Goal: Task Accomplishment & Management: Manage account settings

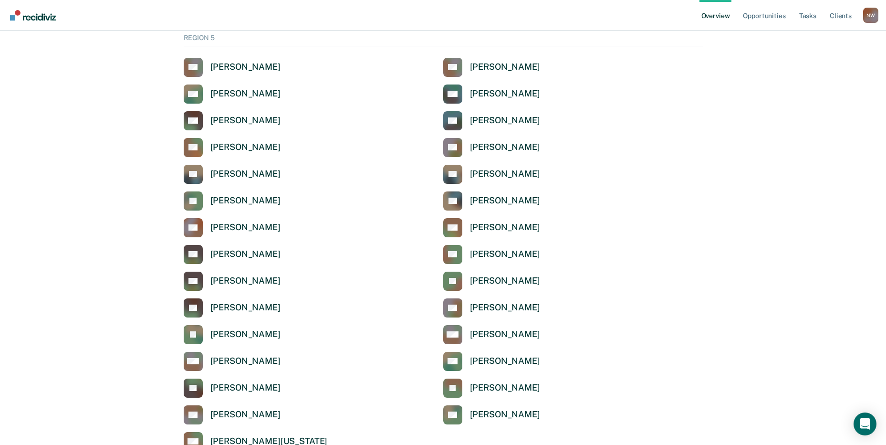
scroll to position [3142, 0]
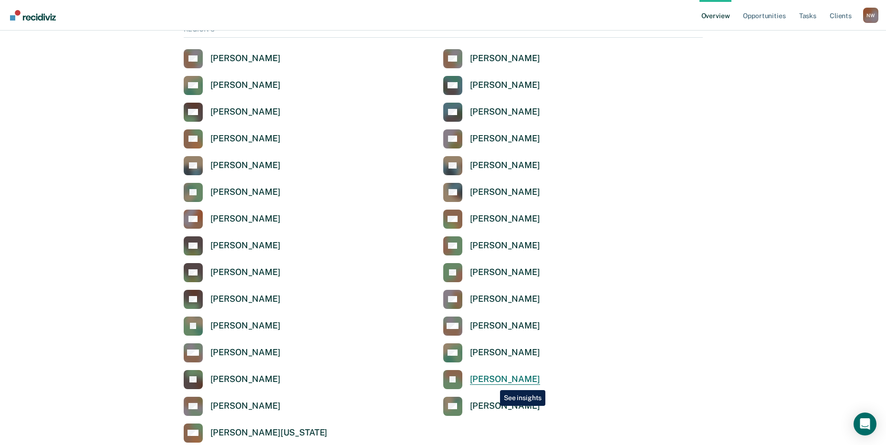
click at [493, 381] on div "[PERSON_NAME]" at bounding box center [505, 378] width 70 height 11
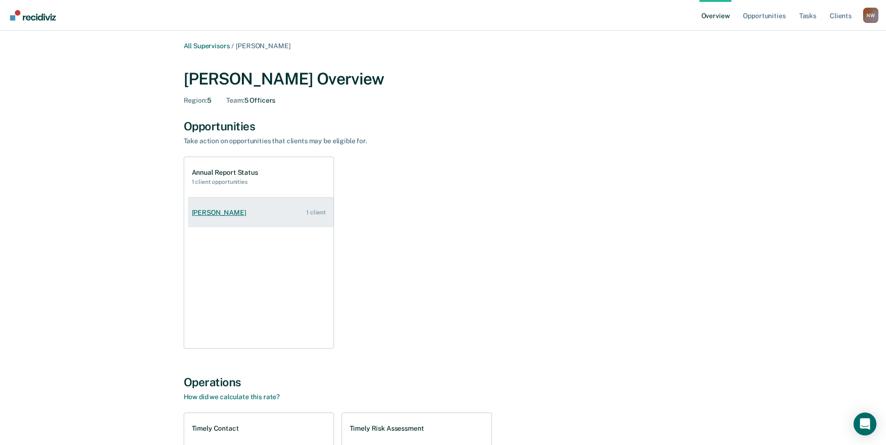
click at [217, 213] on div "[PERSON_NAME]" at bounding box center [221, 212] width 58 height 8
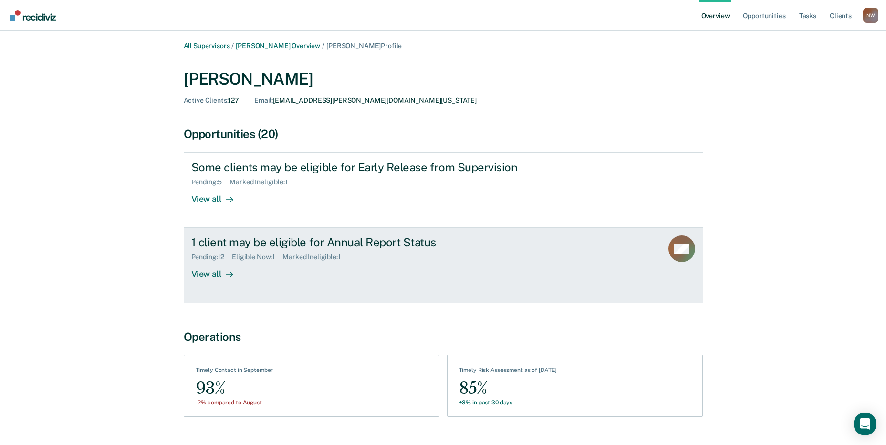
click at [204, 278] on div "View all" at bounding box center [217, 270] width 53 height 19
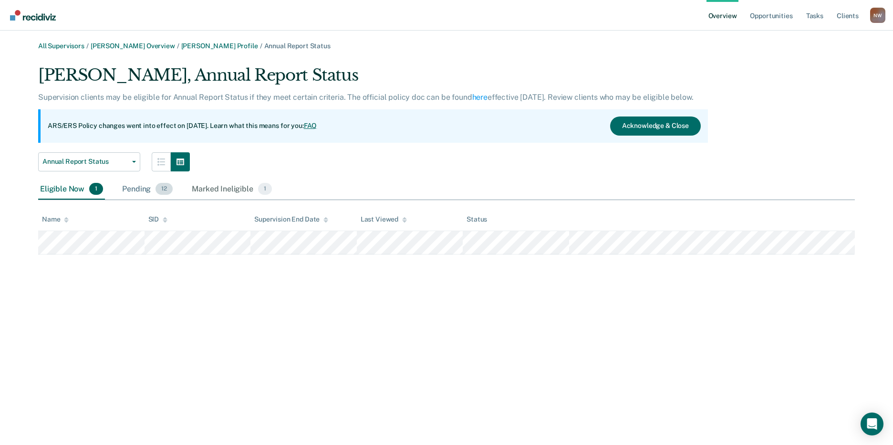
click at [134, 191] on div "Pending 12" at bounding box center [147, 189] width 54 height 21
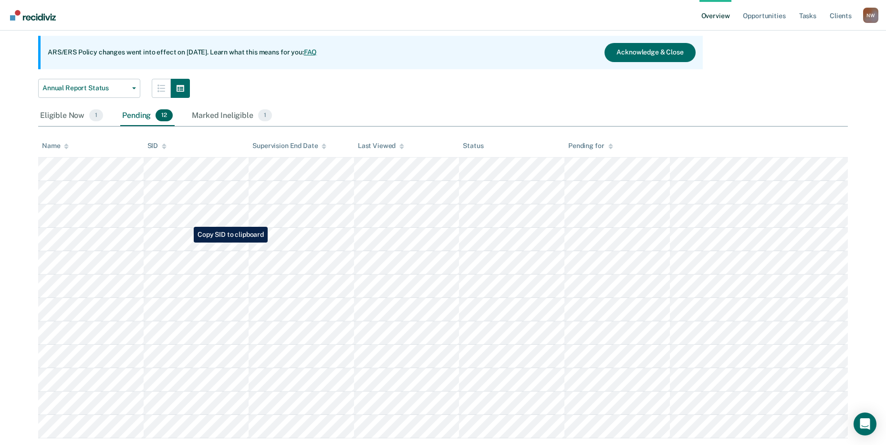
scroll to position [97, 0]
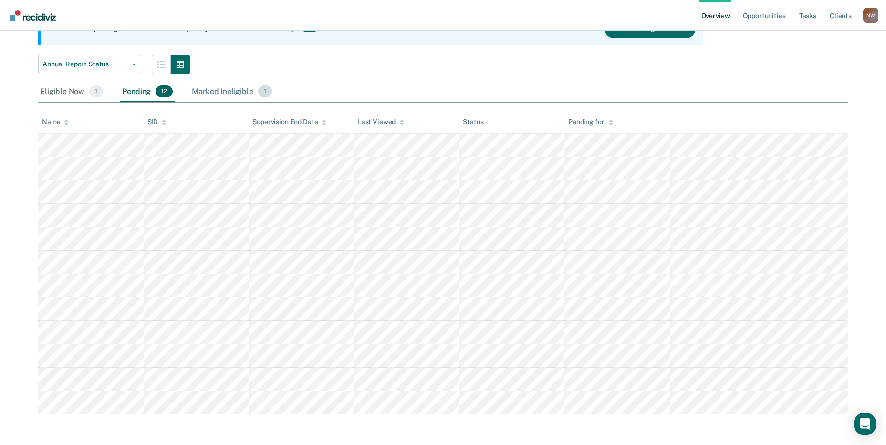
click at [225, 94] on div "Marked Ineligible 1" at bounding box center [232, 92] width 84 height 21
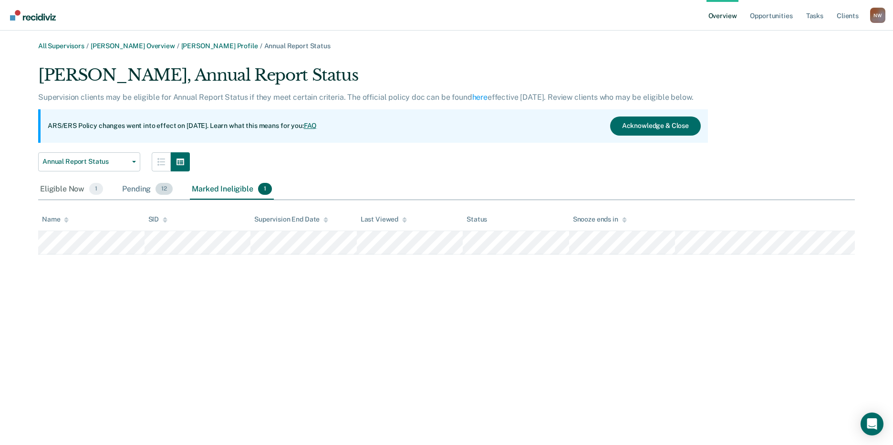
click at [138, 185] on div "Pending 12" at bounding box center [147, 189] width 54 height 21
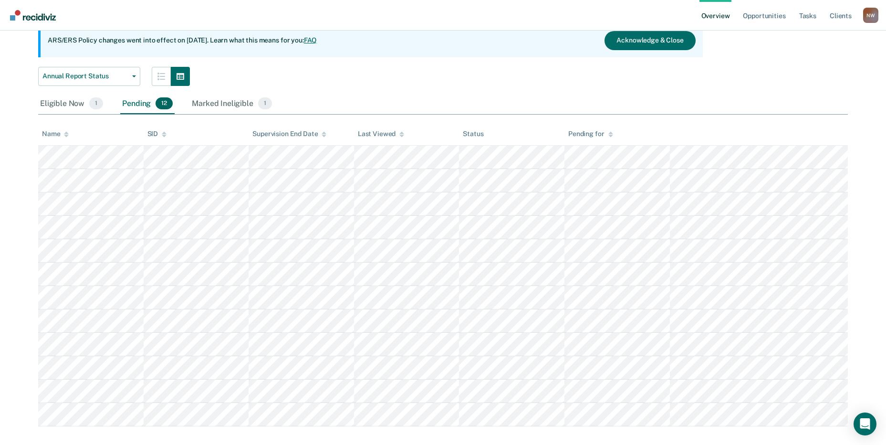
scroll to position [97, 0]
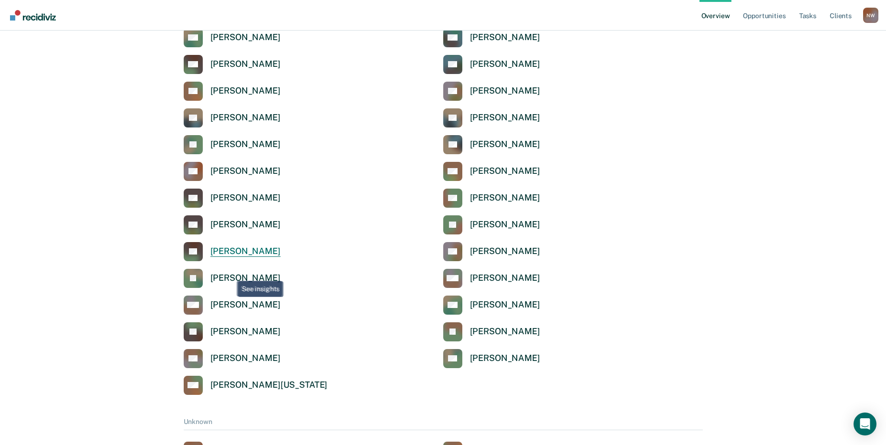
scroll to position [3173, 0]
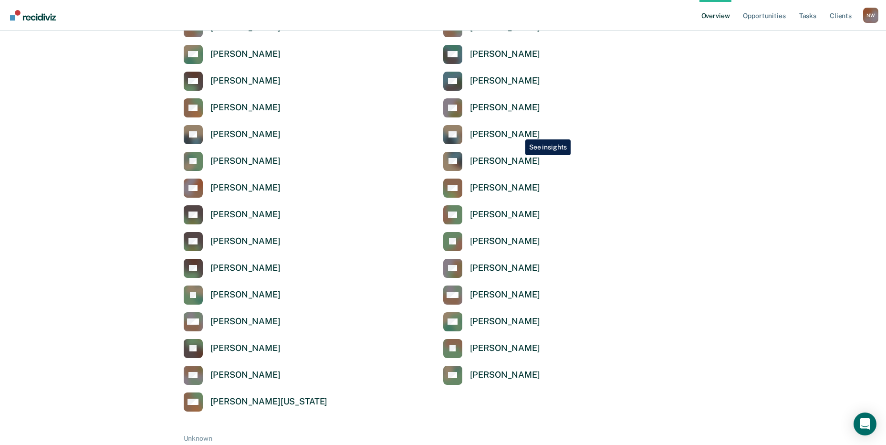
click at [517, 133] on div "[PERSON_NAME]" at bounding box center [505, 134] width 70 height 11
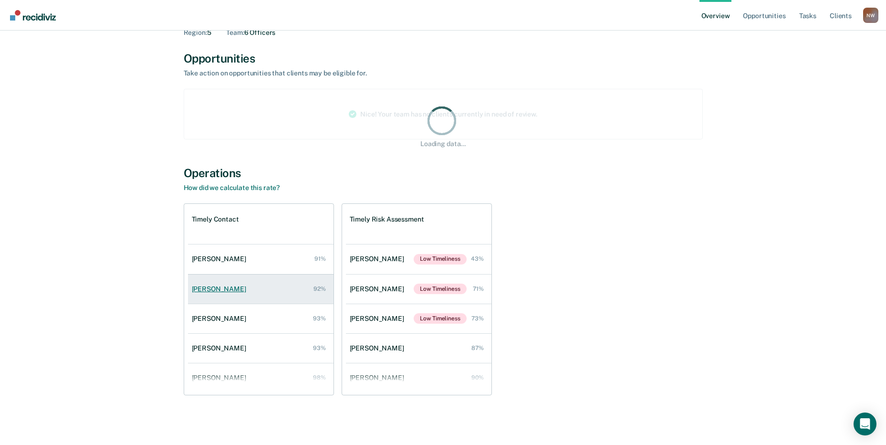
scroll to position [68, 0]
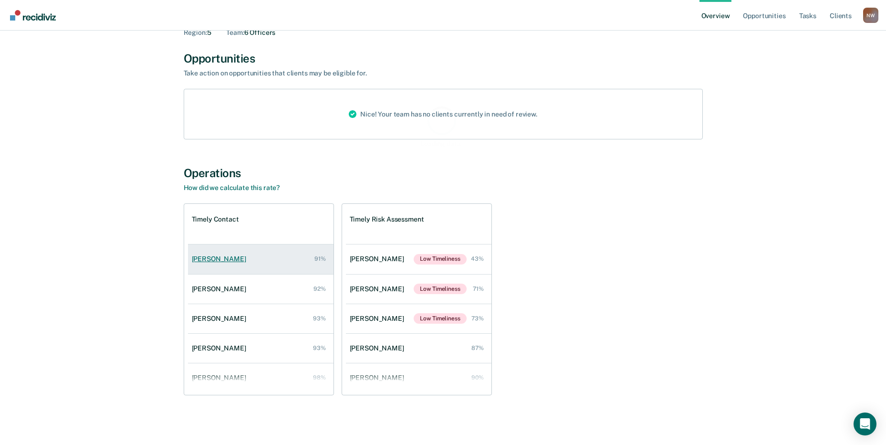
click at [222, 260] on div "[PERSON_NAME]" at bounding box center [221, 259] width 58 height 8
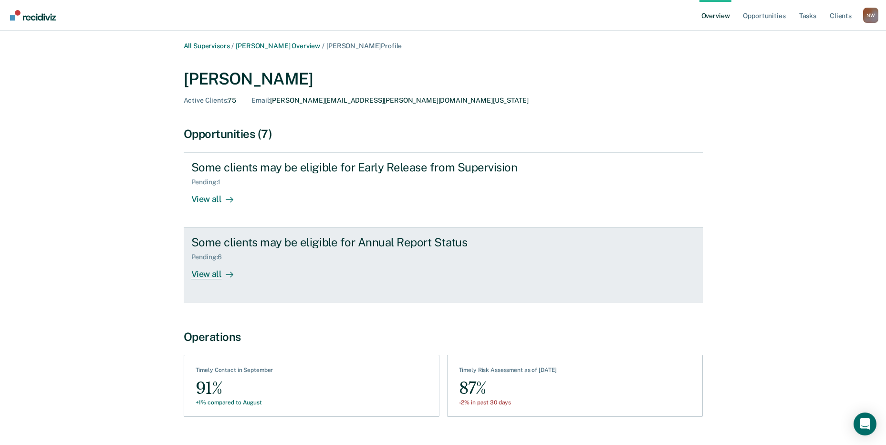
click at [212, 275] on div "View all" at bounding box center [217, 270] width 53 height 19
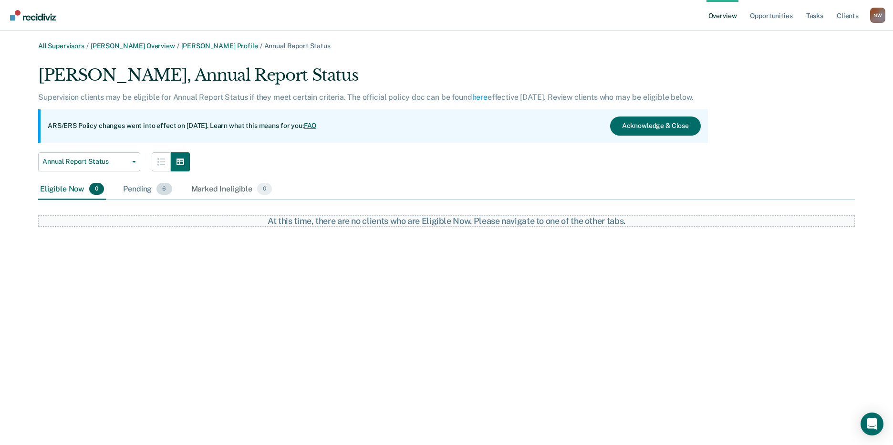
click at [136, 192] on div "Pending 6" at bounding box center [147, 189] width 52 height 21
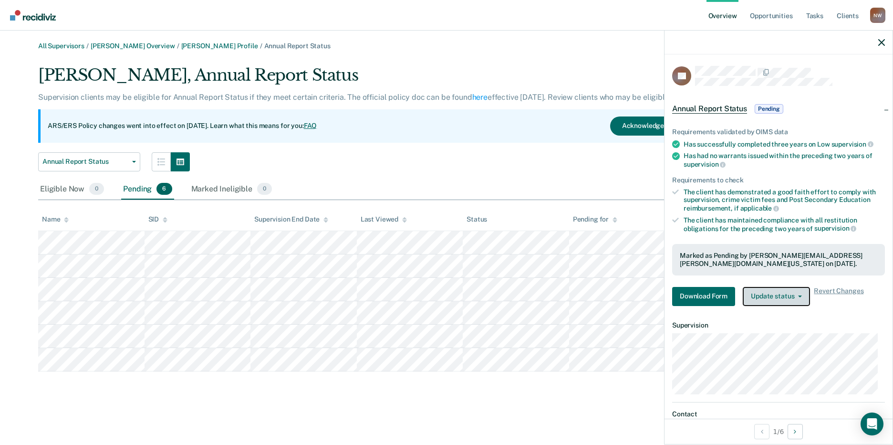
click at [786, 294] on button "Update status" at bounding box center [776, 296] width 67 height 19
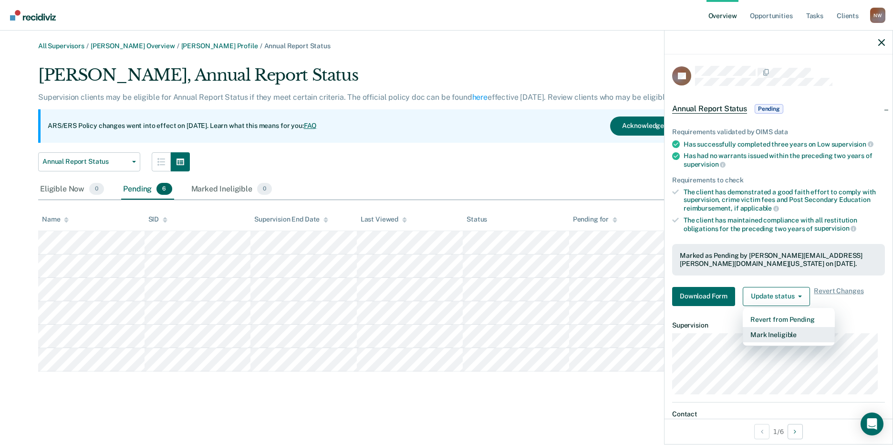
click at [776, 333] on button "Mark Ineligible" at bounding box center [789, 334] width 92 height 15
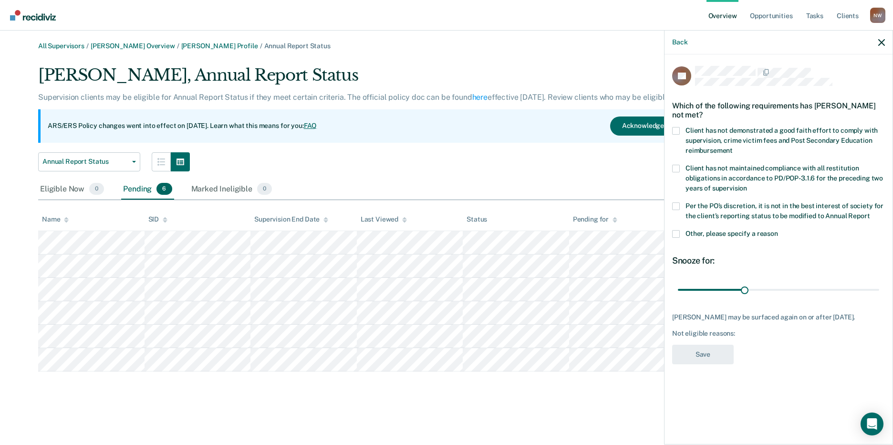
click at [678, 165] on span at bounding box center [676, 169] width 8 height 8
click at [747, 185] on input "Client has not maintained compliance with all restitution obligations in accord…" at bounding box center [747, 185] width 0 height 0
click at [680, 129] on label "Client has not demonstrated a good faith effort to comply with supervision, cri…" at bounding box center [778, 142] width 213 height 30
click at [733, 147] on input "Client has not demonstrated a good faith effort to comply with supervision, cri…" at bounding box center [733, 147] width 0 height 0
click at [679, 167] on span at bounding box center [676, 169] width 8 height 8
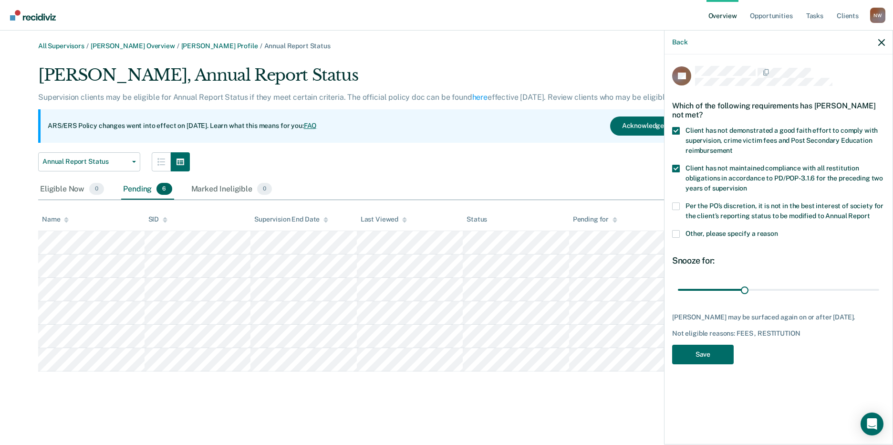
click at [747, 185] on input "Client has not maintained compliance with all restitution obligations in accord…" at bounding box center [747, 185] width 0 height 0
drag, startPoint x: 741, startPoint y: 285, endPoint x: 886, endPoint y: 286, distance: 144.5
type input "90"
click at [879, 286] on input "range" at bounding box center [778, 289] width 201 height 17
click at [707, 354] on button "Save" at bounding box center [703, 354] width 62 height 20
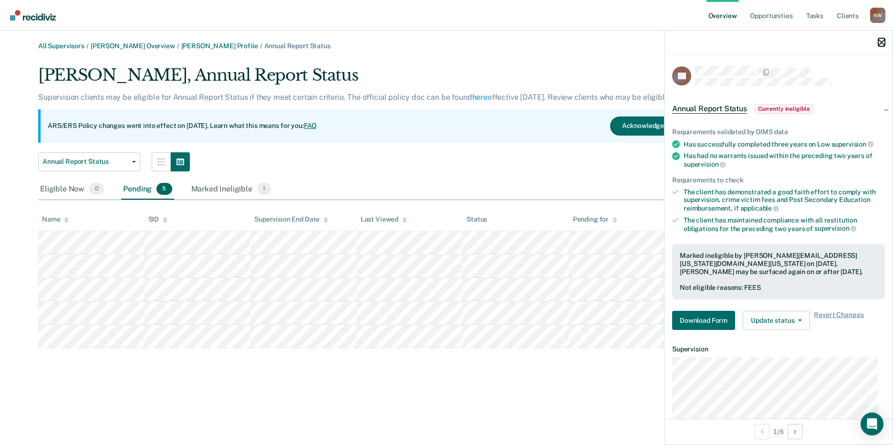
click at [880, 41] on icon "button" at bounding box center [881, 42] width 7 height 7
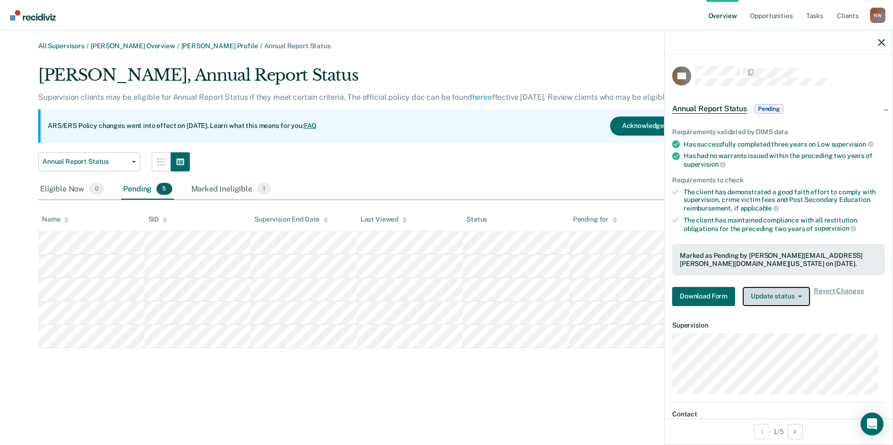
click at [774, 296] on button "Update status" at bounding box center [776, 296] width 67 height 19
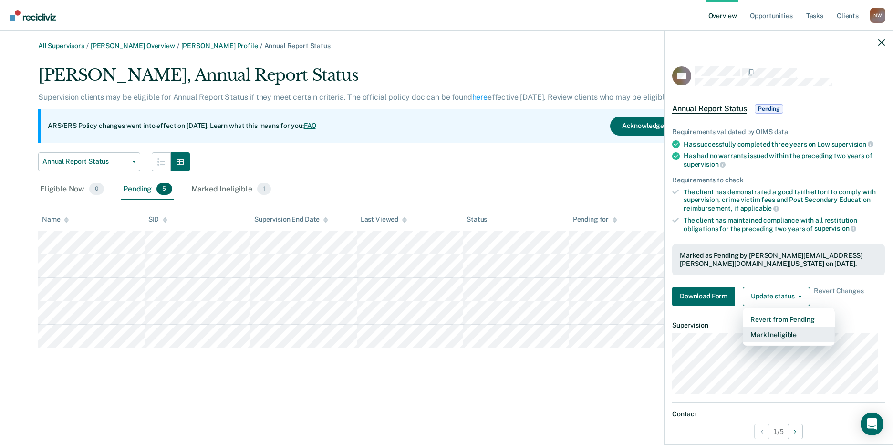
click at [770, 333] on button "Mark Ineligible" at bounding box center [789, 334] width 92 height 15
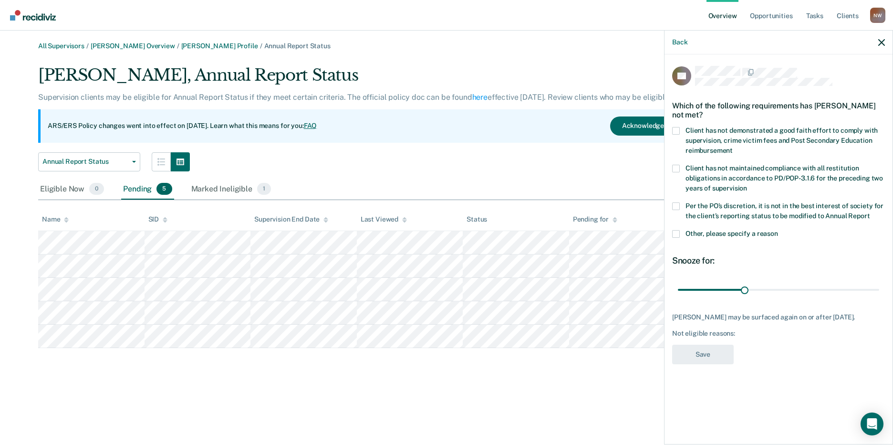
click at [674, 129] on span at bounding box center [676, 131] width 8 height 8
click at [733, 147] on input "Client has not demonstrated a good faith effort to comply with supervision, cri…" at bounding box center [733, 147] width 0 height 0
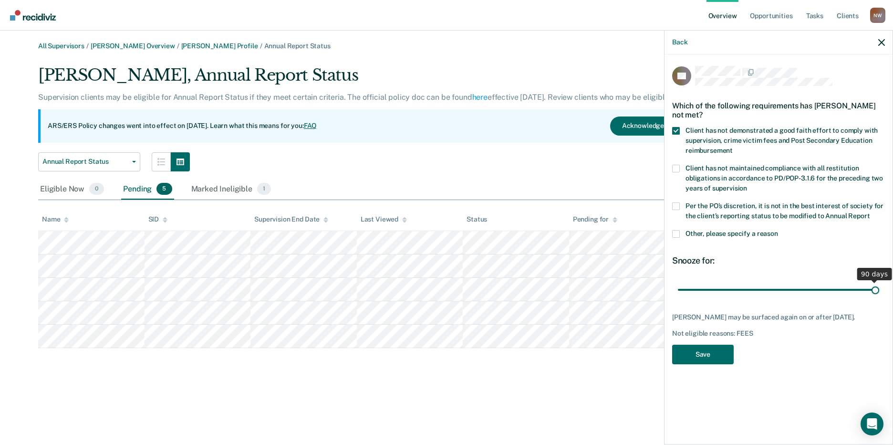
drag, startPoint x: 745, startPoint y: 285, endPoint x: 882, endPoint y: 286, distance: 137.4
type input "90"
click at [879, 286] on input "range" at bounding box center [778, 289] width 201 height 17
click at [706, 353] on button "Save" at bounding box center [703, 354] width 62 height 20
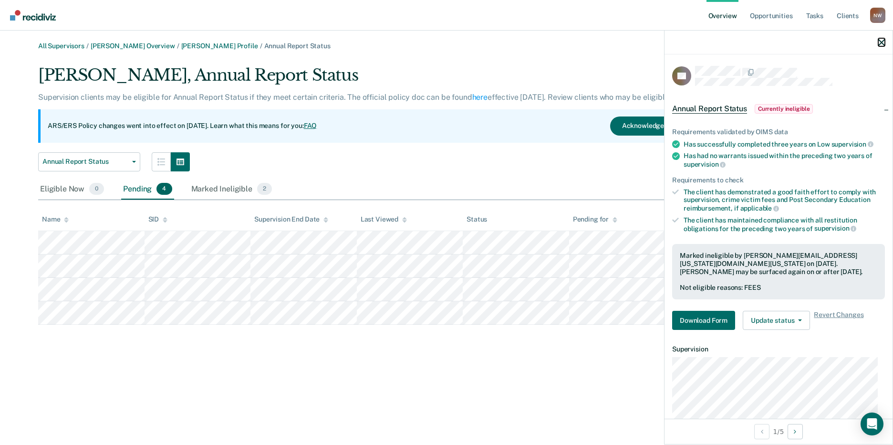
click at [882, 42] on icon "button" at bounding box center [881, 42] width 7 height 7
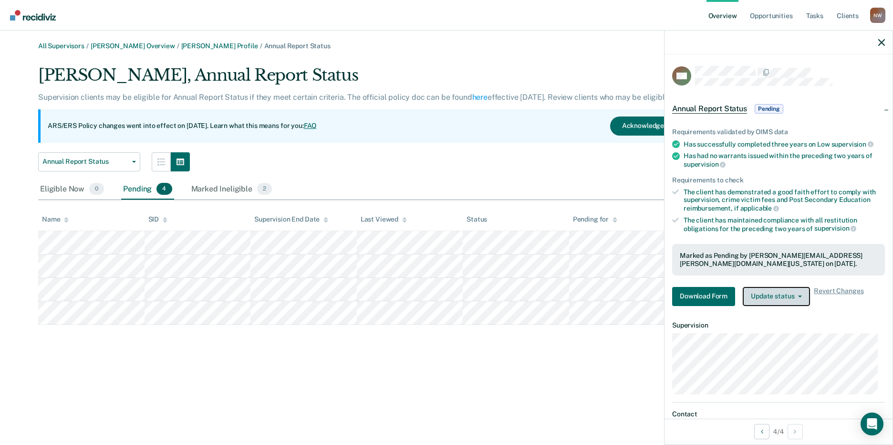
click at [799, 296] on icon "button" at bounding box center [800, 296] width 4 height 2
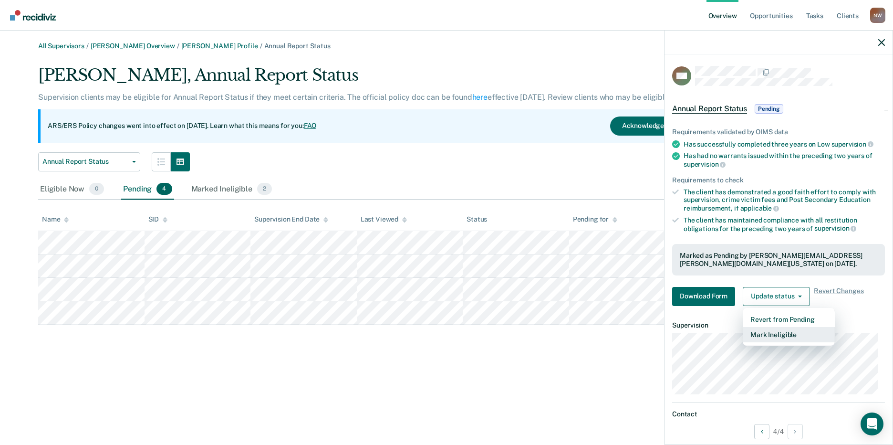
click at [769, 333] on button "Mark Ineligible" at bounding box center [789, 334] width 92 height 15
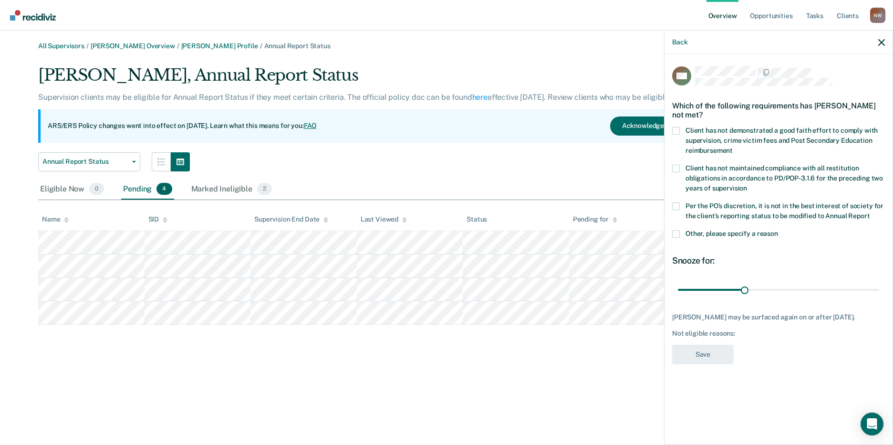
click at [678, 130] on span at bounding box center [676, 131] width 8 height 8
click at [733, 147] on input "Client has not demonstrated a good faith effort to comply with supervision, cri…" at bounding box center [733, 147] width 0 height 0
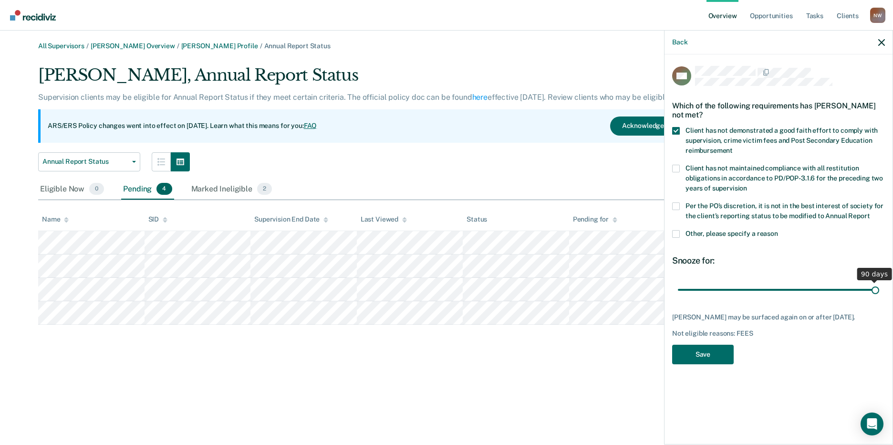
drag, startPoint x: 751, startPoint y: 288, endPoint x: 882, endPoint y: 277, distance: 132.1
type input "90"
click at [879, 281] on input "range" at bounding box center [778, 289] width 201 height 17
drag, startPoint x: 699, startPoint y: 354, endPoint x: 691, endPoint y: 351, distance: 9.2
click at [698, 354] on button "Save" at bounding box center [703, 354] width 62 height 20
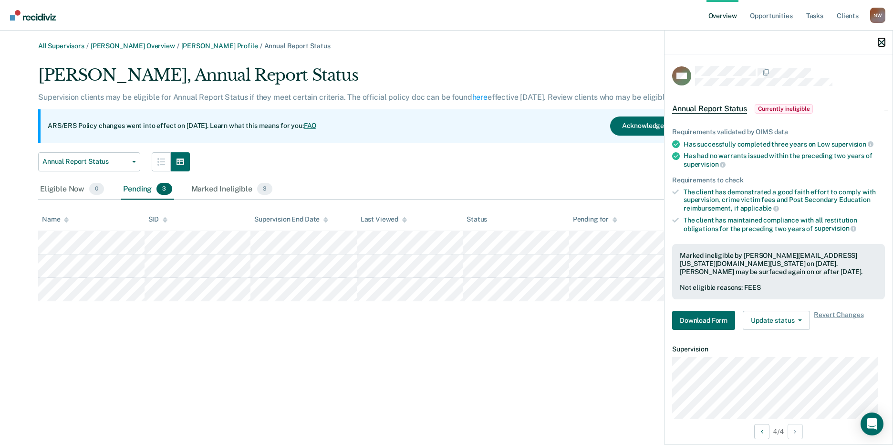
click at [878, 43] on icon "button" at bounding box center [881, 42] width 7 height 7
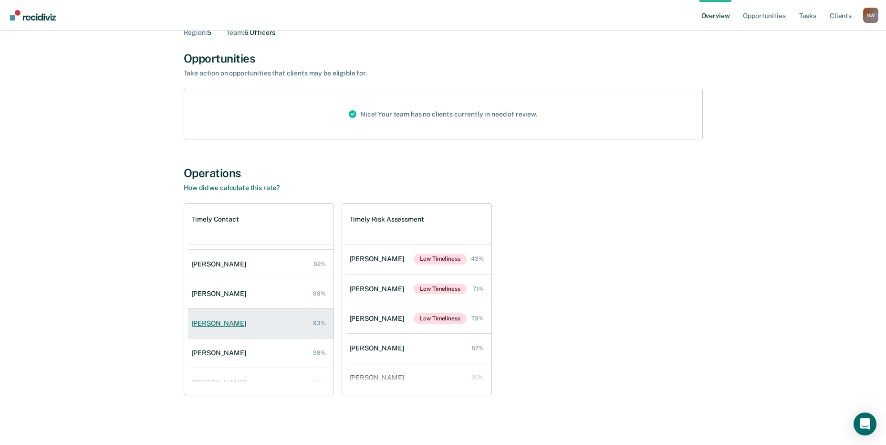
scroll to position [39, 0]
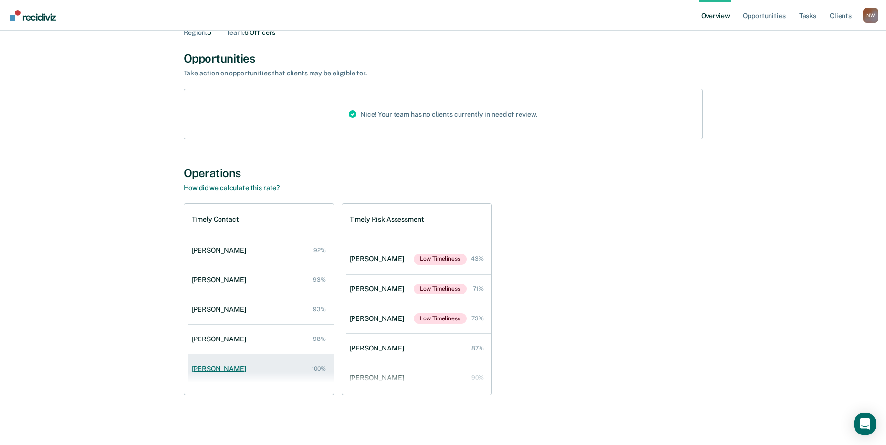
click at [198, 367] on div "[PERSON_NAME]" at bounding box center [221, 368] width 58 height 8
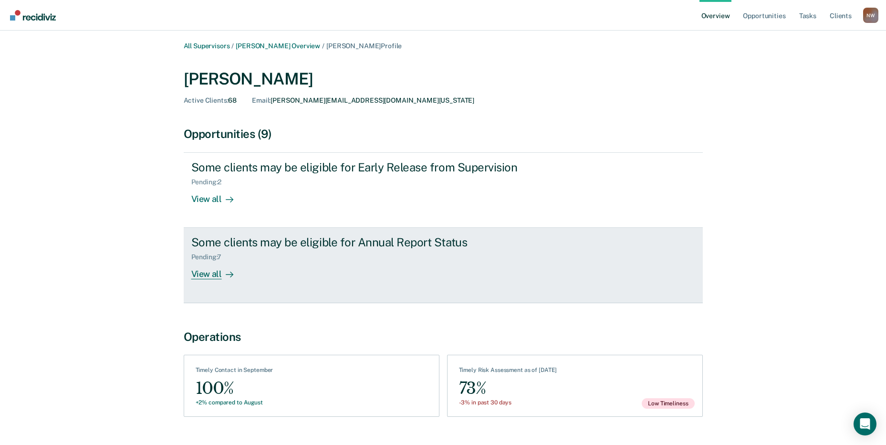
click at [205, 278] on div "View all" at bounding box center [217, 270] width 53 height 19
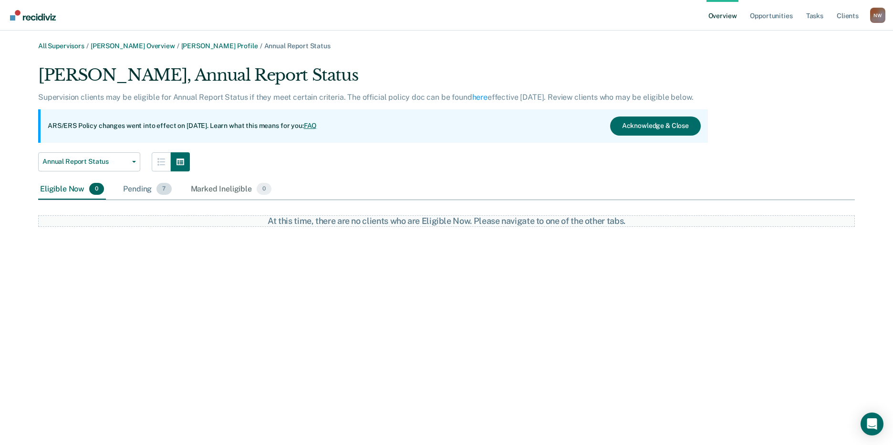
click at [130, 189] on div "Pending 7" at bounding box center [147, 189] width 52 height 21
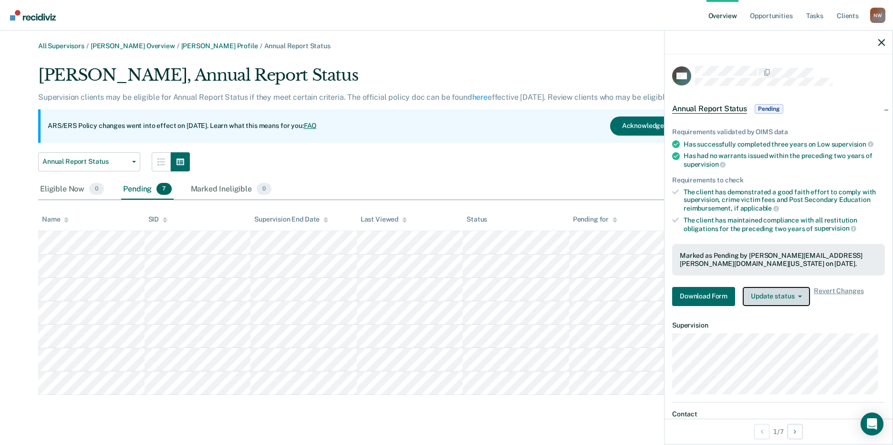
click at [783, 293] on button "Update status" at bounding box center [776, 296] width 67 height 19
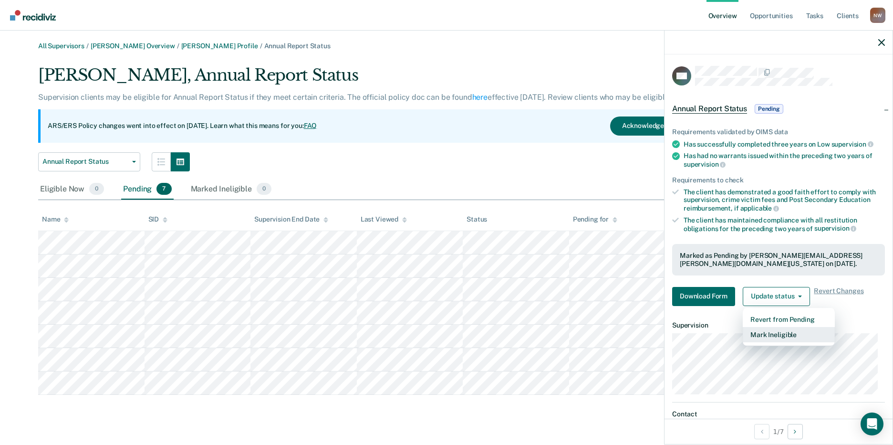
click at [778, 336] on button "Mark Ineligible" at bounding box center [789, 334] width 92 height 15
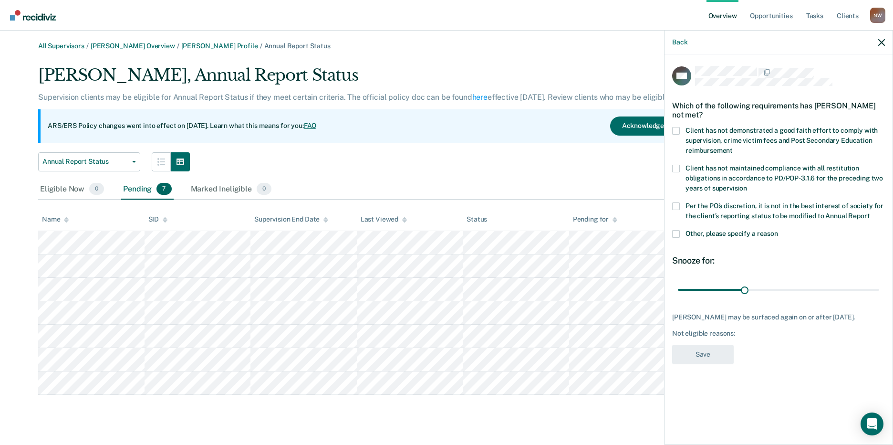
click at [678, 128] on span at bounding box center [676, 131] width 8 height 8
click at [733, 147] on input "Client has not demonstrated a good faith effort to comply with supervision, cri…" at bounding box center [733, 147] width 0 height 0
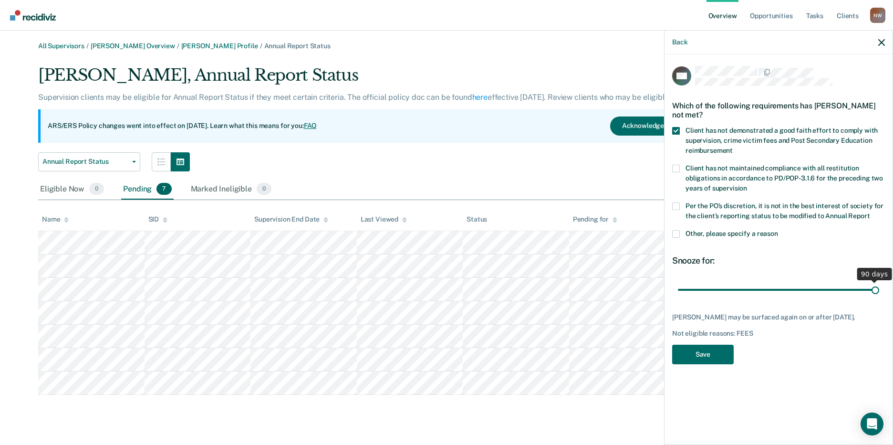
drag, startPoint x: 745, startPoint y: 285, endPoint x: 882, endPoint y: 281, distance: 137.9
type input "90"
click at [879, 281] on input "range" at bounding box center [778, 289] width 201 height 17
click at [693, 354] on button "Save" at bounding box center [703, 354] width 62 height 20
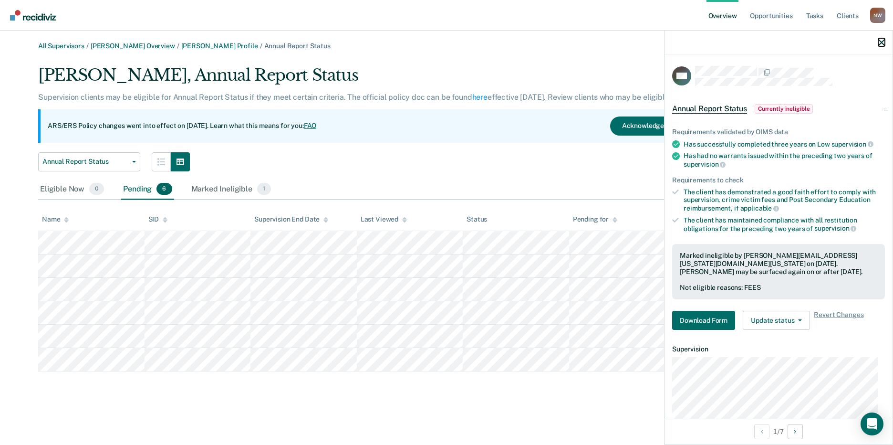
click at [882, 43] on icon "button" at bounding box center [881, 42] width 7 height 7
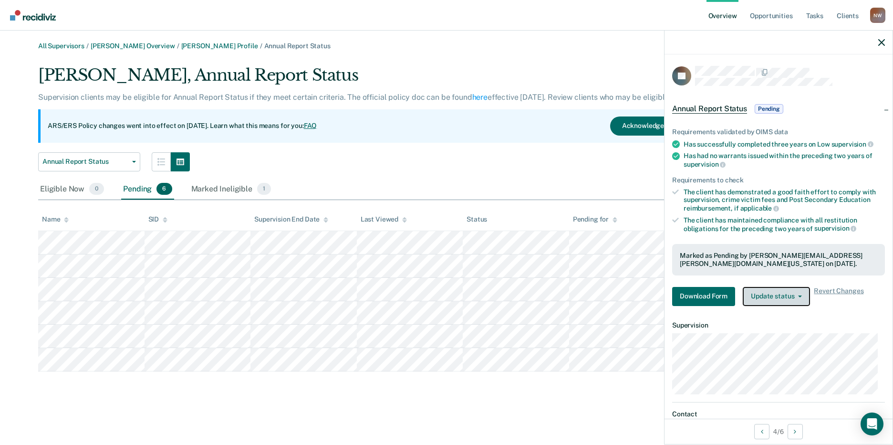
click at [794, 295] on span "button" at bounding box center [798, 296] width 8 height 2
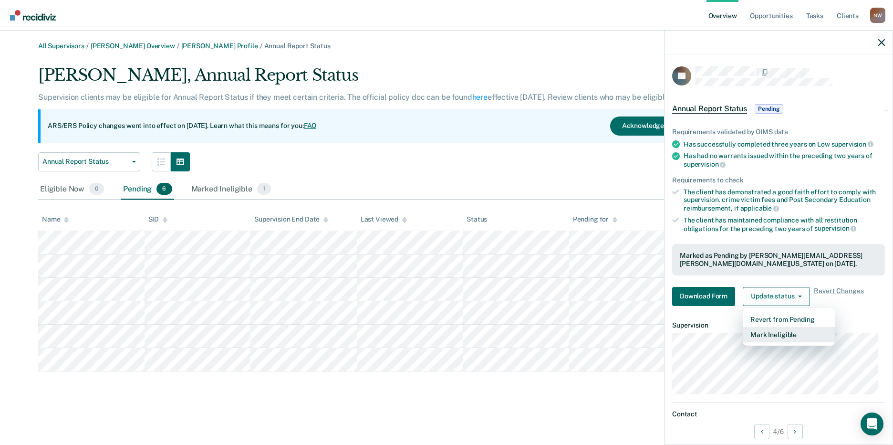
click at [773, 333] on button "Mark Ineligible" at bounding box center [789, 334] width 92 height 15
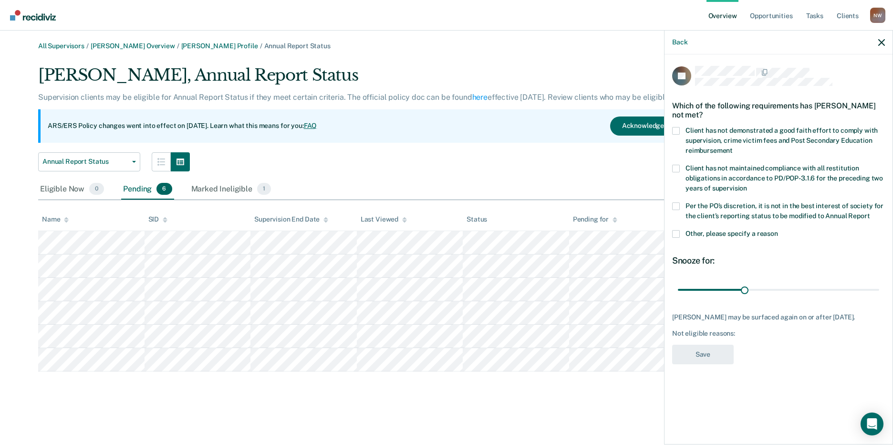
click at [678, 127] on span at bounding box center [676, 131] width 8 height 8
click at [733, 147] on input "Client has not demonstrated a good faith effort to comply with supervision, cri…" at bounding box center [733, 147] width 0 height 0
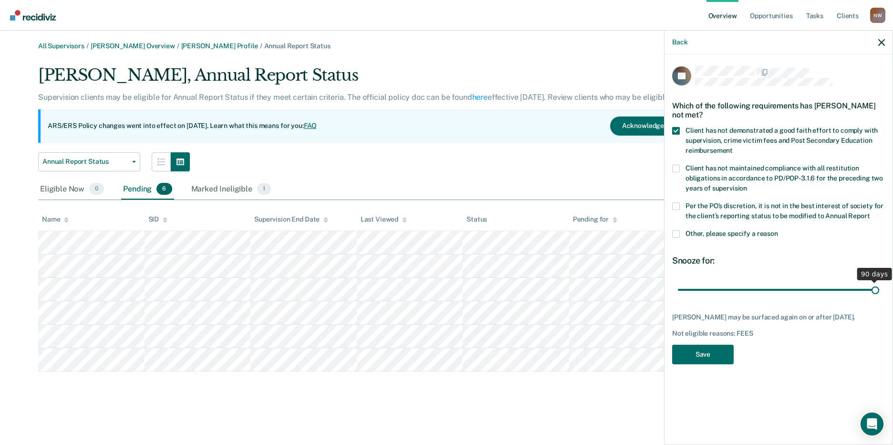
drag, startPoint x: 742, startPoint y: 286, endPoint x: 875, endPoint y: 280, distance: 132.7
type input "90"
click at [875, 281] on input "range" at bounding box center [778, 289] width 201 height 17
click at [714, 355] on button "Save" at bounding box center [703, 354] width 62 height 20
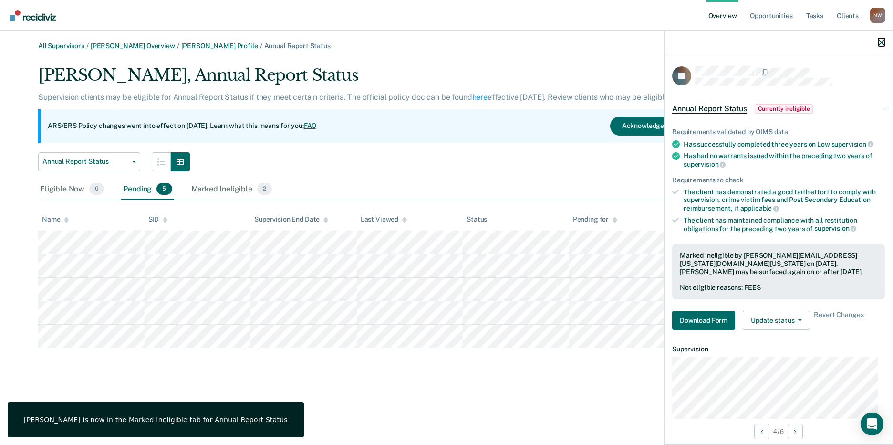
click at [880, 45] on icon "button" at bounding box center [881, 42] width 7 height 7
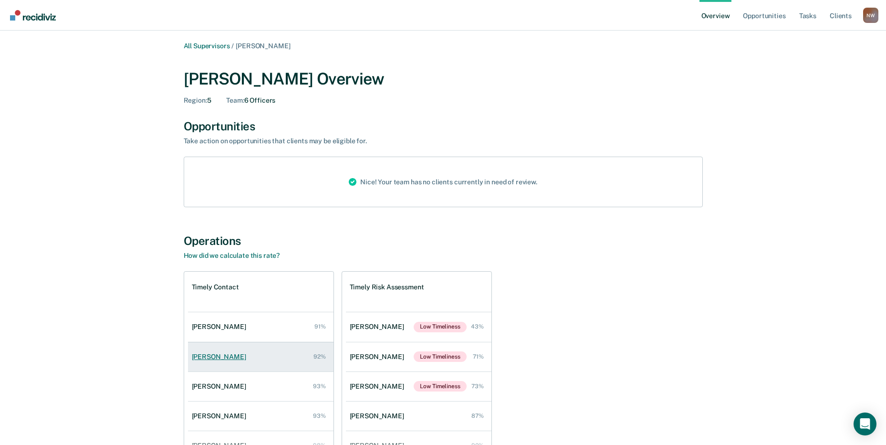
click at [210, 355] on div "[PERSON_NAME]" at bounding box center [221, 356] width 58 height 8
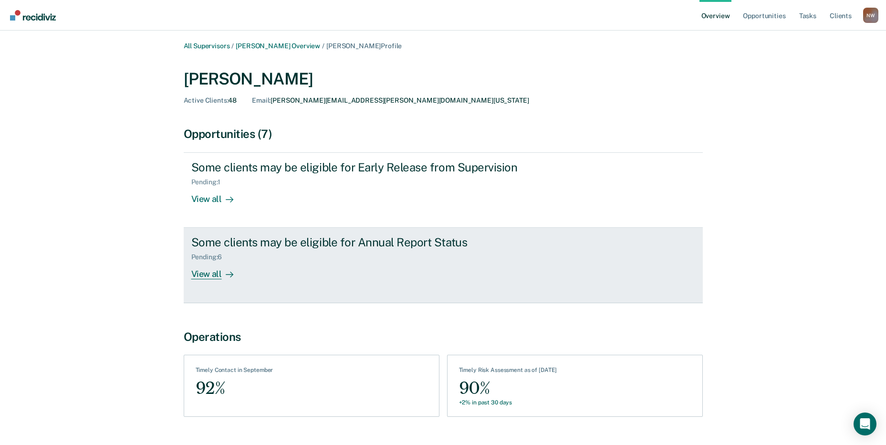
click at [207, 273] on div "View all" at bounding box center [217, 270] width 53 height 19
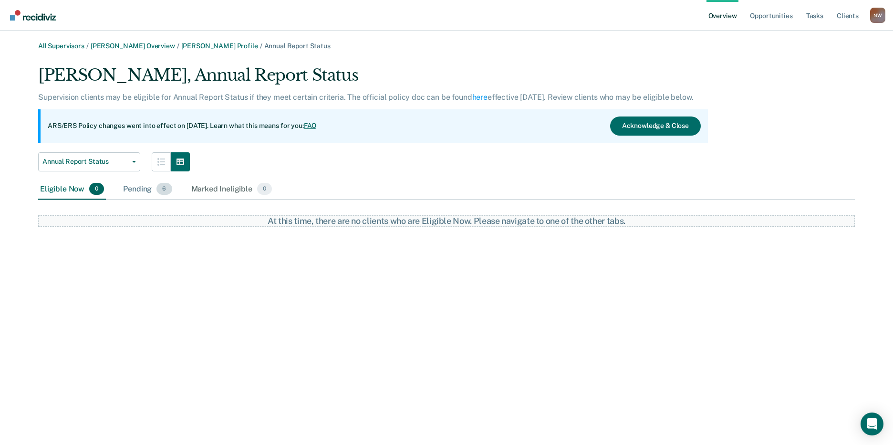
click at [146, 190] on div "Pending 6" at bounding box center [147, 189] width 52 height 21
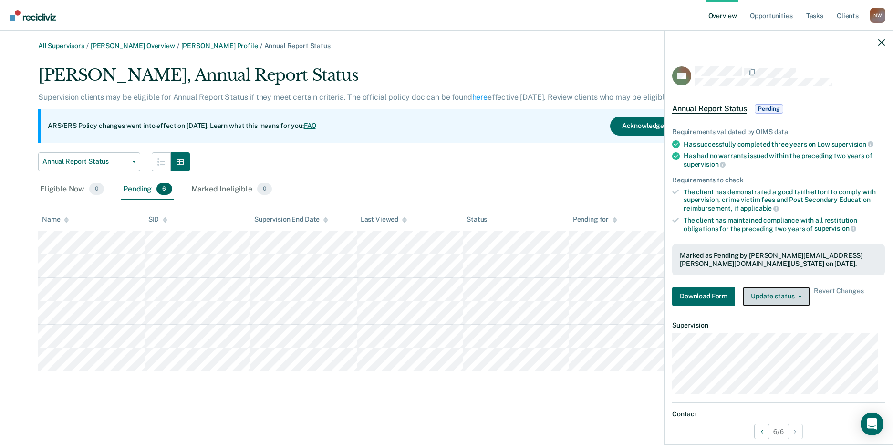
click at [787, 290] on button "Update status" at bounding box center [776, 296] width 67 height 19
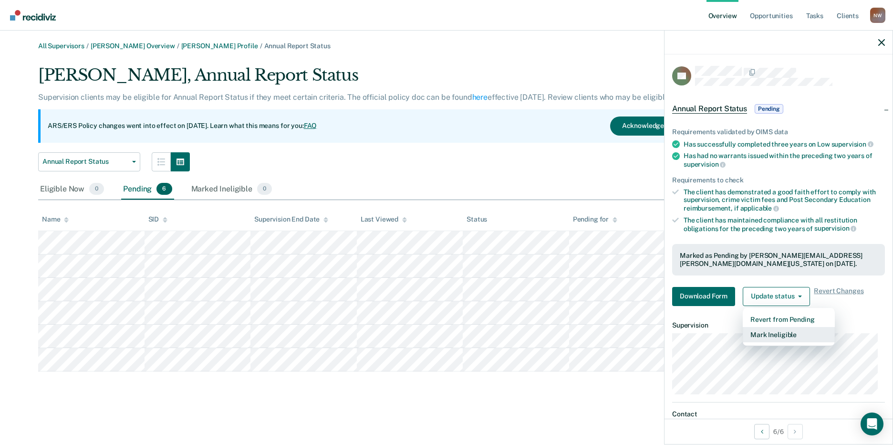
click at [771, 332] on button "Mark Ineligible" at bounding box center [789, 334] width 92 height 15
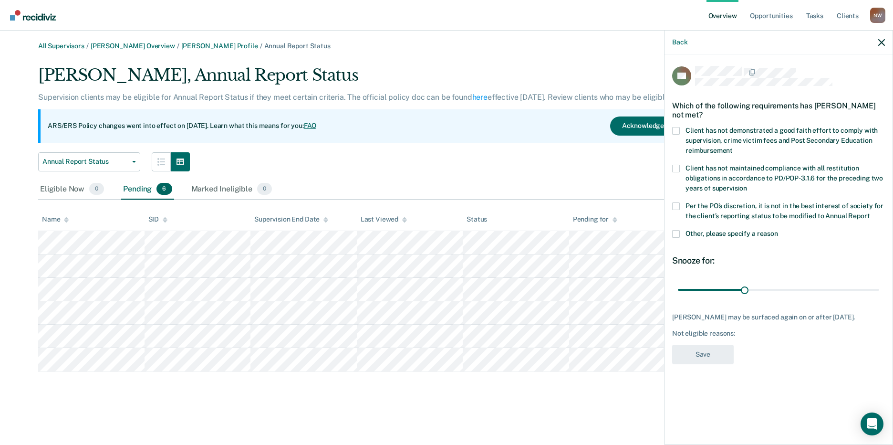
click at [675, 130] on span at bounding box center [676, 131] width 8 height 8
click at [733, 147] on input "Client has not demonstrated a good faith effort to comply with supervision, cri…" at bounding box center [733, 147] width 0 height 0
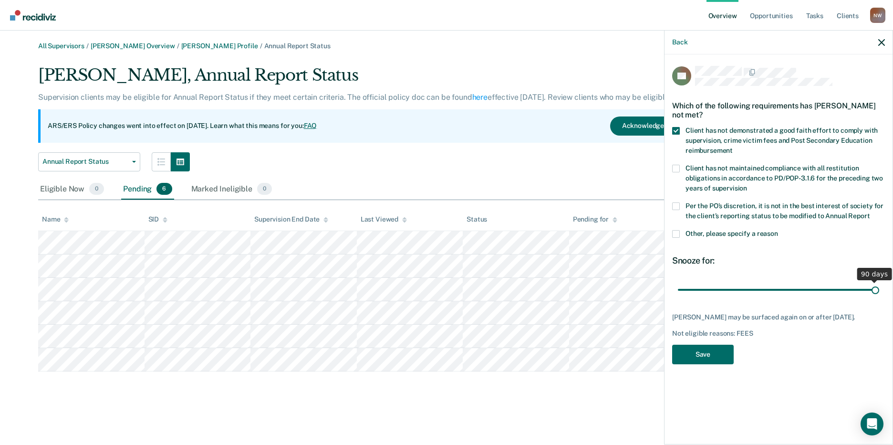
drag, startPoint x: 744, startPoint y: 289, endPoint x: 893, endPoint y: 271, distance: 150.3
type input "90"
click at [879, 281] on input "range" at bounding box center [778, 289] width 201 height 17
click at [708, 353] on button "Save" at bounding box center [703, 354] width 62 height 20
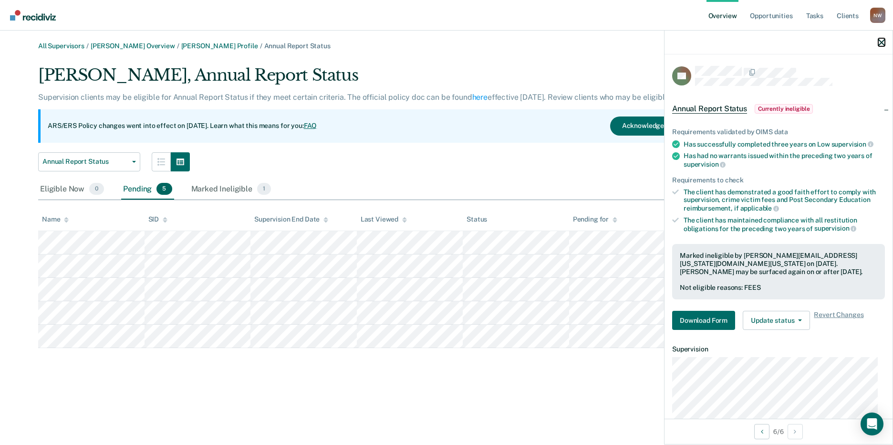
click at [882, 43] on icon "button" at bounding box center [881, 42] width 7 height 7
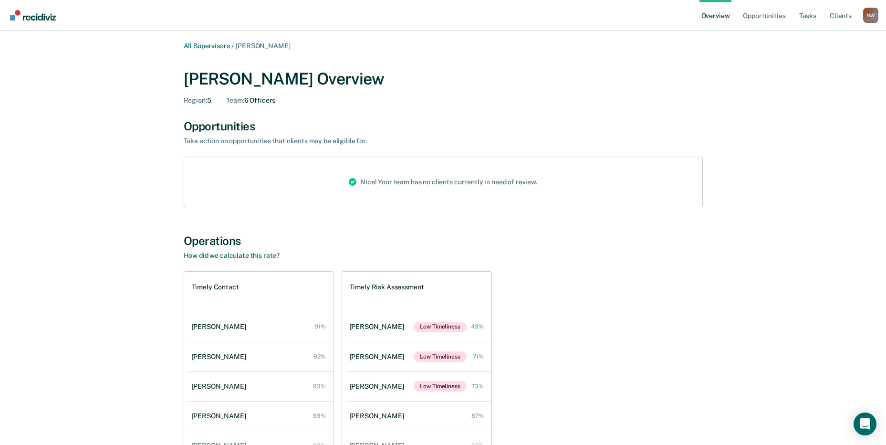
scroll to position [68, 0]
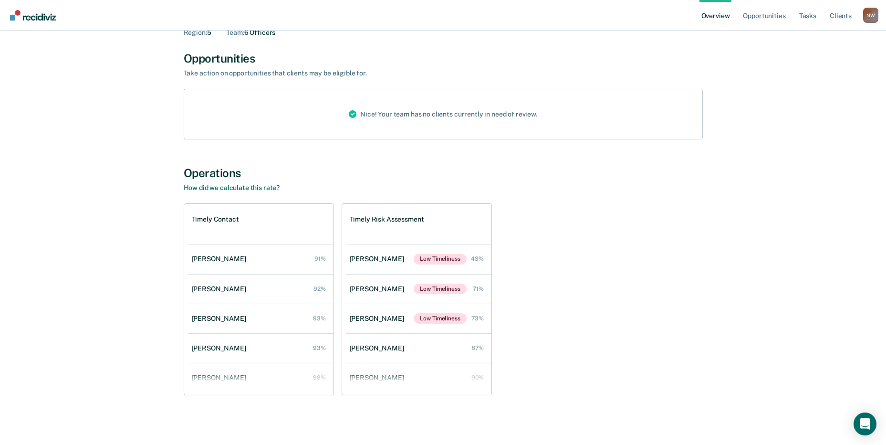
scroll to position [3173, 0]
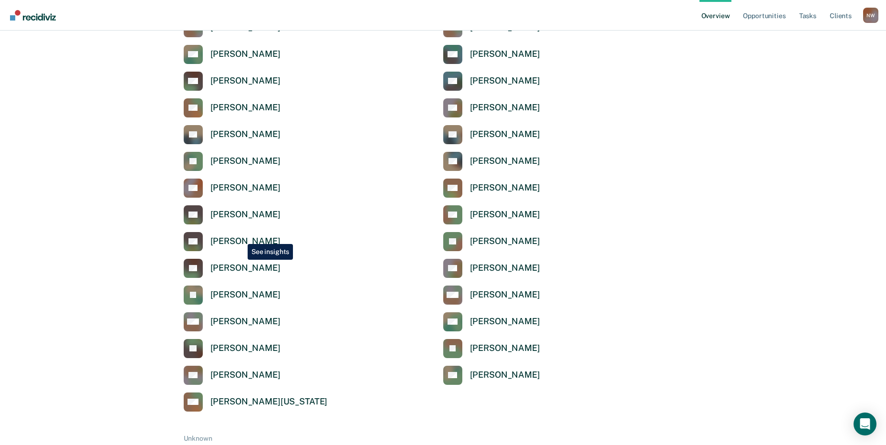
click at [240, 237] on div "[PERSON_NAME]" at bounding box center [245, 241] width 70 height 11
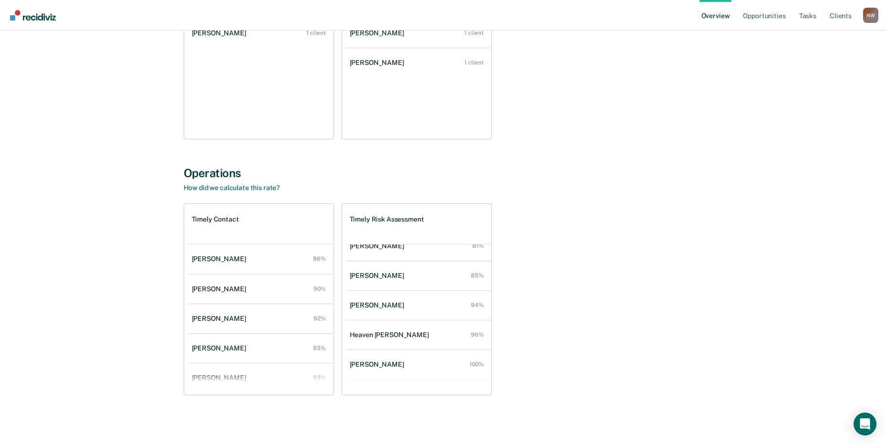
scroll to position [216, 0]
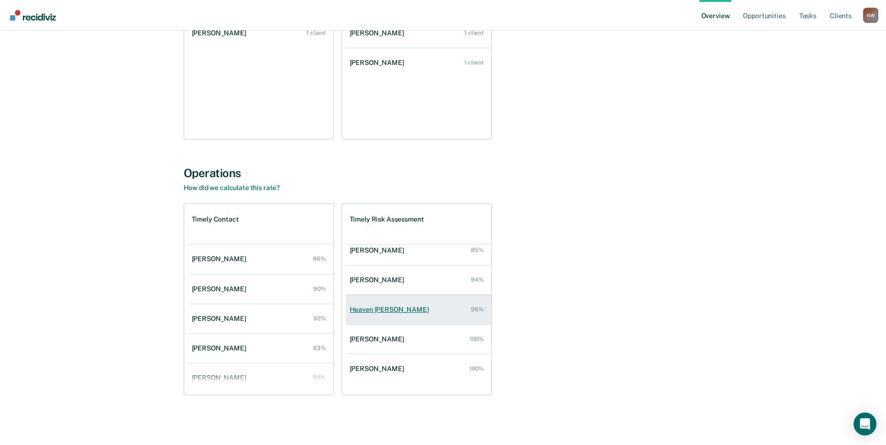
click at [374, 310] on div "Heaven [PERSON_NAME]" at bounding box center [391, 309] width 83 height 8
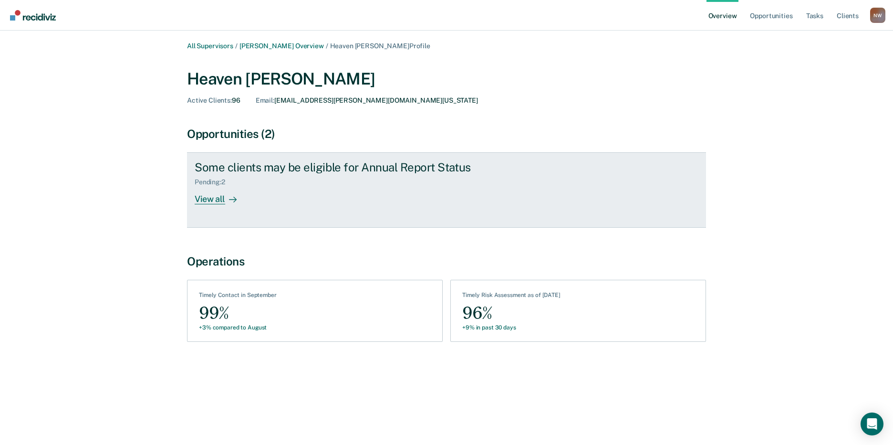
click at [207, 198] on div "View all" at bounding box center [221, 195] width 53 height 19
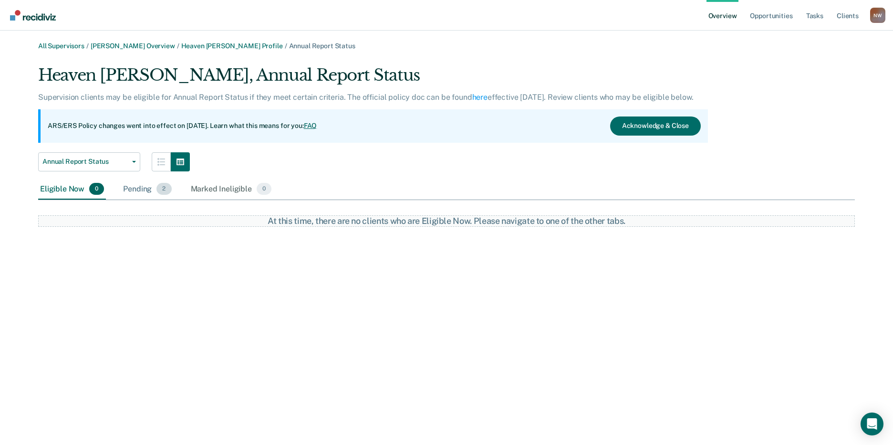
click at [133, 189] on div "Pending 2" at bounding box center [147, 189] width 52 height 21
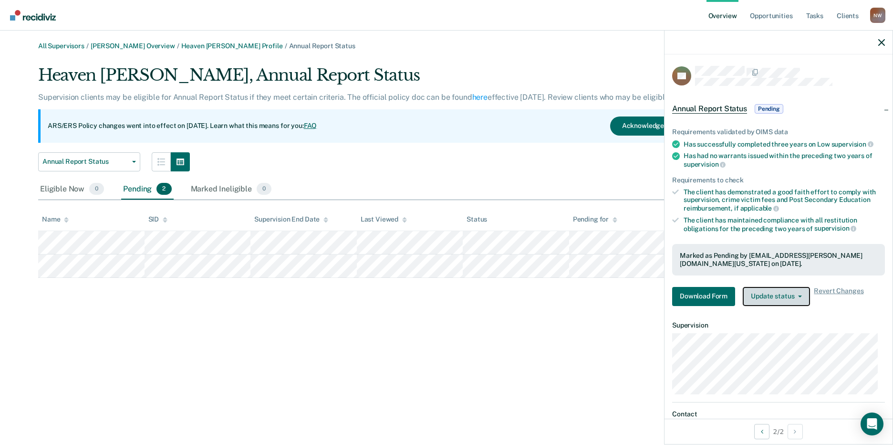
click at [790, 295] on button "Update status" at bounding box center [776, 296] width 67 height 19
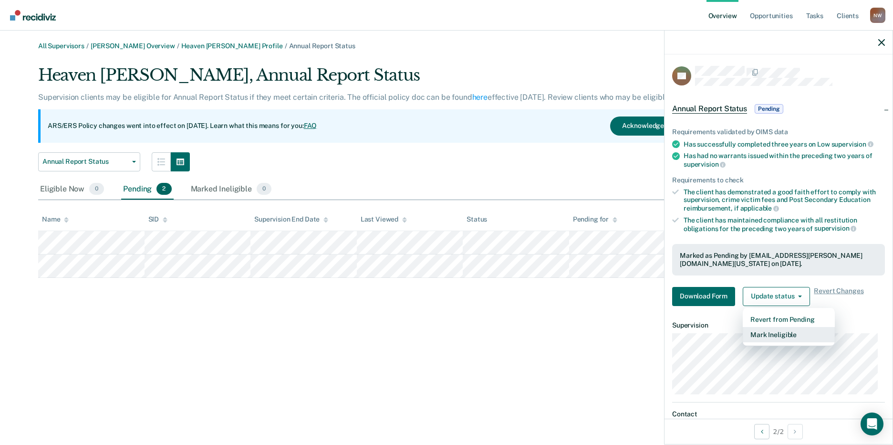
click at [779, 333] on button "Mark Ineligible" at bounding box center [789, 334] width 92 height 15
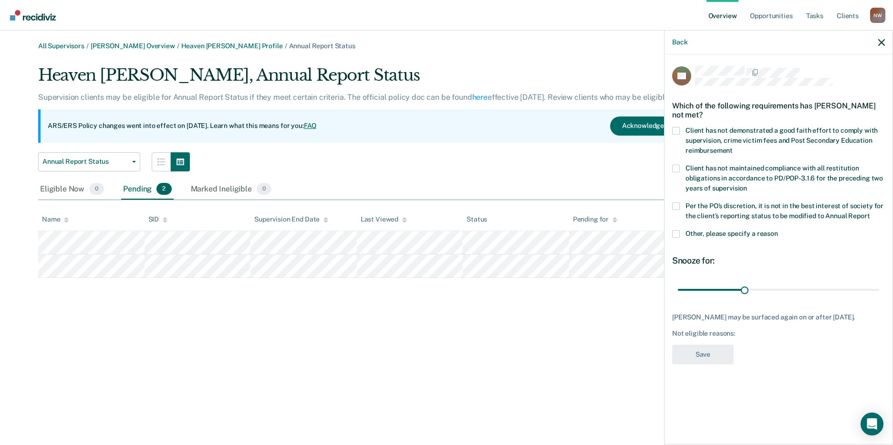
click at [678, 130] on span at bounding box center [676, 131] width 8 height 8
click at [733, 147] on input "Client has not demonstrated a good faith effort to comply with supervision, cri…" at bounding box center [733, 147] width 0 height 0
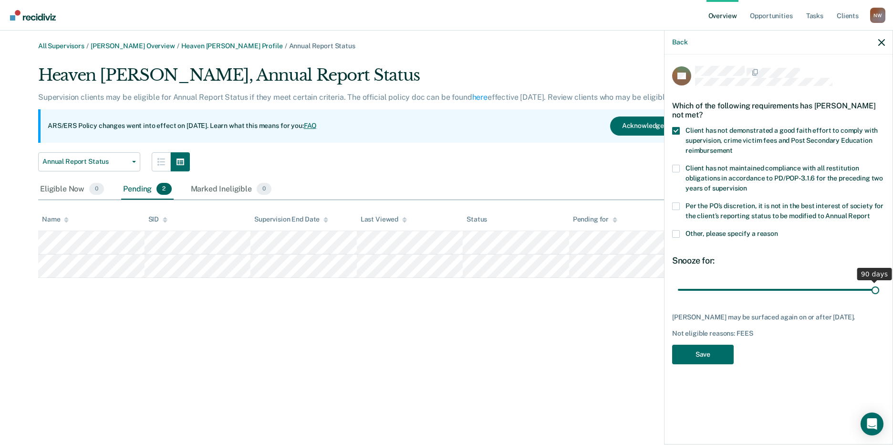
drag, startPoint x: 744, startPoint y: 289, endPoint x: 898, endPoint y: 273, distance: 154.8
type input "90"
click at [879, 281] on input "range" at bounding box center [778, 289] width 201 height 17
click at [715, 351] on button "Save" at bounding box center [703, 354] width 62 height 20
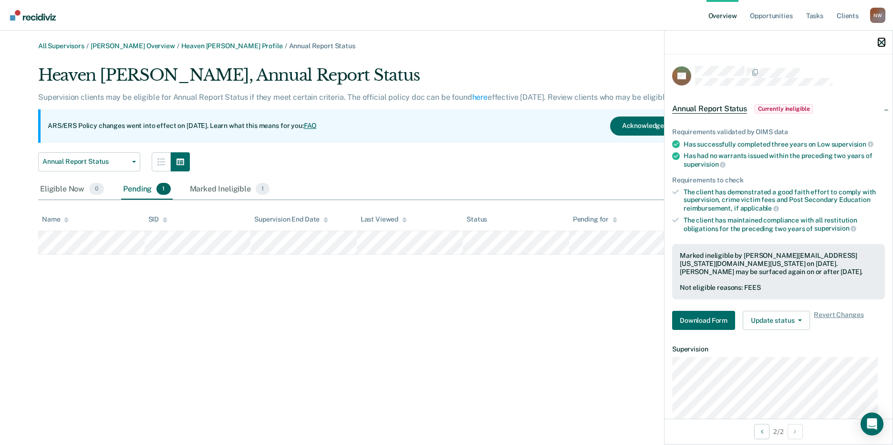
click at [880, 42] on icon "button" at bounding box center [881, 42] width 7 height 7
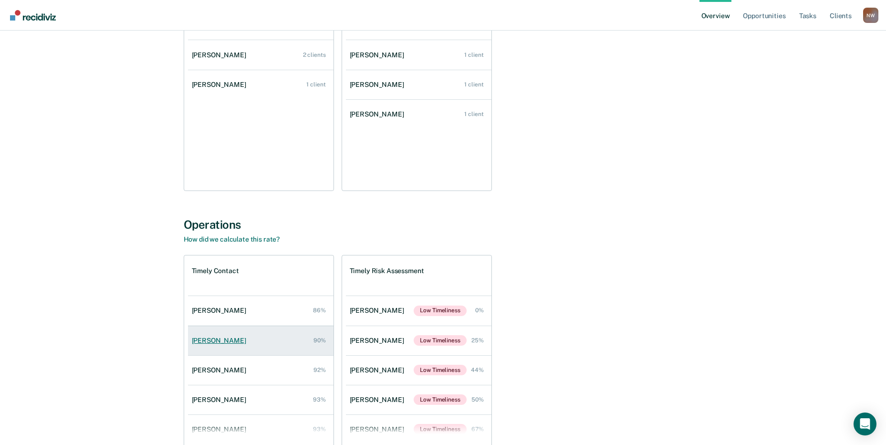
scroll to position [66, 0]
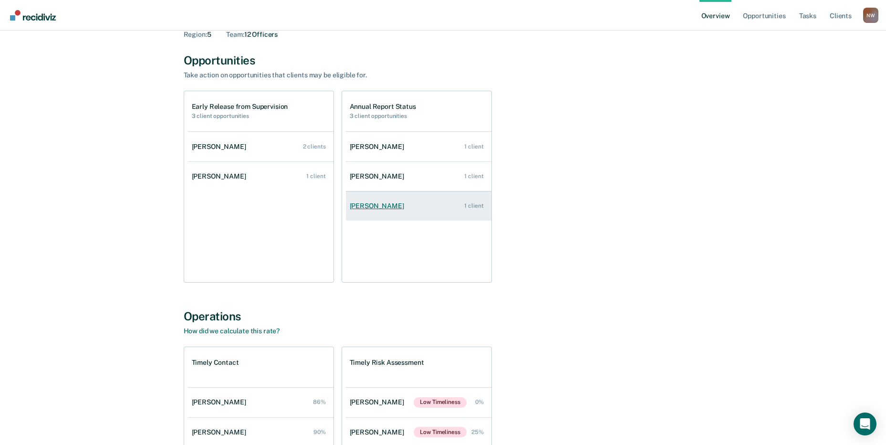
click at [373, 205] on div "[PERSON_NAME]" at bounding box center [379, 206] width 58 height 8
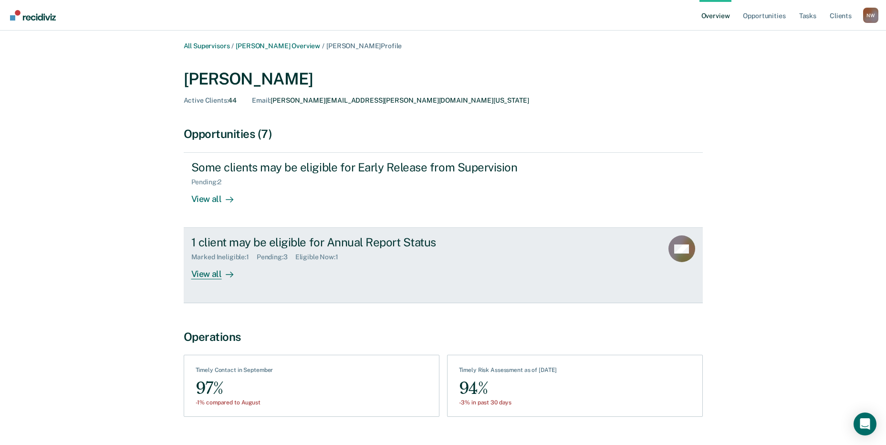
click at [206, 270] on div "View all" at bounding box center [217, 270] width 53 height 19
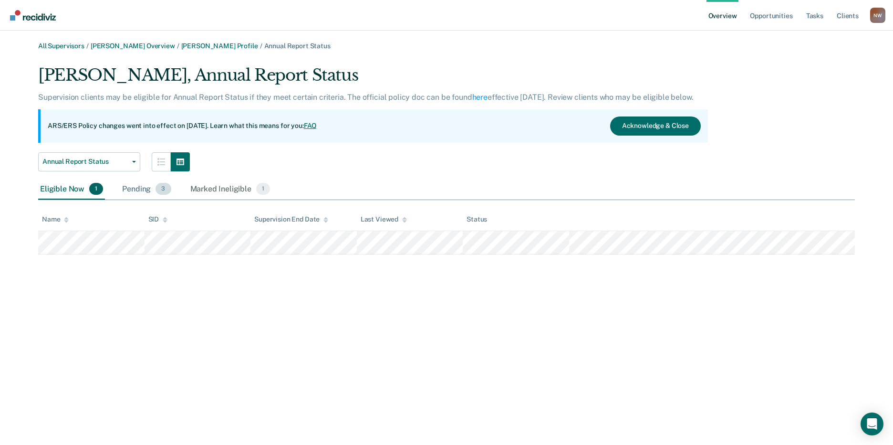
click at [135, 190] on div "Pending 3" at bounding box center [146, 189] width 52 height 21
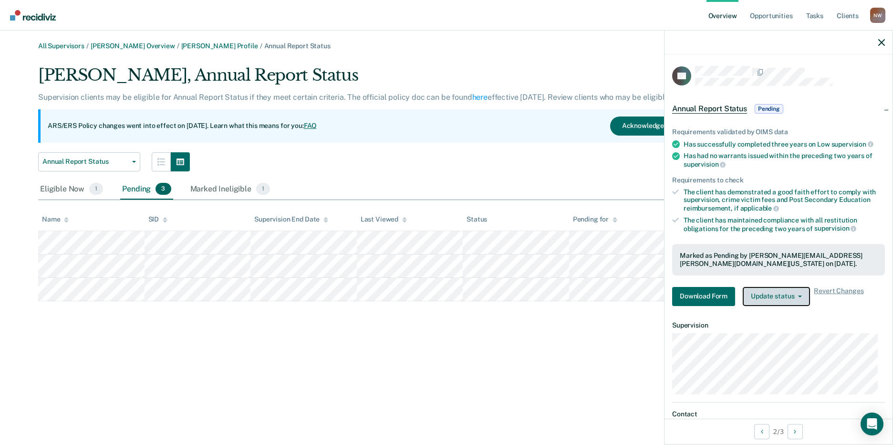
click at [793, 297] on button "Update status" at bounding box center [776, 296] width 67 height 19
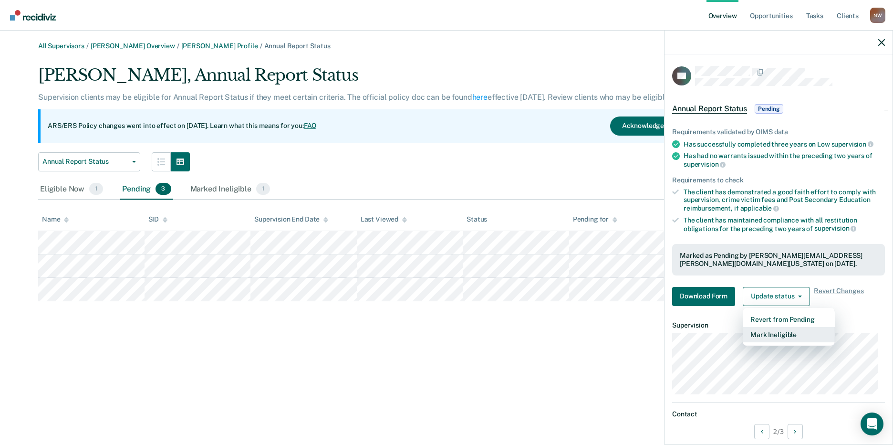
click at [767, 333] on button "Mark Ineligible" at bounding box center [789, 334] width 92 height 15
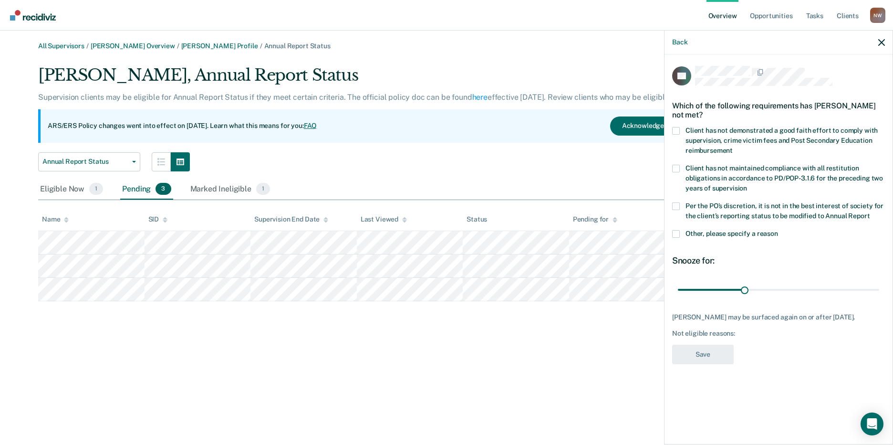
click at [678, 232] on span at bounding box center [676, 234] width 8 height 8
click at [778, 230] on input "Other, please specify a reason" at bounding box center [778, 230] width 0 height 0
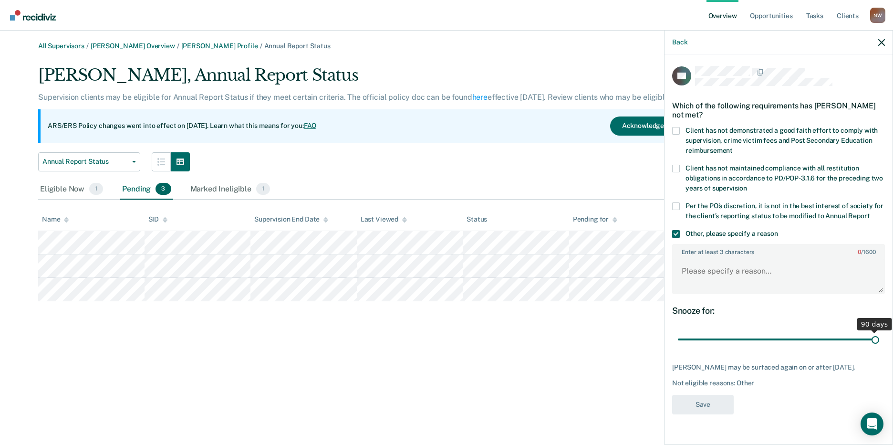
drag, startPoint x: 790, startPoint y: 334, endPoint x: 900, endPoint y: 320, distance: 110.6
type input "90"
click at [879, 331] on input "range" at bounding box center [778, 339] width 201 height 17
paste textarea "It is not in the best interest of society to place the client on annual report."
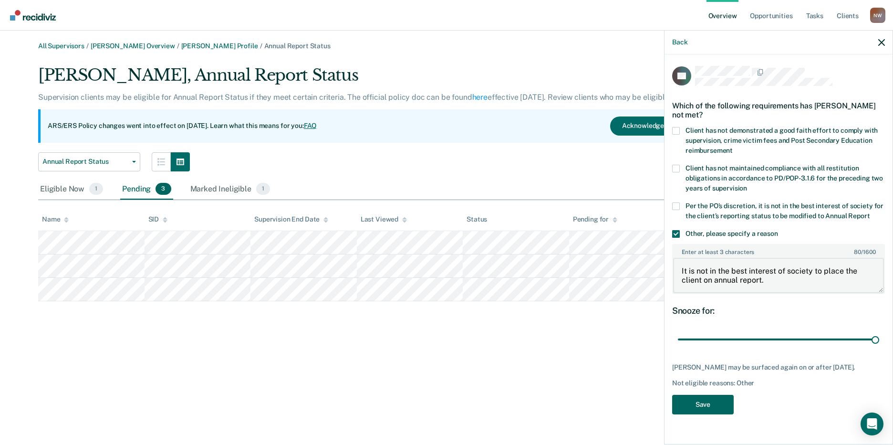
type textarea "It is not in the best interest of society to place the client on annual report."
click at [710, 403] on button "Save" at bounding box center [703, 404] width 62 height 20
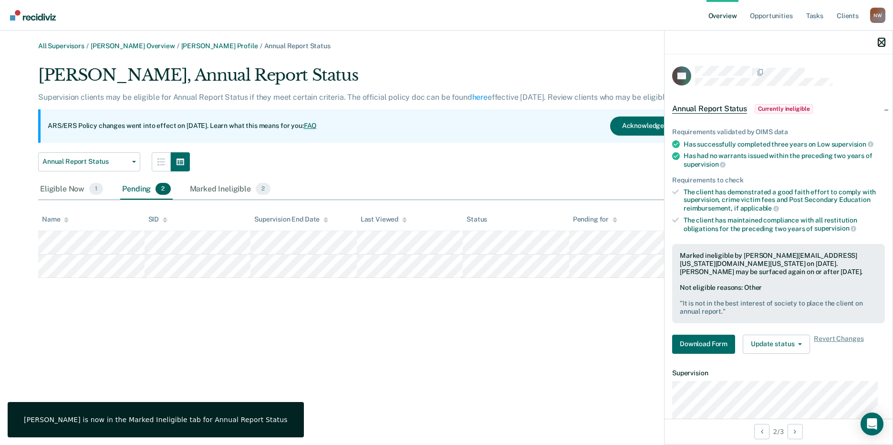
click at [884, 45] on icon "button" at bounding box center [881, 42] width 7 height 7
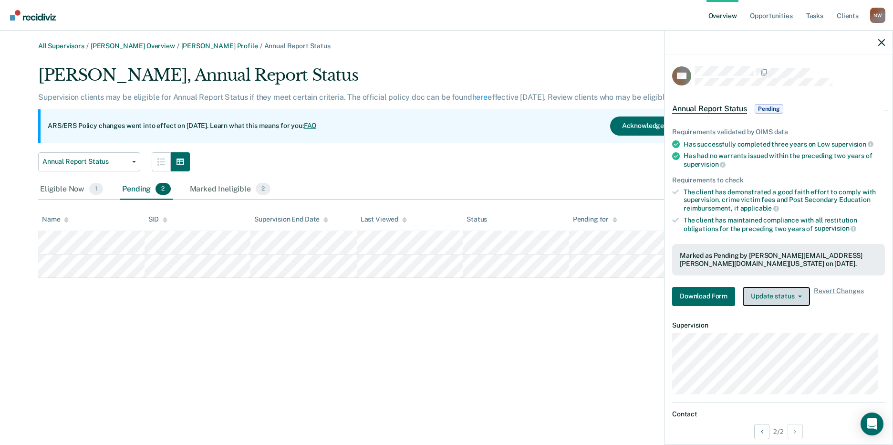
click at [790, 300] on button "Update status" at bounding box center [776, 296] width 67 height 19
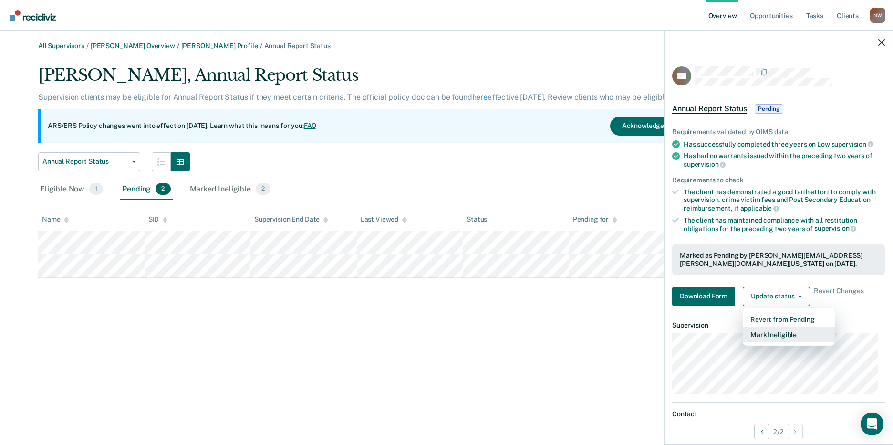
click at [793, 335] on button "Mark Ineligible" at bounding box center [789, 334] width 92 height 15
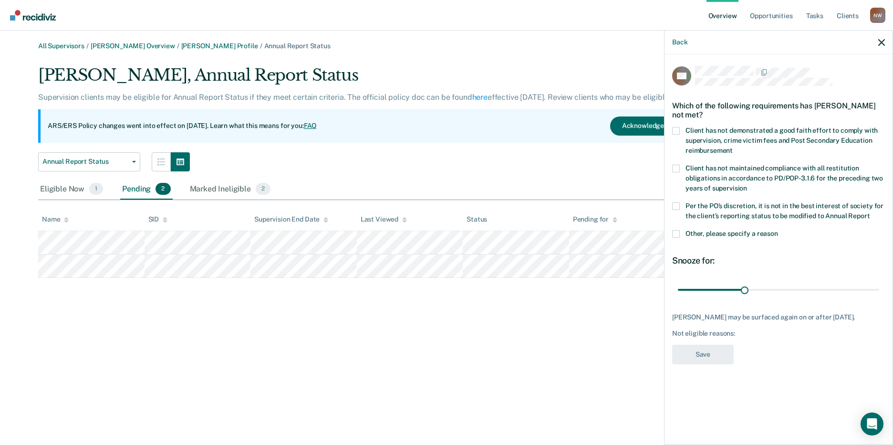
click at [678, 234] on span at bounding box center [676, 234] width 8 height 8
click at [778, 230] on input "Other, please specify a reason" at bounding box center [778, 230] width 0 height 0
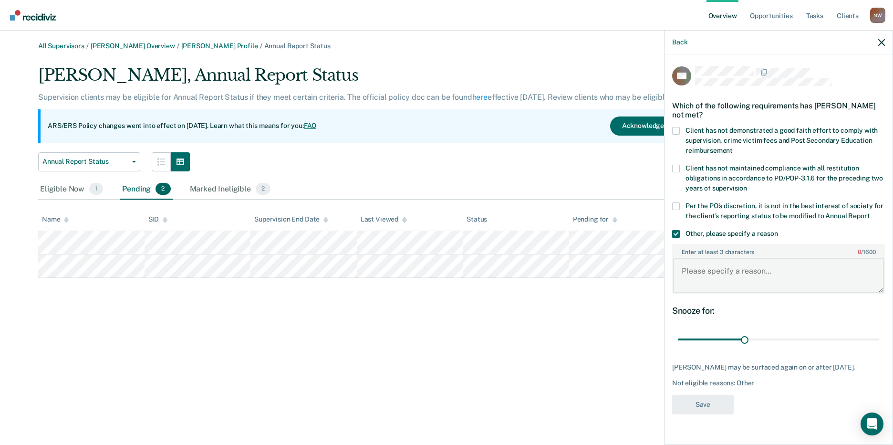
paste textarea "It is not in the best interest of society to place the client on annual report."
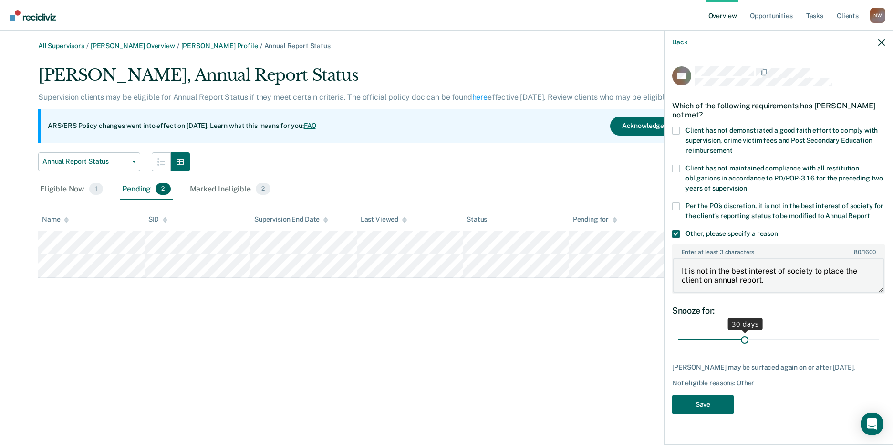
type textarea "It is not in the best interest of society to place the client on annual report."
drag, startPoint x: 743, startPoint y: 337, endPoint x: 901, endPoint y: 331, distance: 158.9
type input "90"
click at [879, 331] on input "range" at bounding box center [778, 339] width 201 height 17
click at [708, 405] on button "Save" at bounding box center [703, 404] width 62 height 20
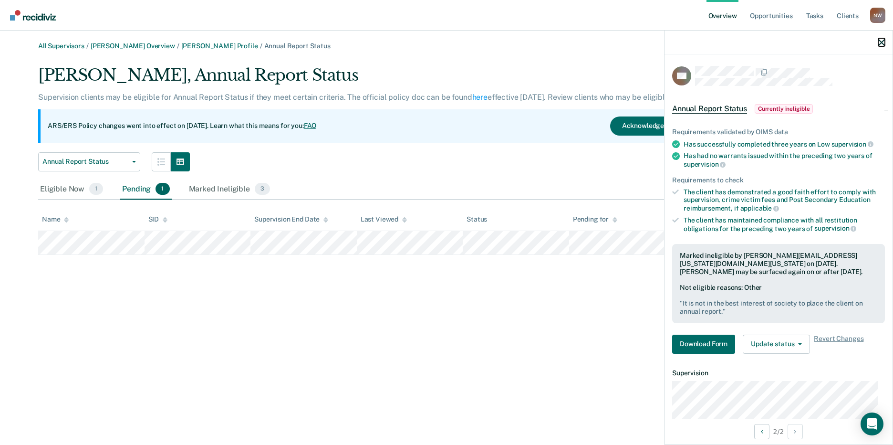
click at [881, 38] on button "button" at bounding box center [881, 42] width 7 height 8
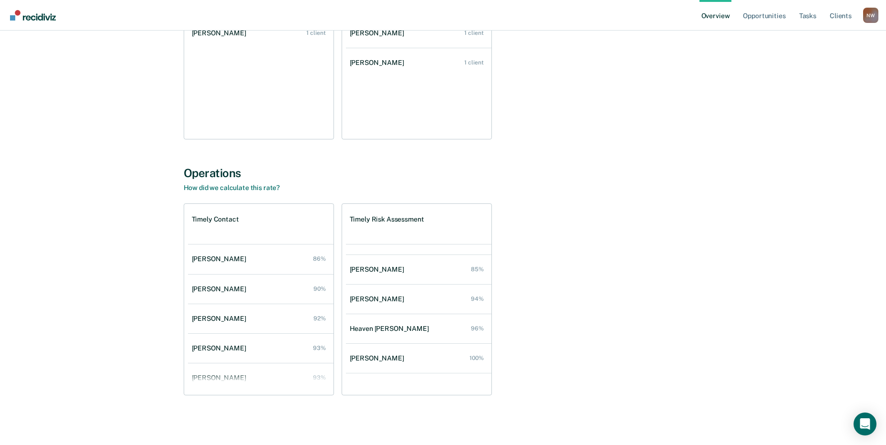
scroll to position [216, 0]
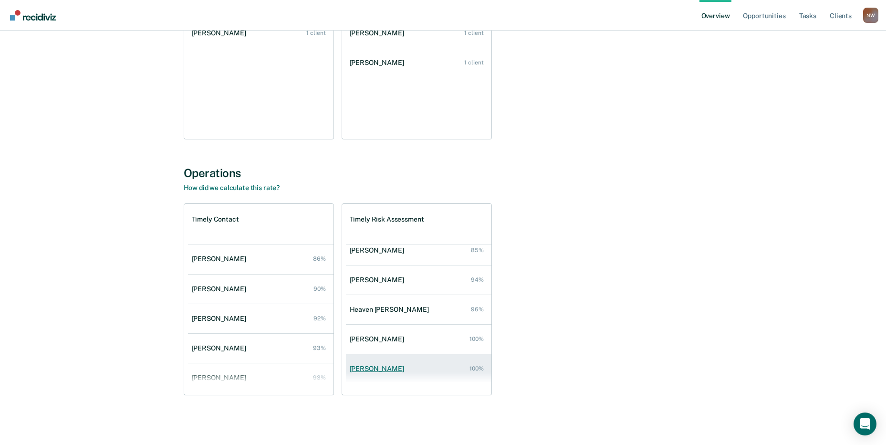
click at [374, 368] on div "[PERSON_NAME]" at bounding box center [379, 368] width 58 height 8
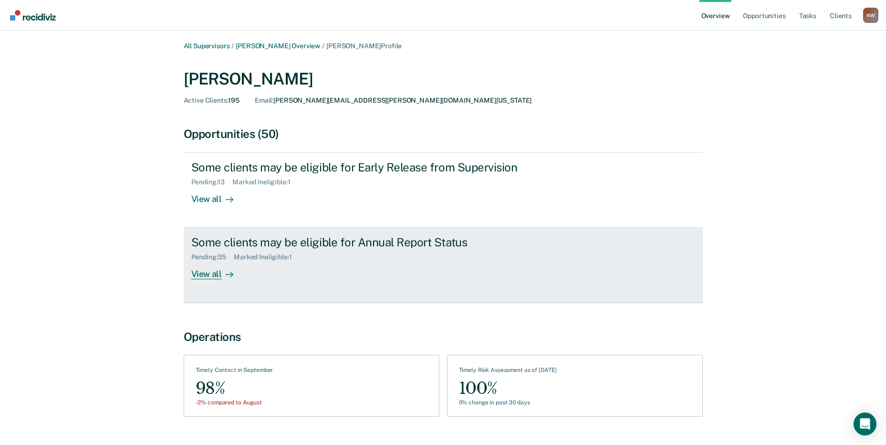
click at [204, 278] on div "View all" at bounding box center [217, 270] width 53 height 19
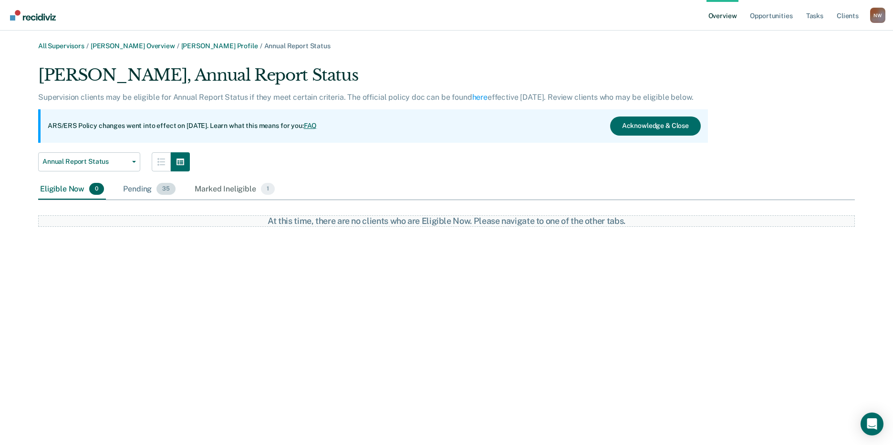
click at [141, 189] on div "Pending 35" at bounding box center [149, 189] width 56 height 21
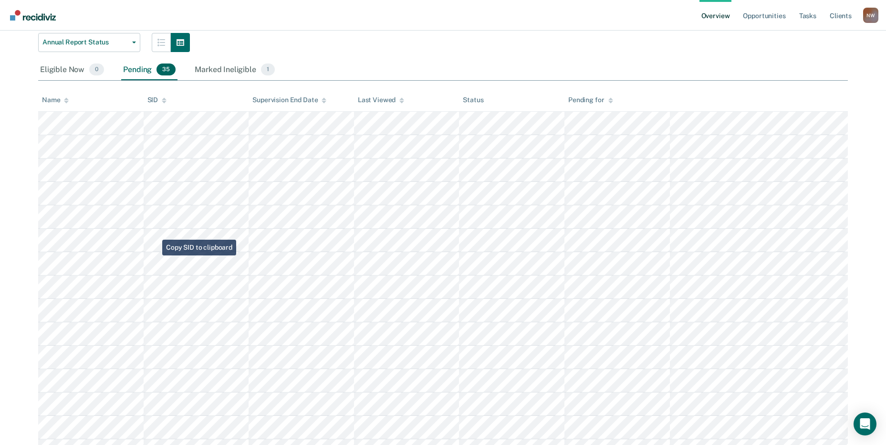
scroll to position [143, 0]
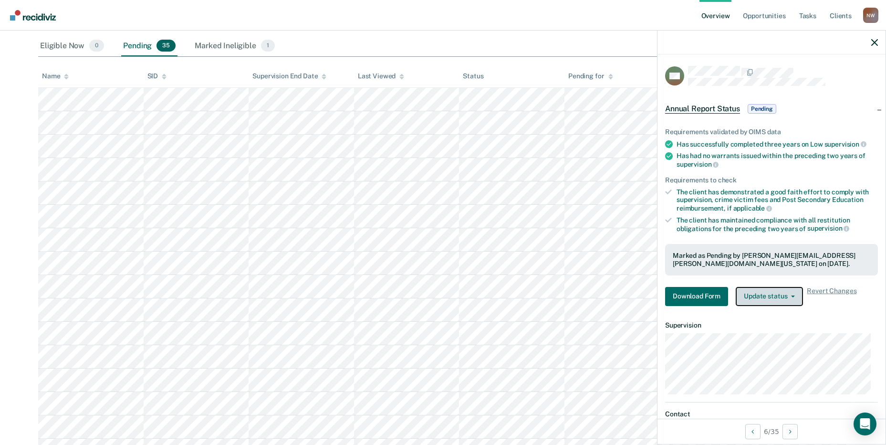
click at [747, 294] on button "Update status" at bounding box center [768, 296] width 67 height 19
click at [773, 297] on button "Update status" at bounding box center [768, 296] width 67 height 19
click at [772, 301] on button "Update status" at bounding box center [768, 296] width 67 height 19
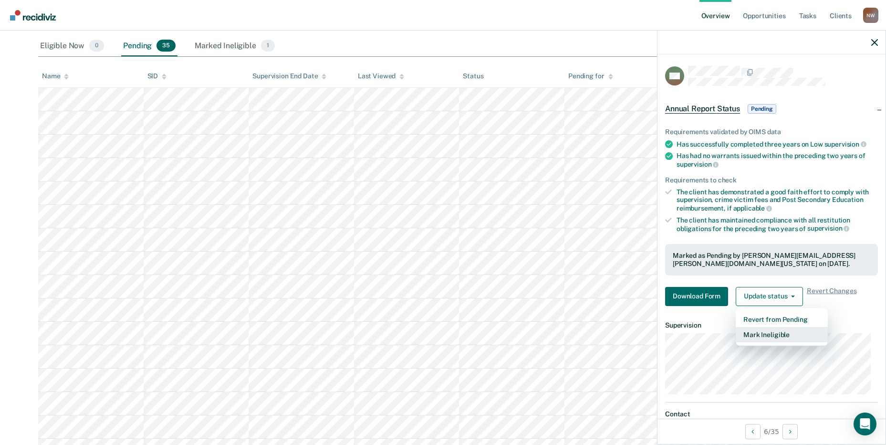
click at [771, 334] on button "Mark Ineligible" at bounding box center [781, 334] width 92 height 15
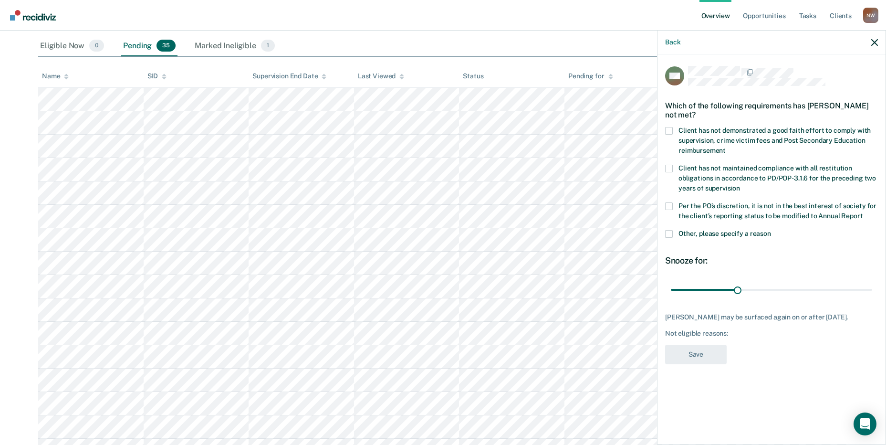
click at [671, 124] on div "Which of the following requirements has [PERSON_NAME] not met?" at bounding box center [771, 109] width 213 height 33
click at [673, 129] on label "Client has not demonstrated a good faith effort to comply with supervision, cri…" at bounding box center [771, 142] width 213 height 30
click at [725, 147] on input "Client has not demonstrated a good faith effort to comply with supervision, cri…" at bounding box center [725, 147] width 0 height 0
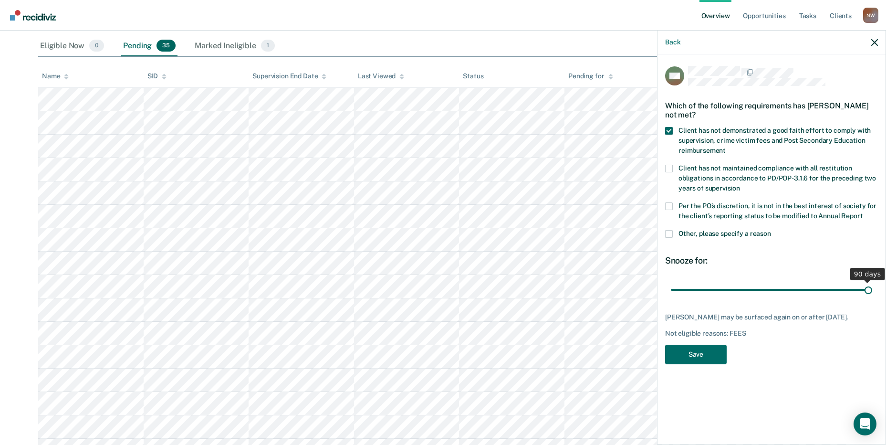
drag, startPoint x: 739, startPoint y: 289, endPoint x: 913, endPoint y: 290, distance: 174.1
type input "90"
click at [872, 290] on input "range" at bounding box center [771, 289] width 201 height 17
click at [687, 352] on button "Save" at bounding box center [696, 354] width 62 height 20
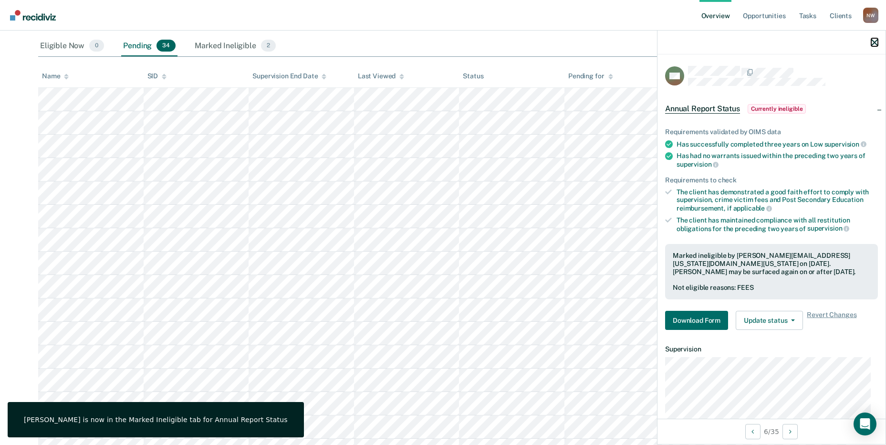
click at [877, 41] on icon "button" at bounding box center [874, 42] width 7 height 7
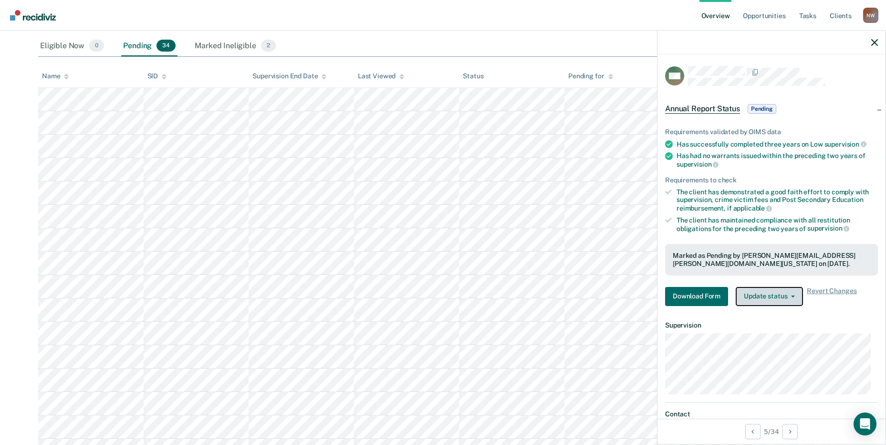
click at [772, 298] on button "Update status" at bounding box center [768, 296] width 67 height 19
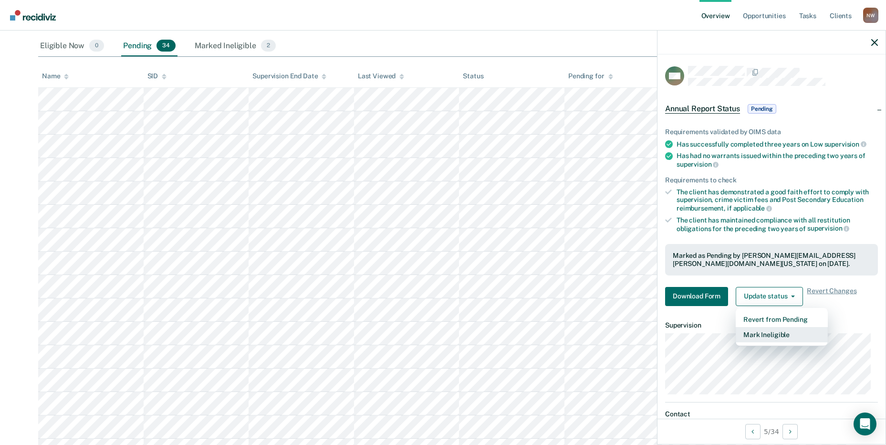
click at [765, 335] on button "Mark Ineligible" at bounding box center [781, 334] width 92 height 15
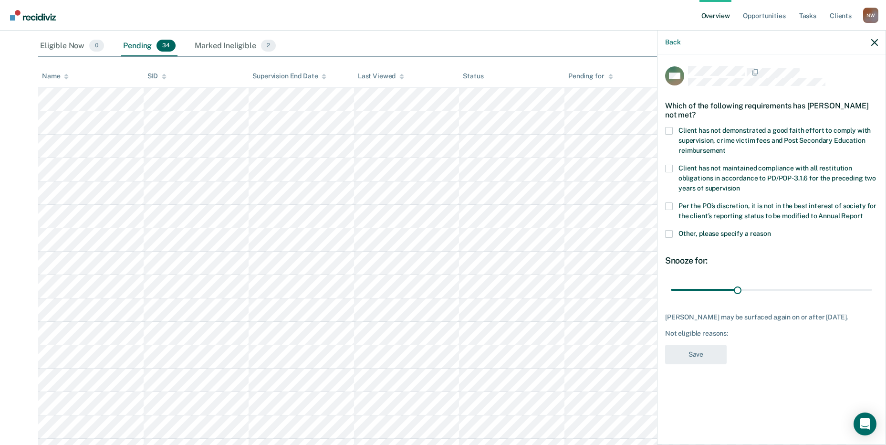
click at [666, 129] on span at bounding box center [669, 131] width 8 height 8
click at [725, 147] on input "Client has not demonstrated a good faith effort to comply with supervision, cri…" at bounding box center [725, 147] width 0 height 0
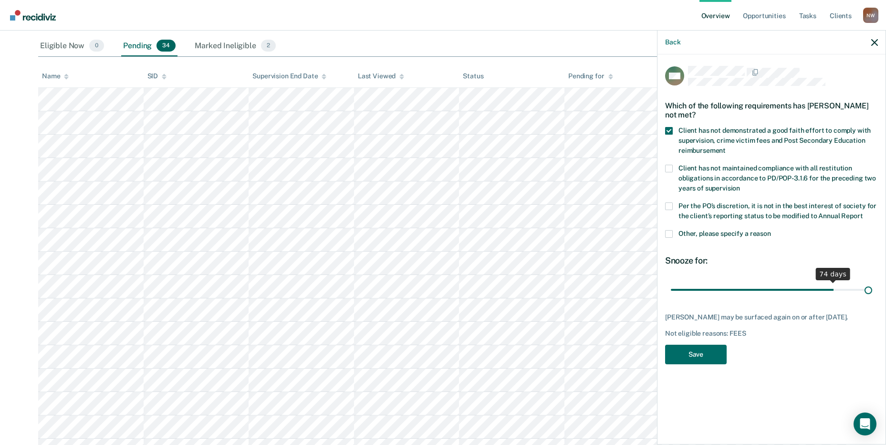
drag, startPoint x: 739, startPoint y: 287, endPoint x: 879, endPoint y: 281, distance: 139.8
type input "90"
click at [872, 281] on input "range" at bounding box center [771, 289] width 201 height 17
click at [704, 355] on button "Save" at bounding box center [696, 354] width 62 height 20
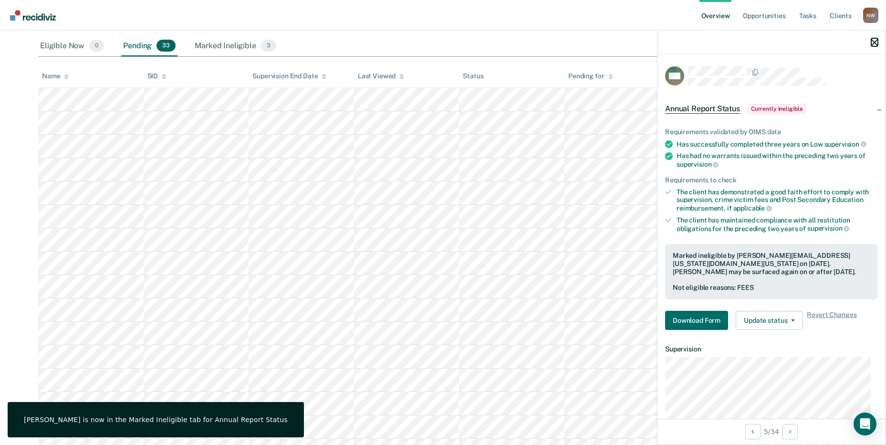
click at [872, 41] on icon "button" at bounding box center [874, 42] width 7 height 7
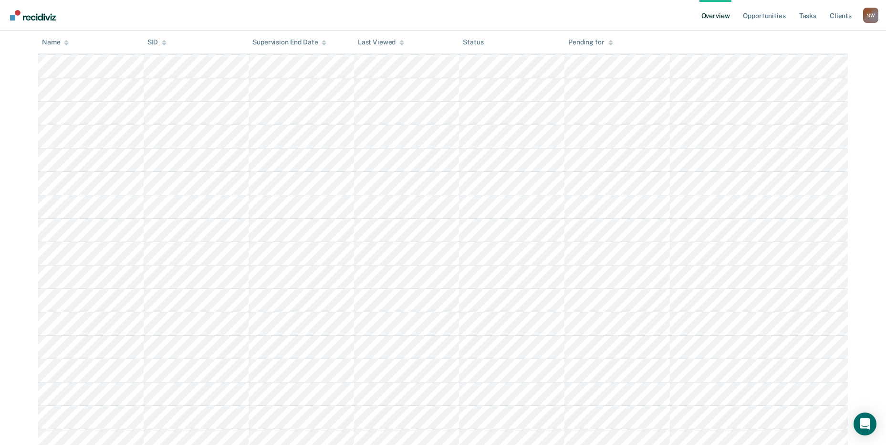
scroll to position [286, 0]
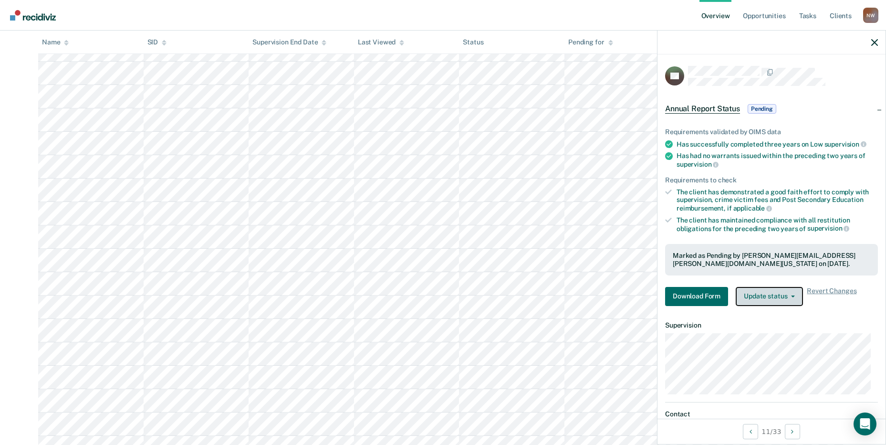
click at [783, 298] on button "Update status" at bounding box center [768, 296] width 67 height 19
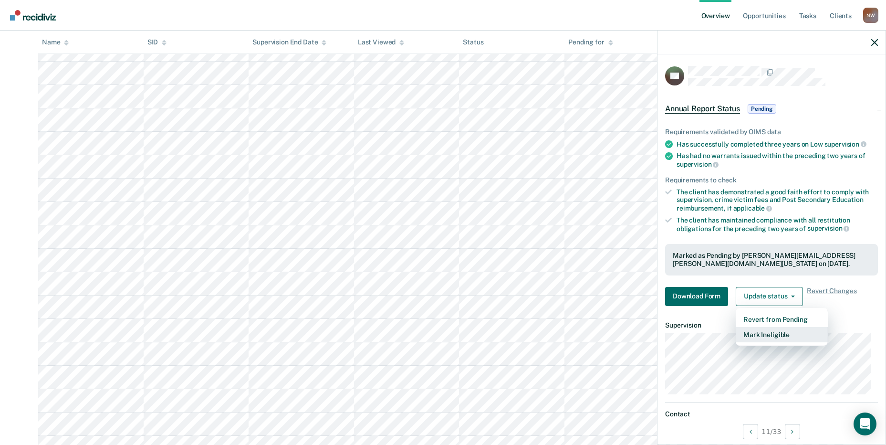
click at [758, 333] on button "Mark Ineligible" at bounding box center [781, 334] width 92 height 15
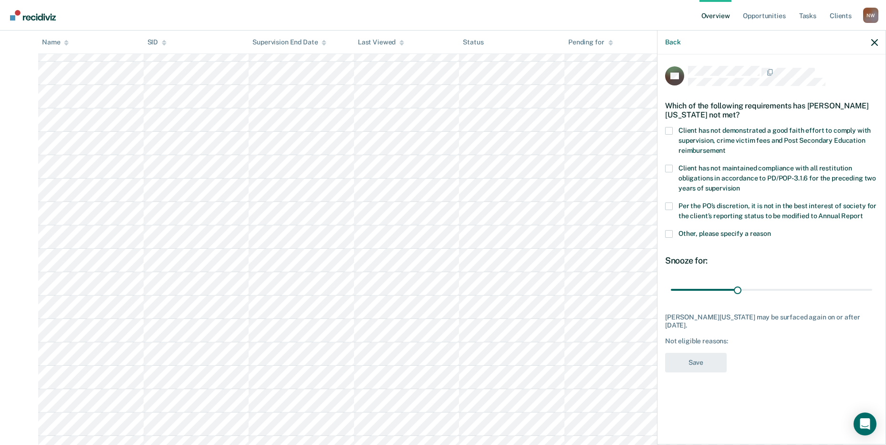
click at [674, 127] on label "Client has not demonstrated a good faith effort to comply with supervision, cri…" at bounding box center [771, 142] width 213 height 30
click at [725, 147] on input "Client has not demonstrated a good faith effort to comply with supervision, cri…" at bounding box center [725, 147] width 0 height 0
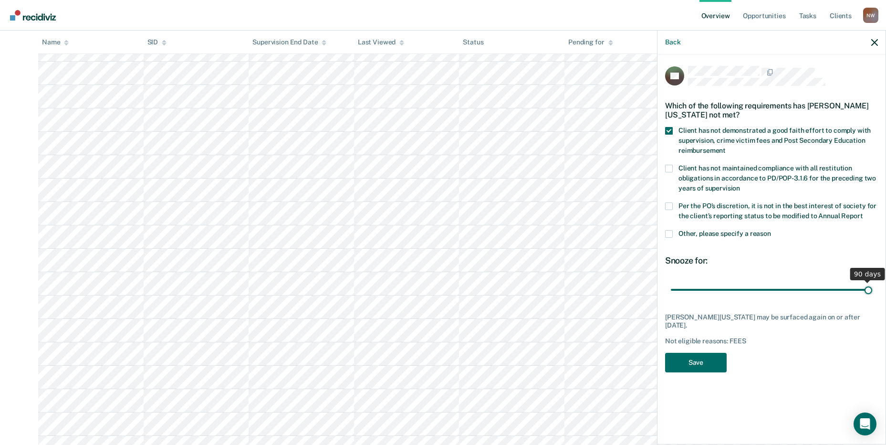
drag, startPoint x: 742, startPoint y: 287, endPoint x: 884, endPoint y: 291, distance: 142.7
type input "90"
click at [872, 291] on input "range" at bounding box center [771, 289] width 201 height 17
click at [712, 353] on button "Save" at bounding box center [696, 362] width 62 height 20
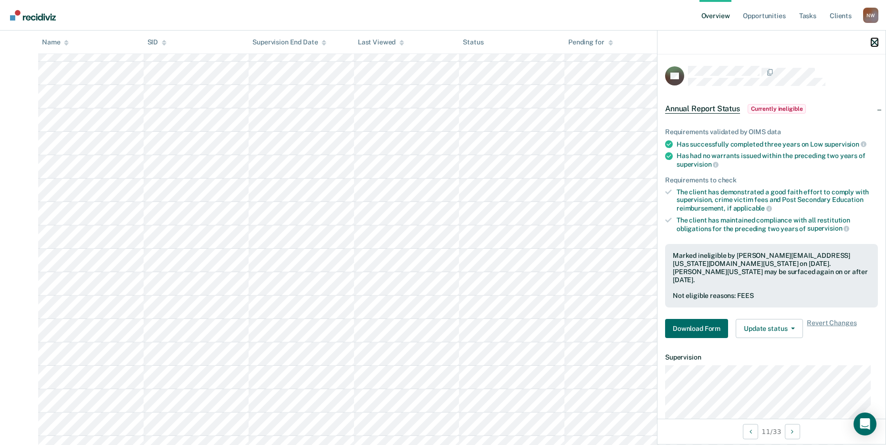
click at [873, 38] on button "button" at bounding box center [874, 42] width 7 height 8
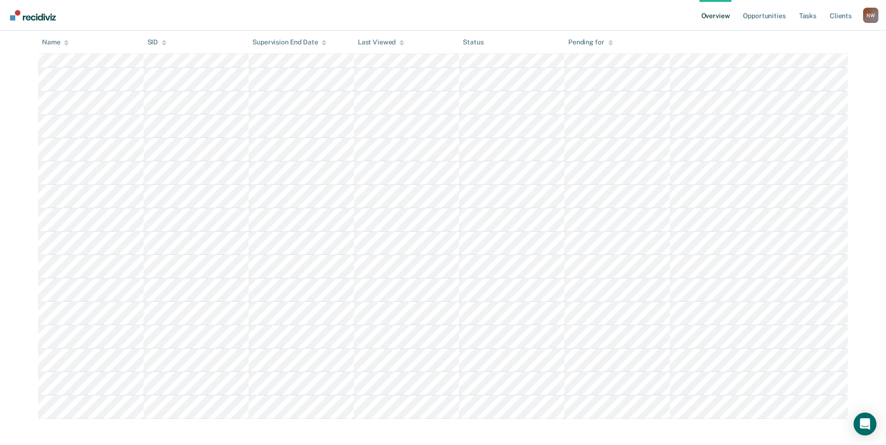
scroll to position [565, 0]
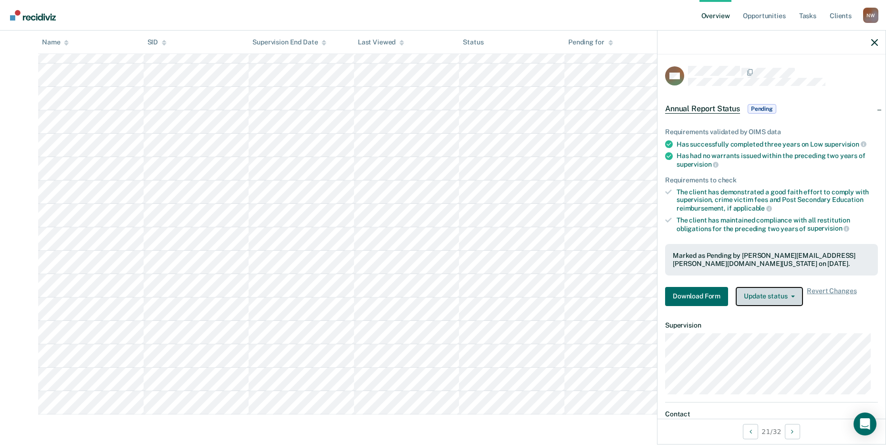
click at [777, 300] on button "Update status" at bounding box center [768, 296] width 67 height 19
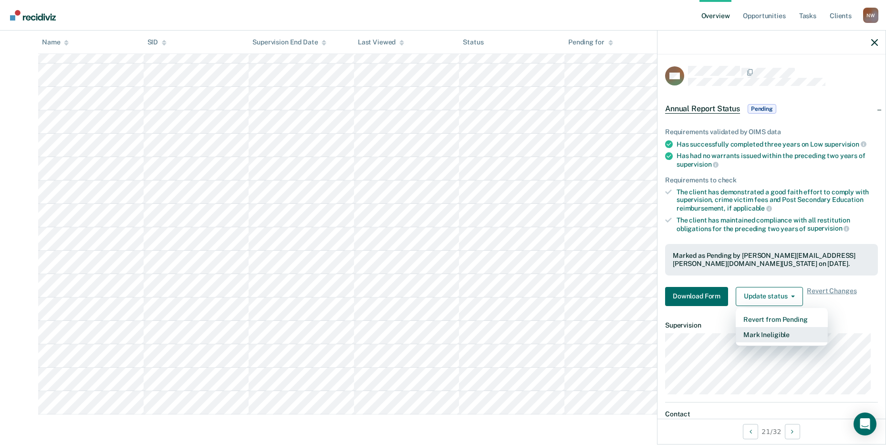
click at [759, 331] on button "Mark Ineligible" at bounding box center [781, 334] width 92 height 15
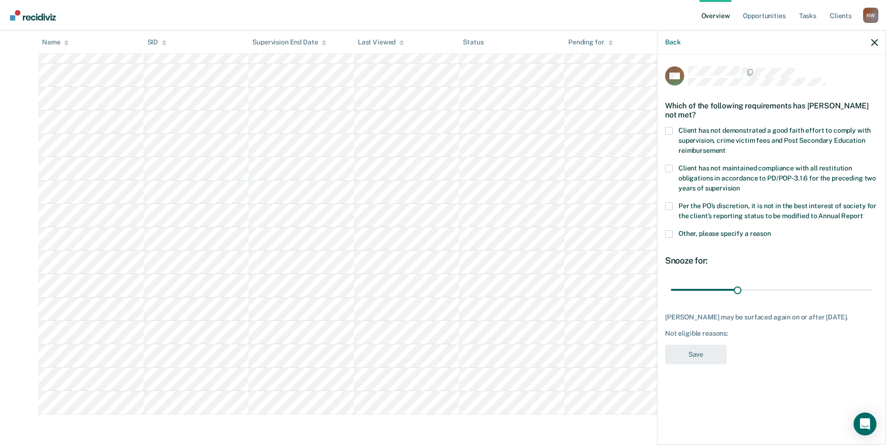
click at [671, 133] on span at bounding box center [669, 131] width 8 height 8
click at [725, 147] on input "Client has not demonstrated a good faith effort to comply with supervision, cri…" at bounding box center [725, 147] width 0 height 0
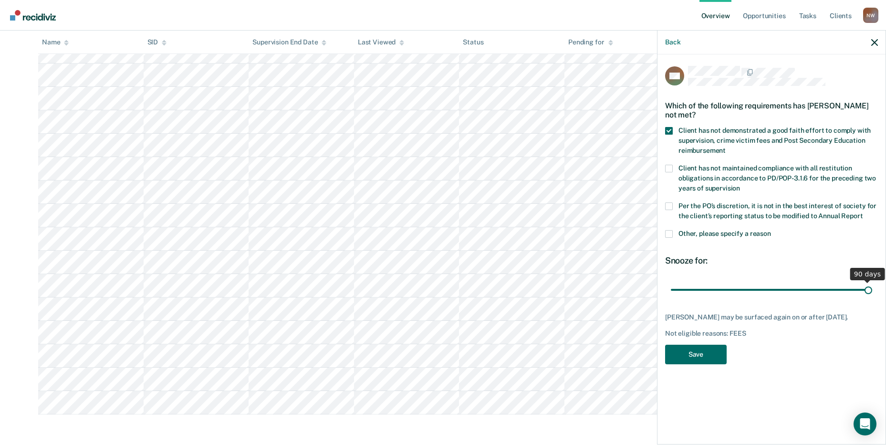
drag, startPoint x: 737, startPoint y: 287, endPoint x: 883, endPoint y: 295, distance: 146.6
type input "90"
click at [872, 295] on input "range" at bounding box center [771, 289] width 201 height 17
click at [697, 357] on button "Save" at bounding box center [696, 354] width 62 height 20
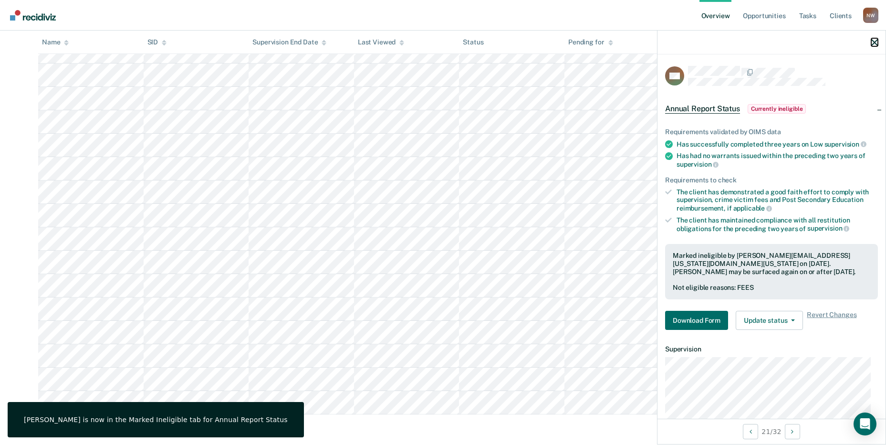
click at [871, 44] on icon "button" at bounding box center [874, 42] width 7 height 7
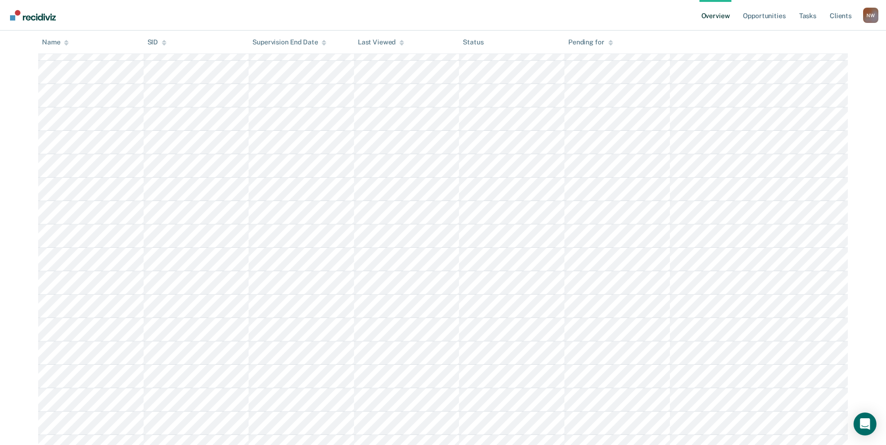
scroll to position [429, 0]
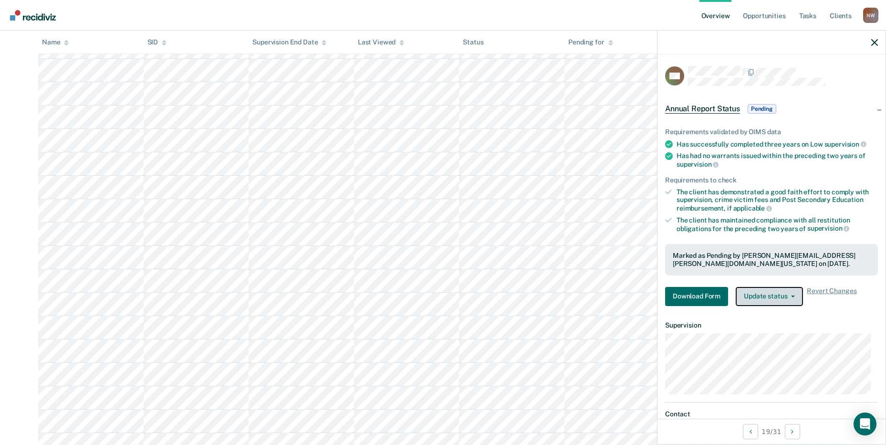
click at [756, 294] on button "Update status" at bounding box center [768, 296] width 67 height 19
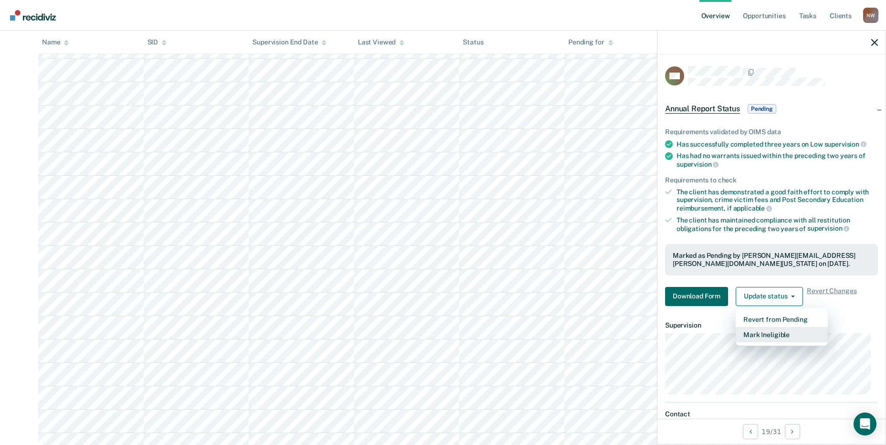
click at [749, 336] on button "Mark Ineligible" at bounding box center [781, 334] width 92 height 15
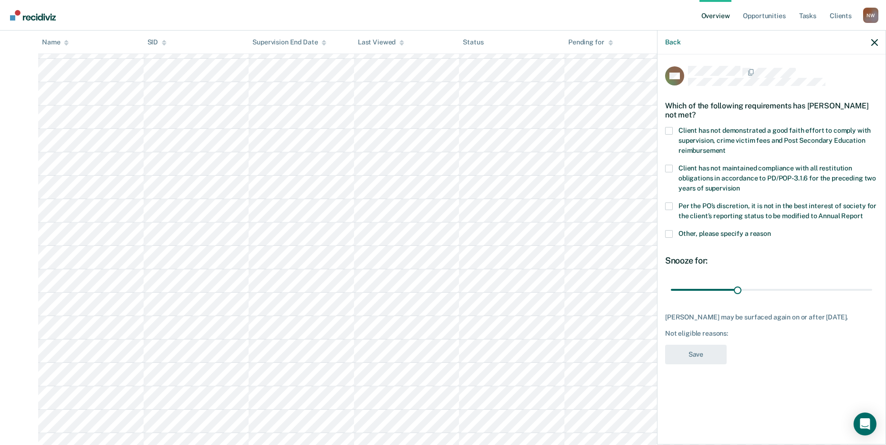
click at [666, 127] on span at bounding box center [669, 131] width 8 height 8
click at [725, 147] on input "Client has not demonstrated a good faith effort to comply with supervision, cri…" at bounding box center [725, 147] width 0 height 0
drag, startPoint x: 735, startPoint y: 287, endPoint x: 890, endPoint y: 281, distance: 155.1
type input "90"
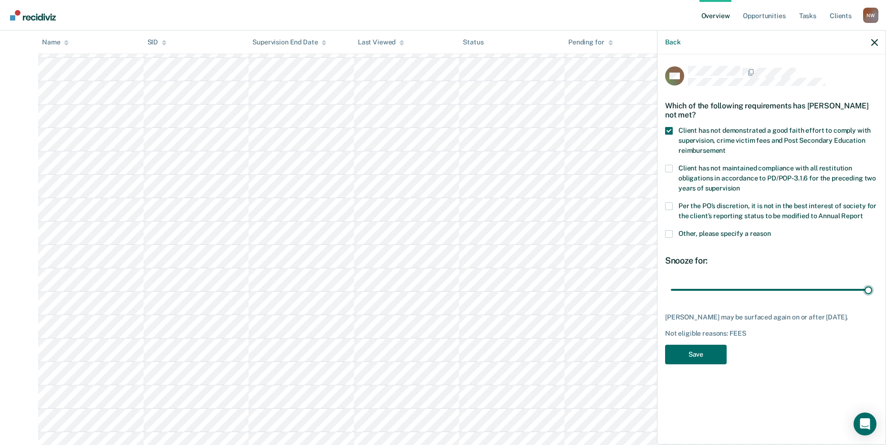
click at [872, 281] on input "range" at bounding box center [771, 289] width 201 height 17
click at [706, 354] on button "Save" at bounding box center [696, 354] width 62 height 20
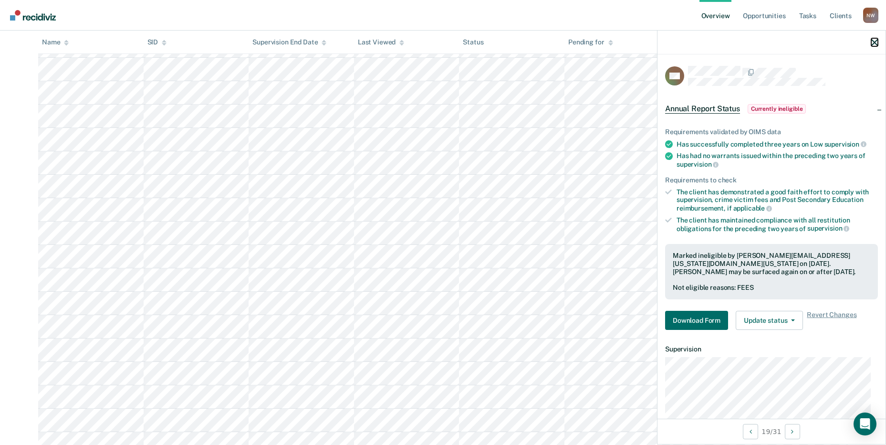
click at [876, 43] on icon "button" at bounding box center [874, 42] width 7 height 7
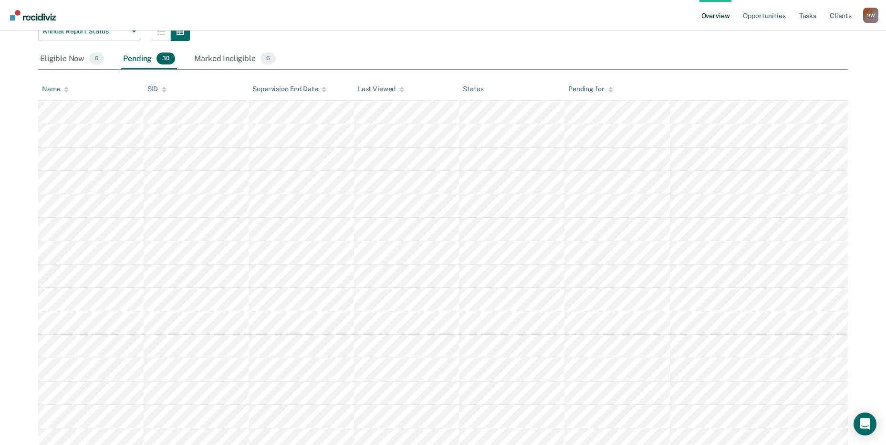
scroll to position [0, 0]
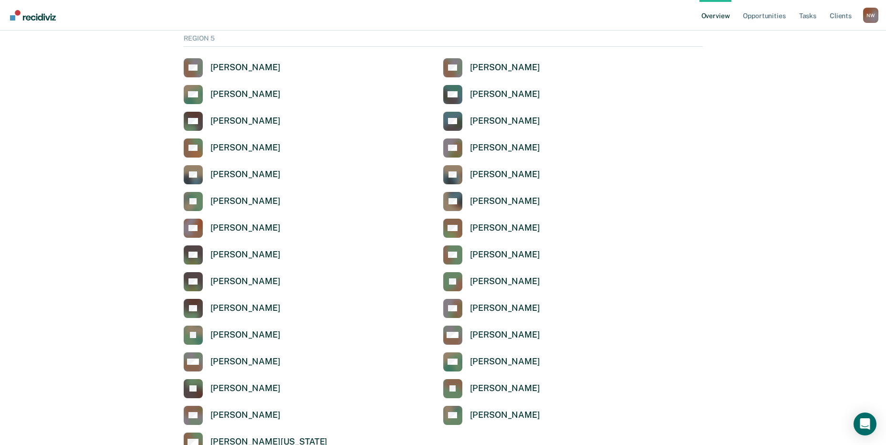
scroll to position [3077, 0]
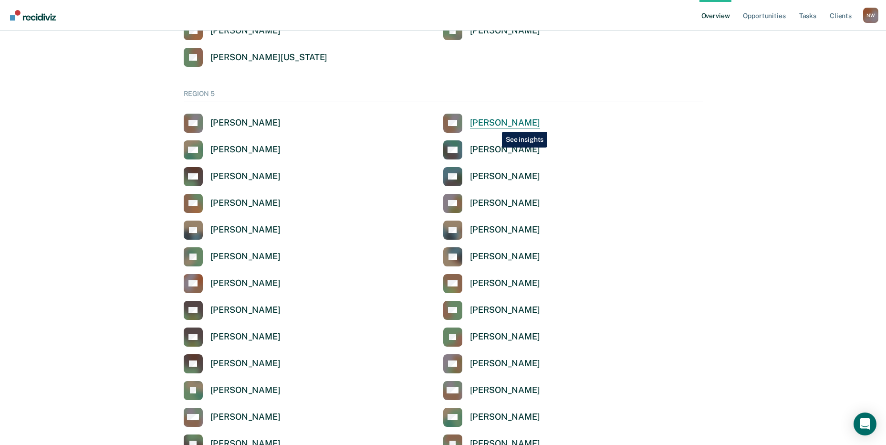
click at [495, 124] on div "[PERSON_NAME]" at bounding box center [505, 122] width 70 height 11
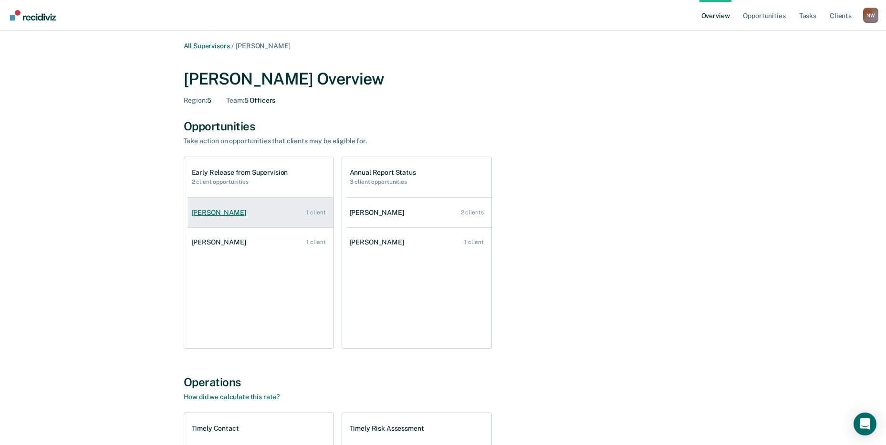
click at [207, 208] on div "[PERSON_NAME]" at bounding box center [221, 212] width 58 height 8
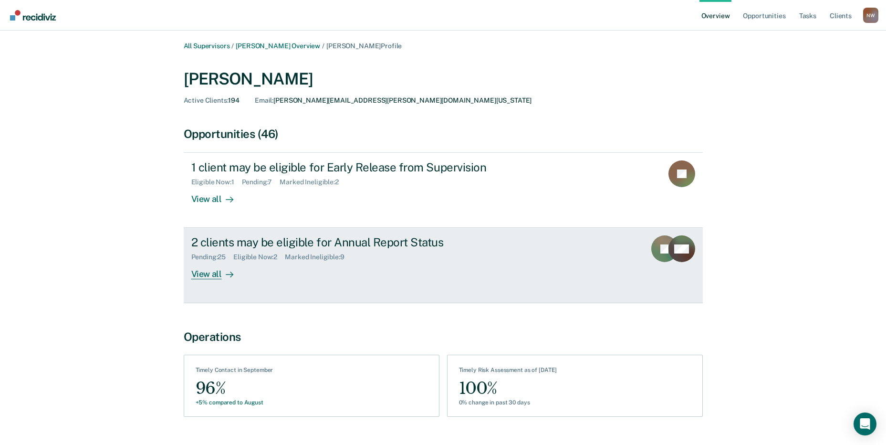
click at [212, 269] on div "View all" at bounding box center [217, 270] width 53 height 19
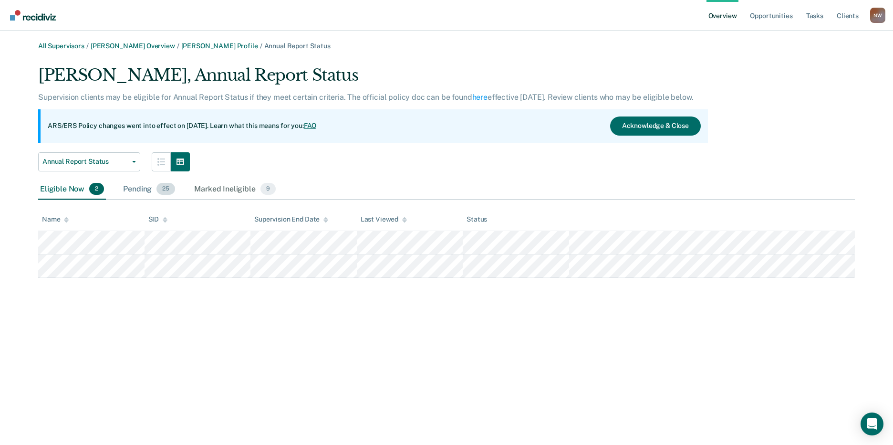
click at [136, 185] on div "Pending 25" at bounding box center [149, 189] width 56 height 21
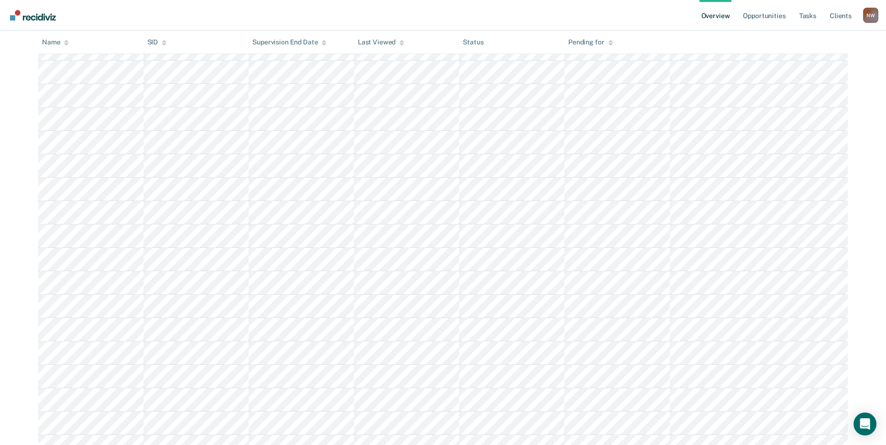
scroll to position [382, 0]
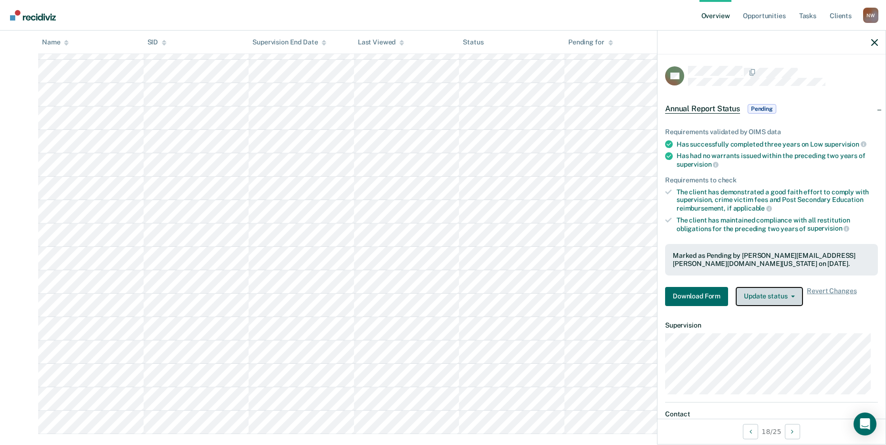
click at [773, 293] on button "Update status" at bounding box center [768, 296] width 67 height 19
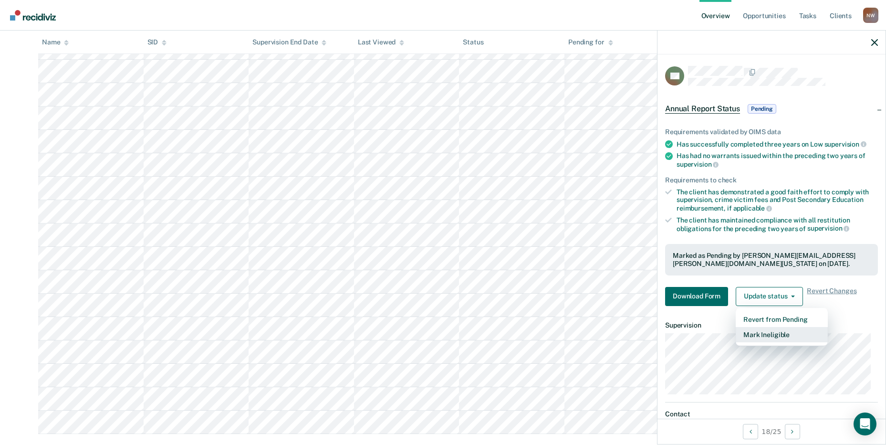
click at [775, 336] on button "Mark Ineligible" at bounding box center [781, 334] width 92 height 15
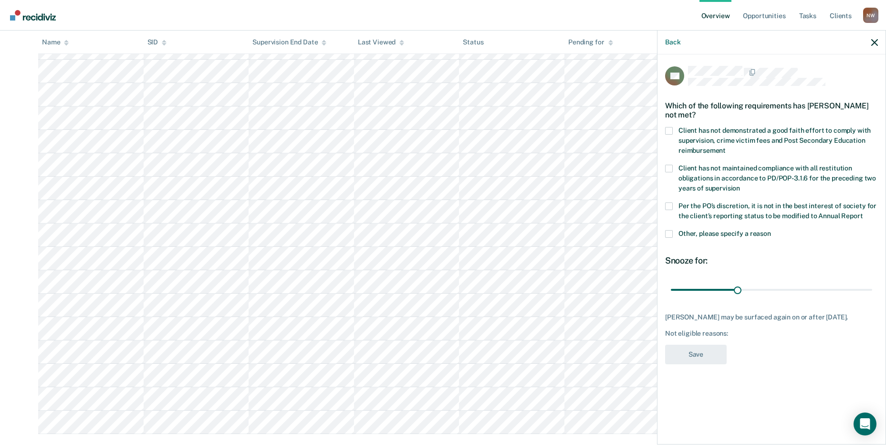
click at [673, 127] on label "Client has not demonstrated a good faith effort to comply with supervision, cri…" at bounding box center [771, 142] width 213 height 30
click at [725, 147] on input "Client has not demonstrated a good faith effort to comply with supervision, cri…" at bounding box center [725, 147] width 0 height 0
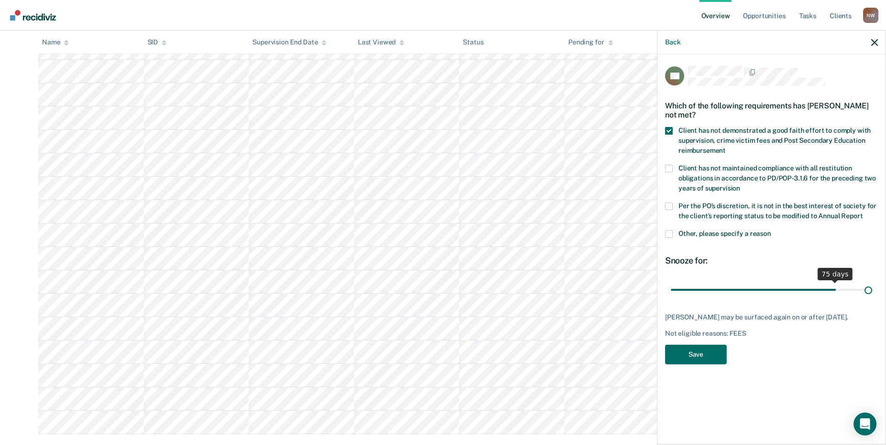
drag, startPoint x: 735, startPoint y: 286, endPoint x: 892, endPoint y: 285, distance: 156.4
type input "90"
click at [872, 285] on input "range" at bounding box center [771, 289] width 201 height 17
click at [703, 353] on button "Save" at bounding box center [696, 354] width 62 height 20
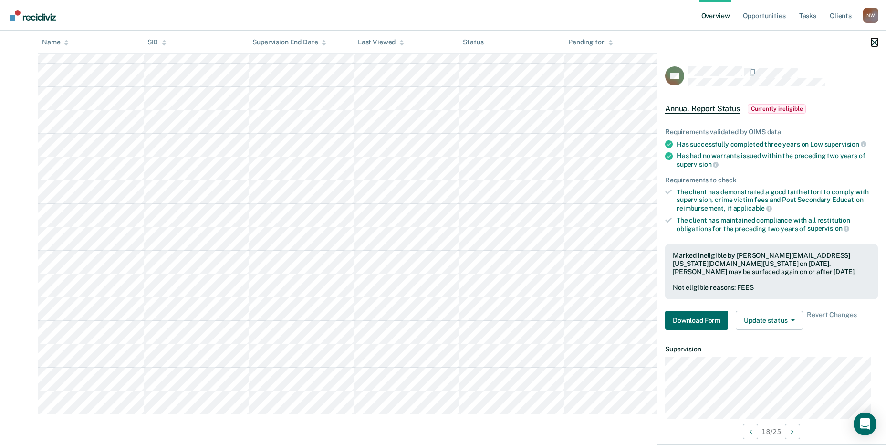
click at [874, 41] on icon "button" at bounding box center [874, 42] width 7 height 7
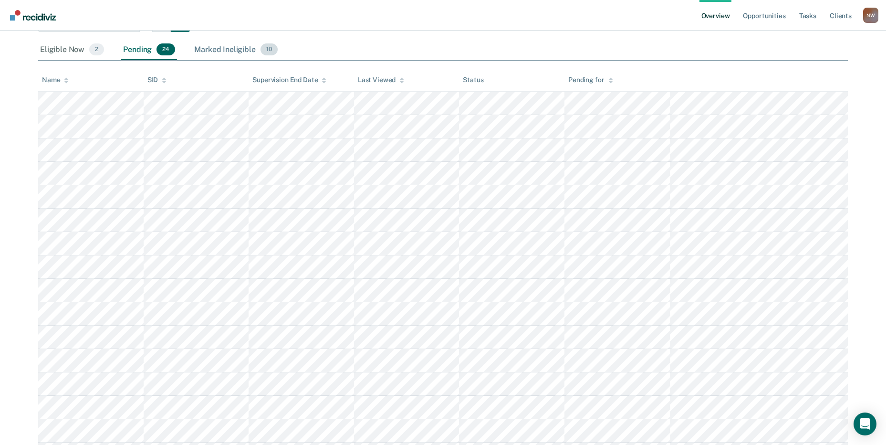
click at [227, 53] on div "Marked Ineligible 10" at bounding box center [235, 50] width 87 height 21
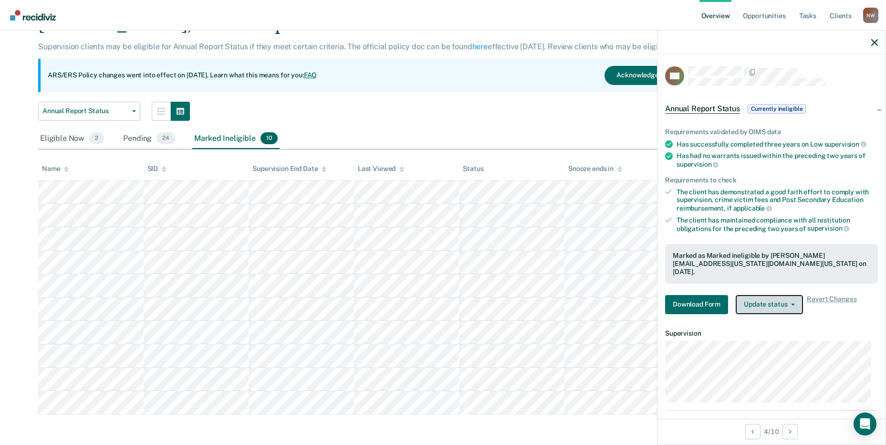
click at [769, 298] on button "Update status" at bounding box center [768, 304] width 67 height 19
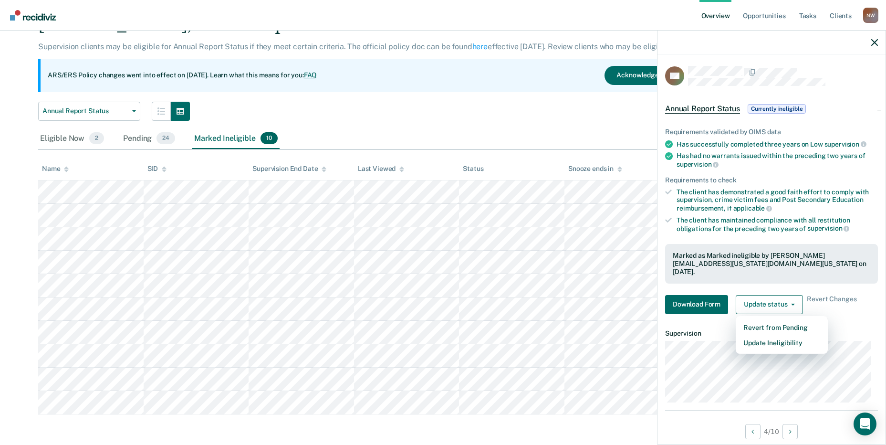
click at [813, 228] on span "supervision" at bounding box center [828, 228] width 42 height 8
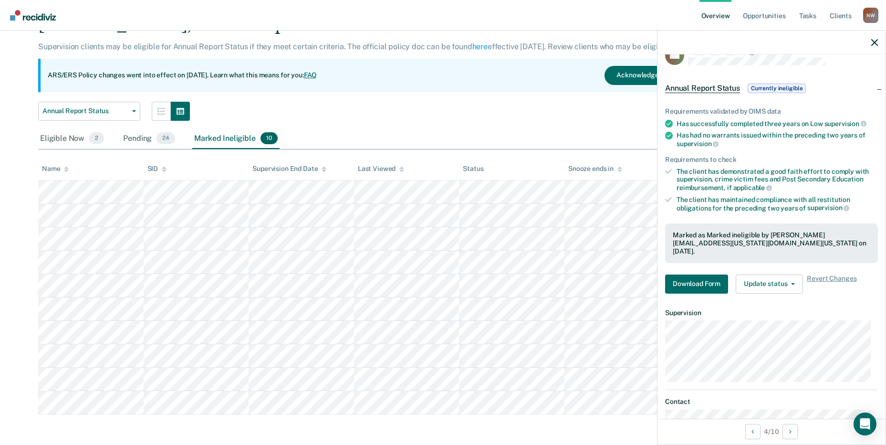
scroll to position [40, 0]
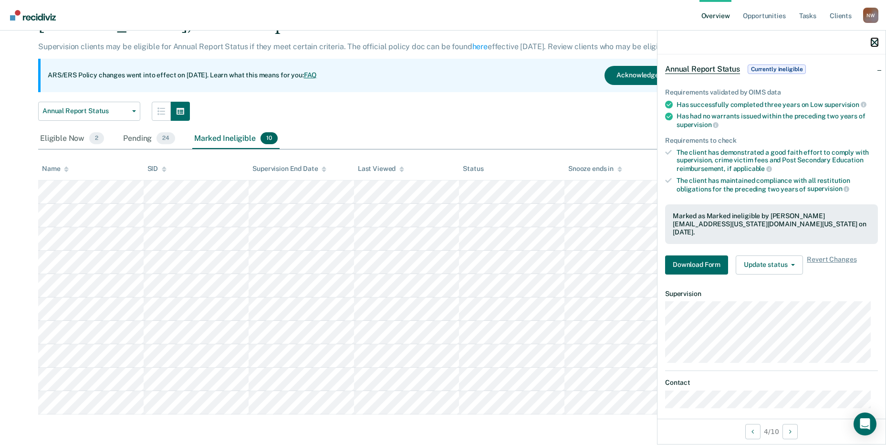
click at [872, 41] on icon "button" at bounding box center [874, 42] width 7 height 7
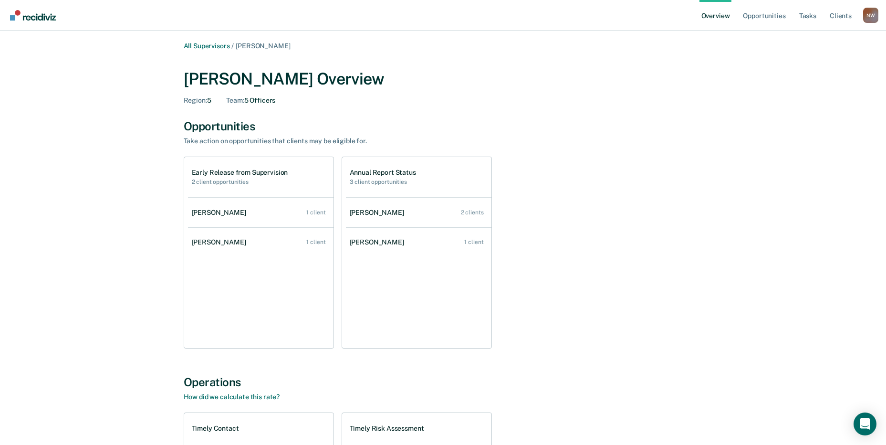
scroll to position [3077, 0]
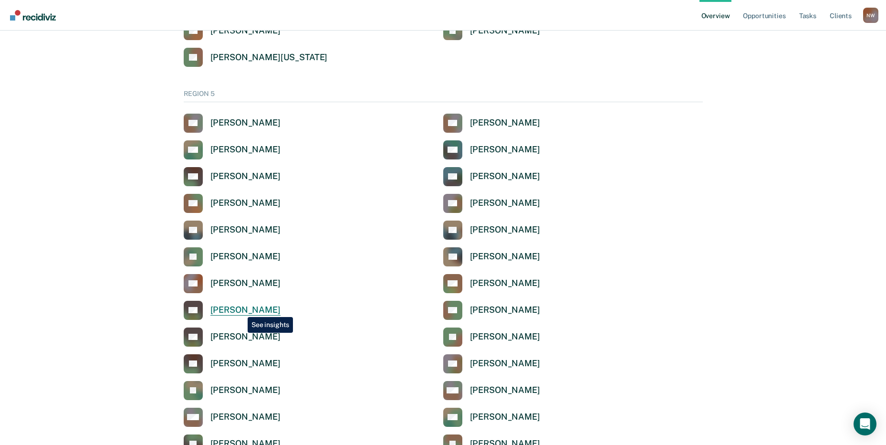
click at [240, 310] on div "[PERSON_NAME]" at bounding box center [245, 309] width 70 height 11
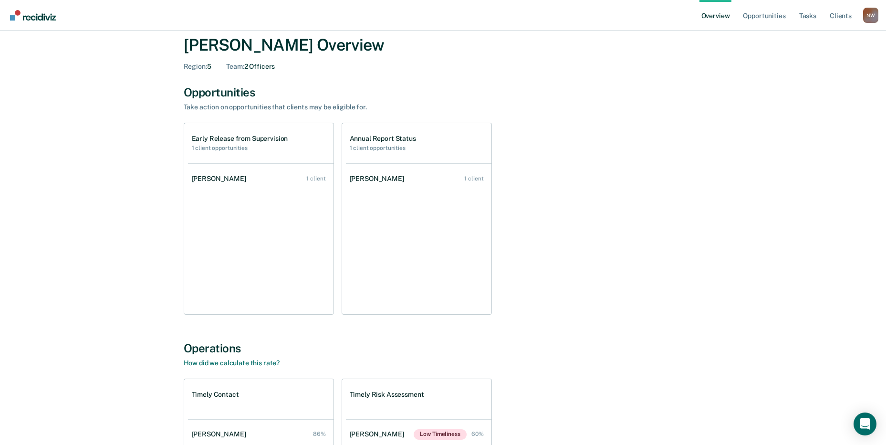
scroll to position [18, 0]
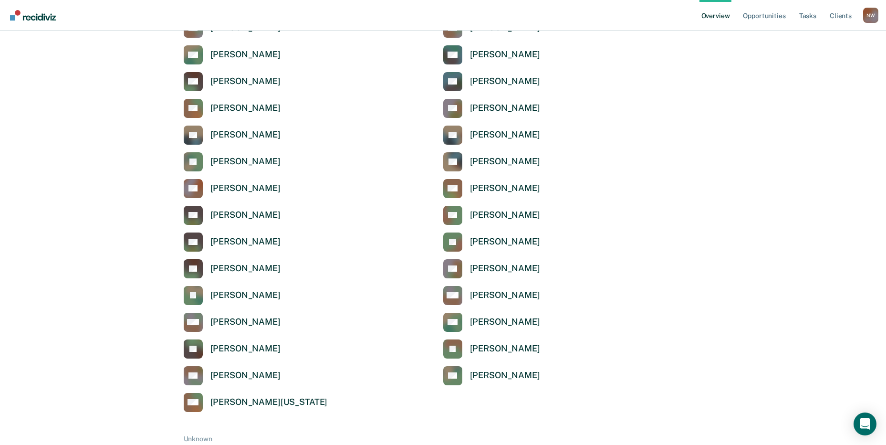
scroll to position [3173, 0]
click at [242, 377] on div "[PERSON_NAME]" at bounding box center [245, 374] width 70 height 11
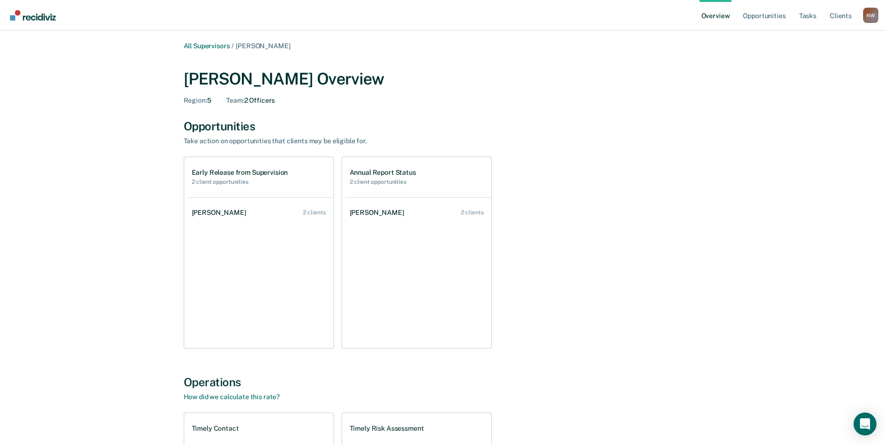
scroll to position [191, 0]
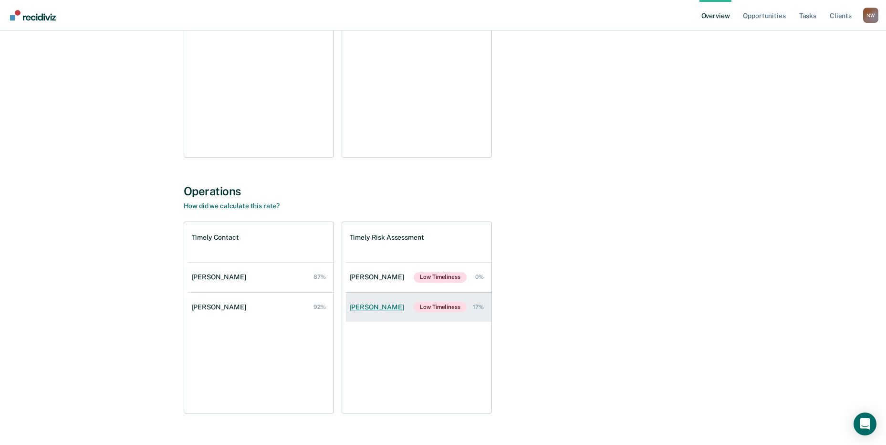
click at [377, 310] on div "[PERSON_NAME]" at bounding box center [379, 307] width 58 height 8
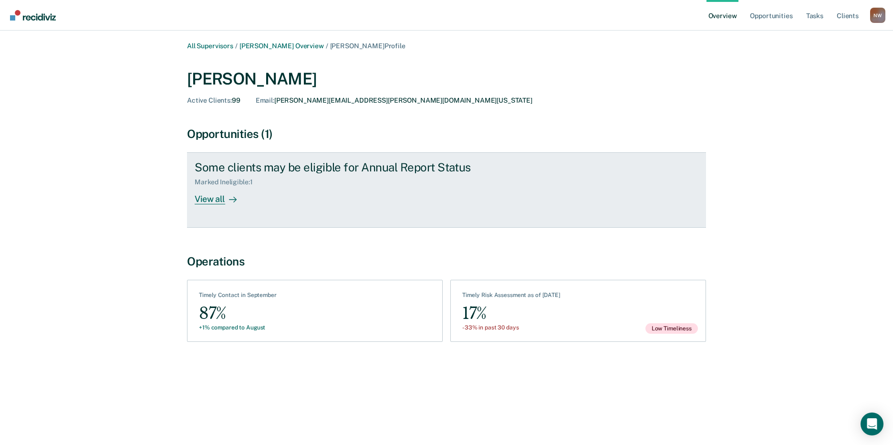
click at [211, 197] on div "View all" at bounding box center [221, 195] width 53 height 19
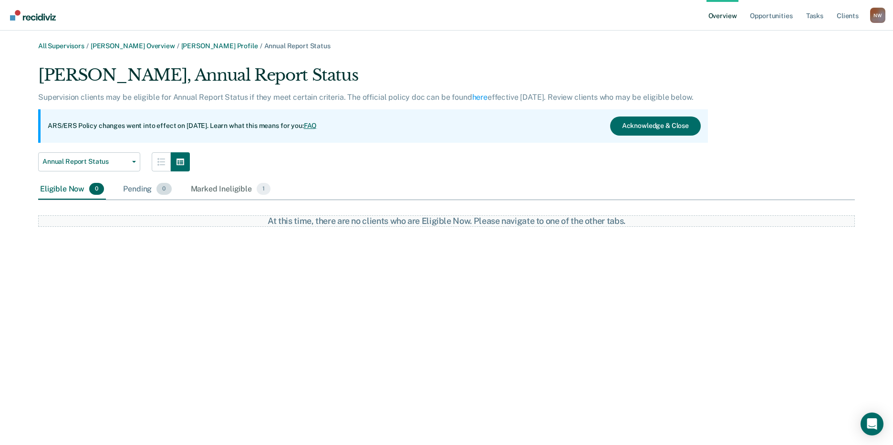
click at [145, 189] on div "Pending 0" at bounding box center [147, 189] width 52 height 21
click at [205, 189] on div "Marked Ineligible 1" at bounding box center [231, 189] width 84 height 21
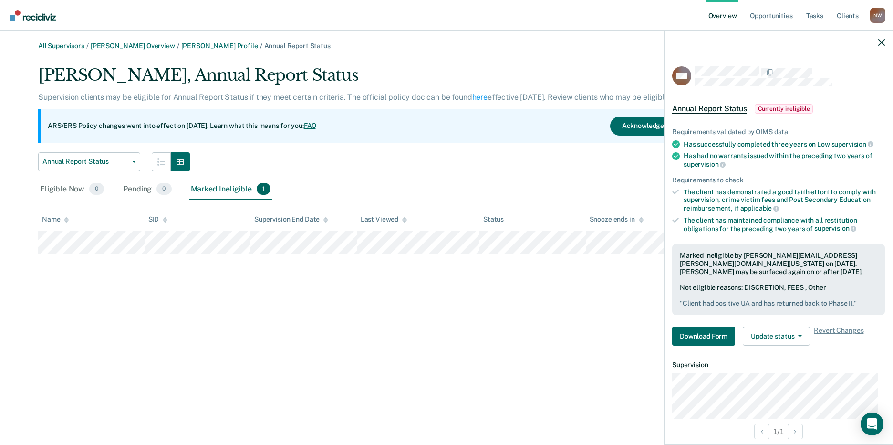
click at [640, 218] on icon at bounding box center [641, 218] width 5 height 2
click at [642, 222] on icon at bounding box center [641, 221] width 5 height 2
click at [641, 218] on icon at bounding box center [641, 218] width 5 height 2
click at [879, 41] on icon "button" at bounding box center [881, 42] width 7 height 7
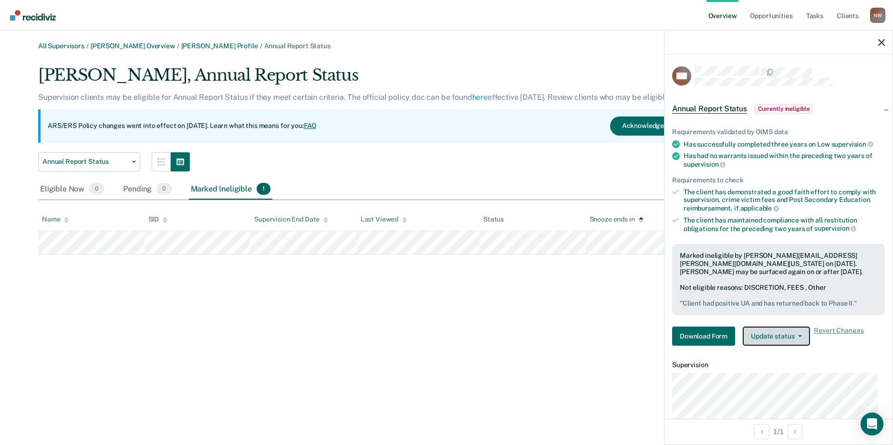
click at [782, 336] on button "Update status" at bounding box center [776, 335] width 67 height 19
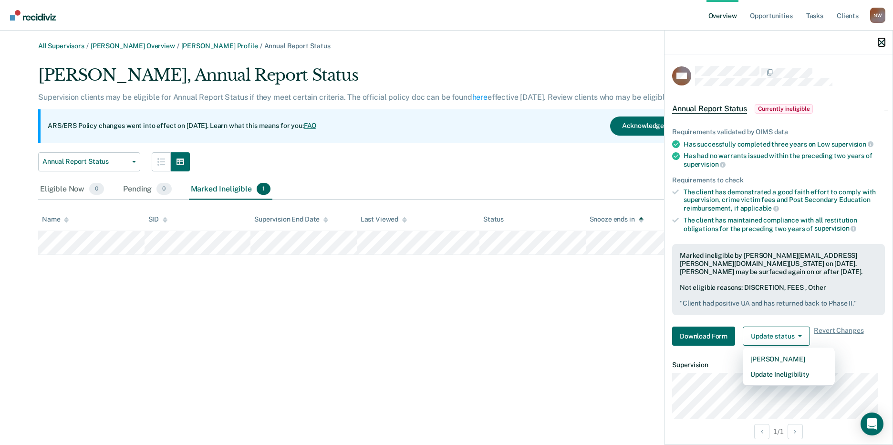
click at [882, 43] on icon "button" at bounding box center [881, 42] width 7 height 7
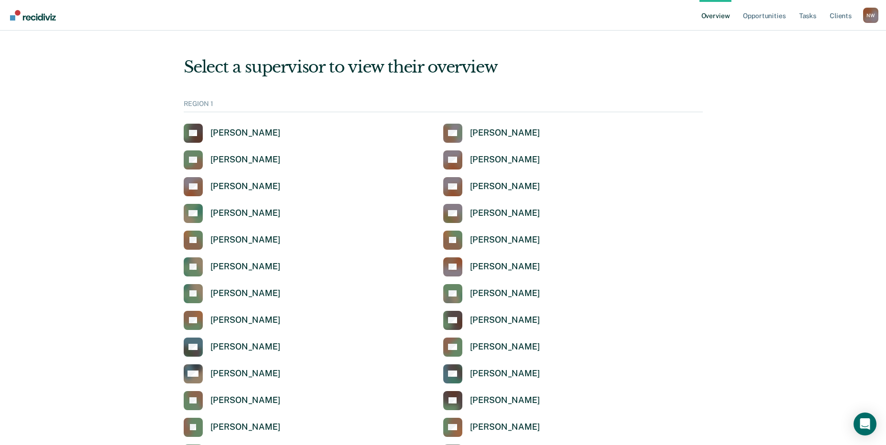
scroll to position [3173, 0]
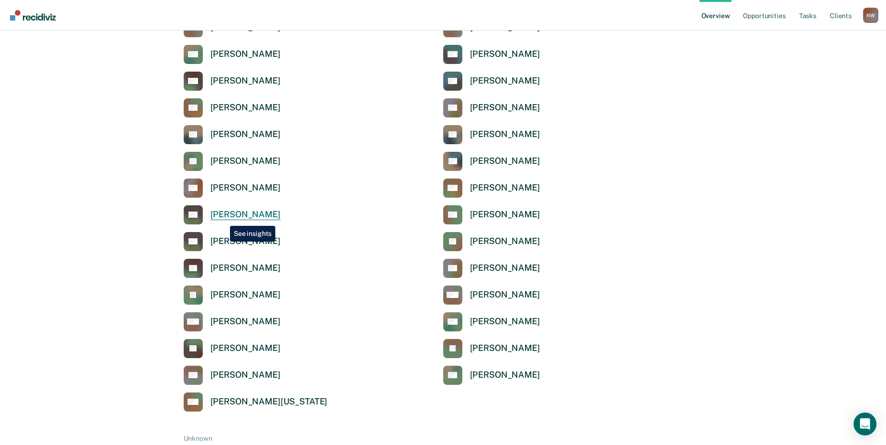
click at [224, 218] on div "[PERSON_NAME]" at bounding box center [245, 214] width 70 height 11
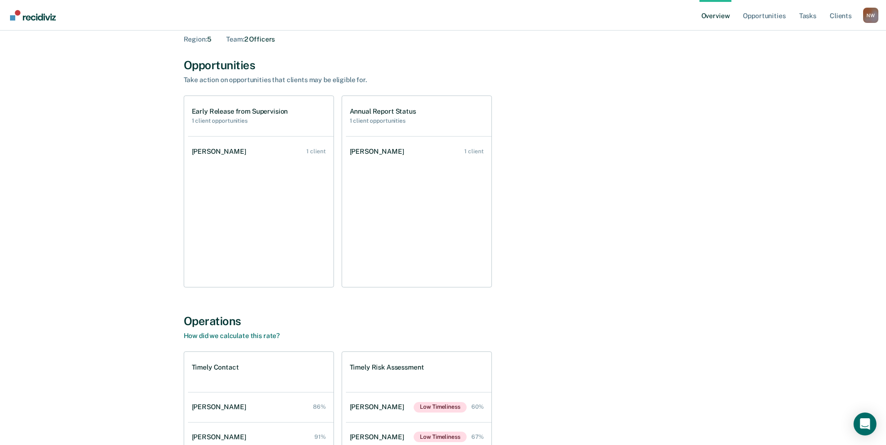
scroll to position [48, 0]
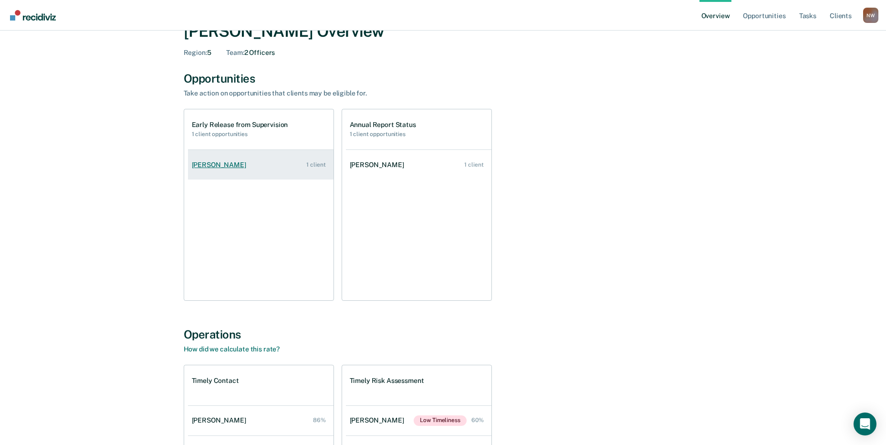
click at [220, 162] on div "[PERSON_NAME]" at bounding box center [221, 165] width 58 height 8
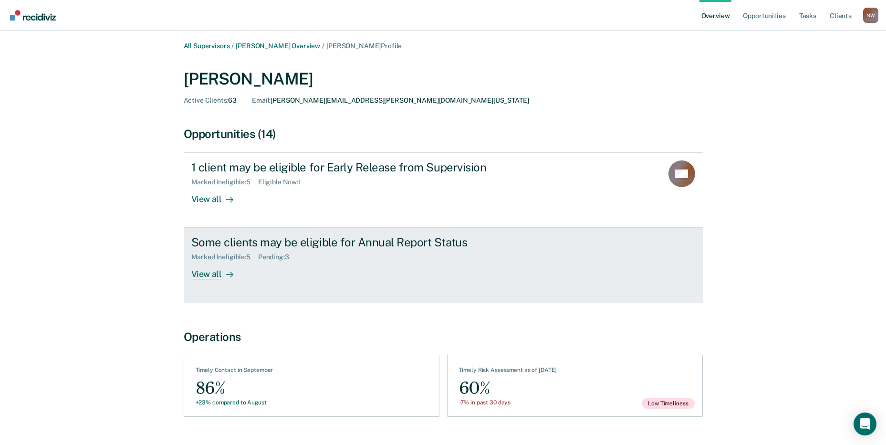
click at [212, 271] on div "View all" at bounding box center [217, 270] width 53 height 19
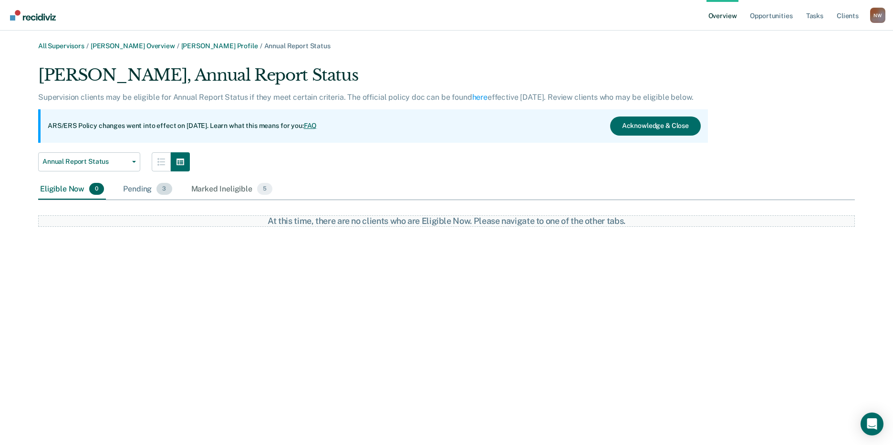
click at [137, 191] on div "Pending 3" at bounding box center [147, 189] width 52 height 21
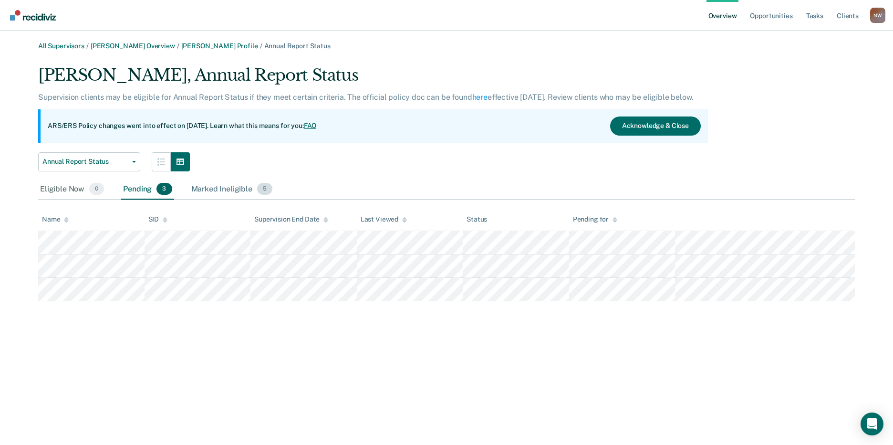
click at [220, 191] on div "Marked Ineligible 5" at bounding box center [231, 189] width 85 height 21
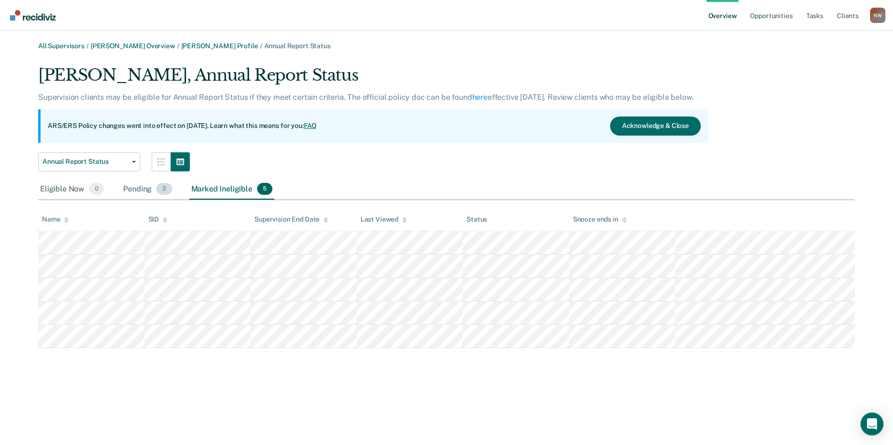
click at [134, 190] on div "Pending 3" at bounding box center [147, 189] width 52 height 21
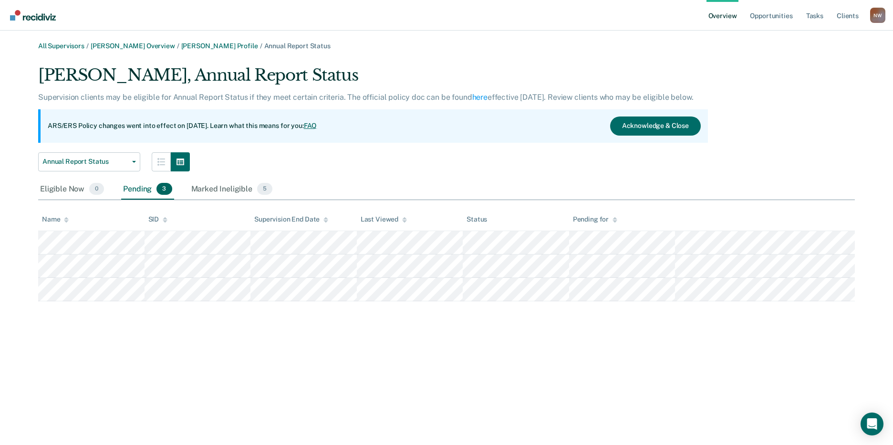
click at [135, 190] on div "Pending 3" at bounding box center [147, 189] width 52 height 21
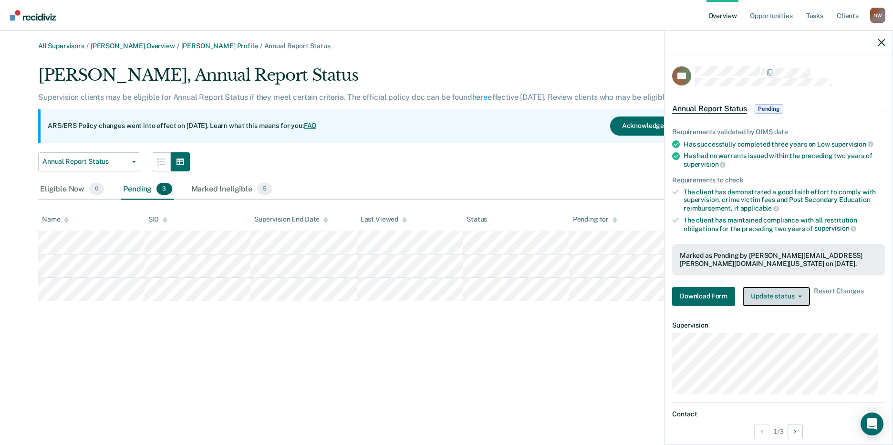
click at [778, 292] on button "Update status" at bounding box center [776, 296] width 67 height 19
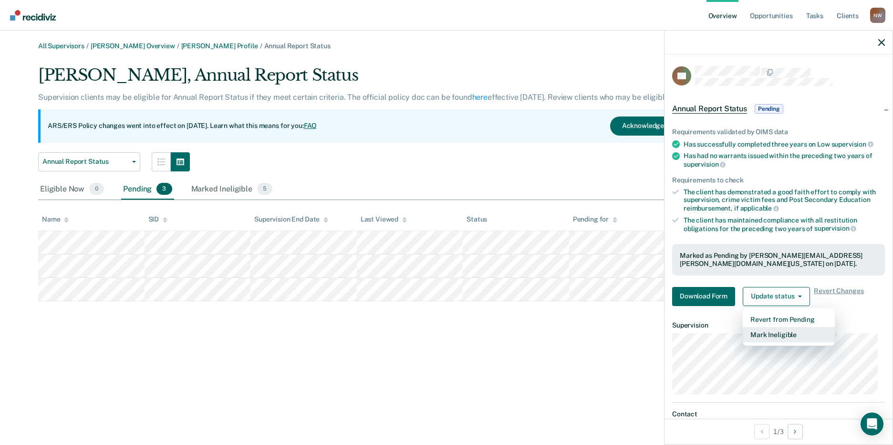
click at [778, 329] on button "Mark Ineligible" at bounding box center [789, 334] width 92 height 15
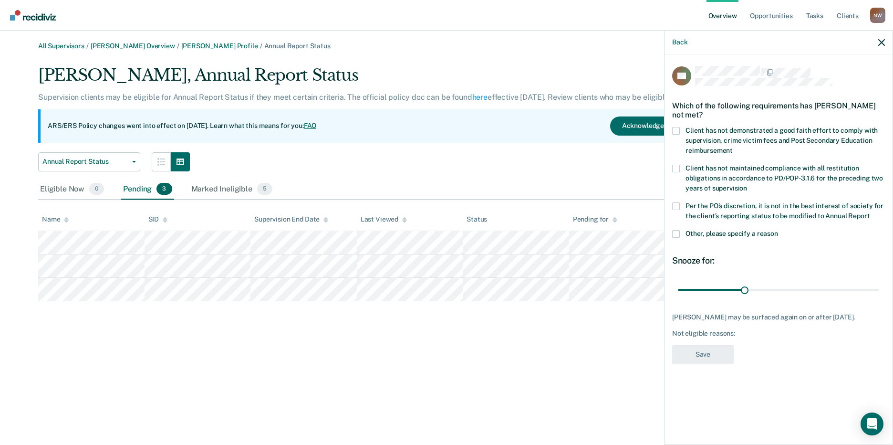
click at [676, 127] on span at bounding box center [676, 131] width 8 height 8
click at [733, 147] on input "Client has not demonstrated a good faith effort to comply with supervision, cri…" at bounding box center [733, 147] width 0 height 0
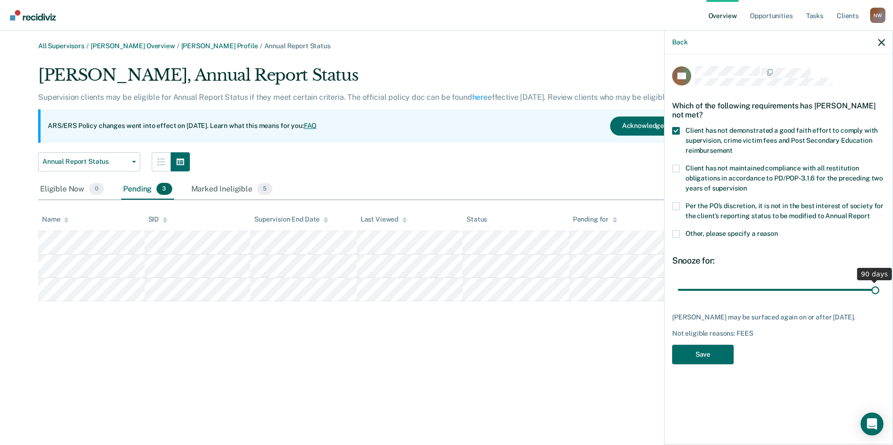
drag, startPoint x: 743, startPoint y: 284, endPoint x: 882, endPoint y: 283, distance: 139.8
type input "90"
click at [879, 283] on input "range" at bounding box center [778, 289] width 201 height 17
click at [710, 352] on button "Save" at bounding box center [703, 354] width 62 height 20
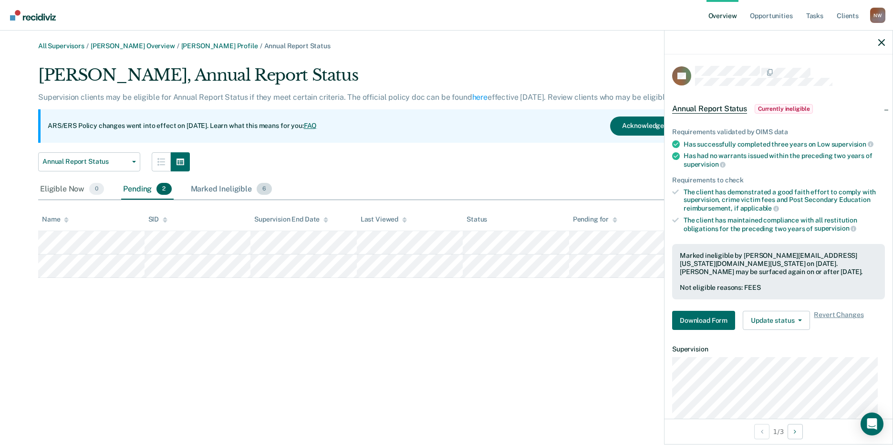
click at [210, 190] on div "Marked Ineligible 6" at bounding box center [231, 189] width 85 height 21
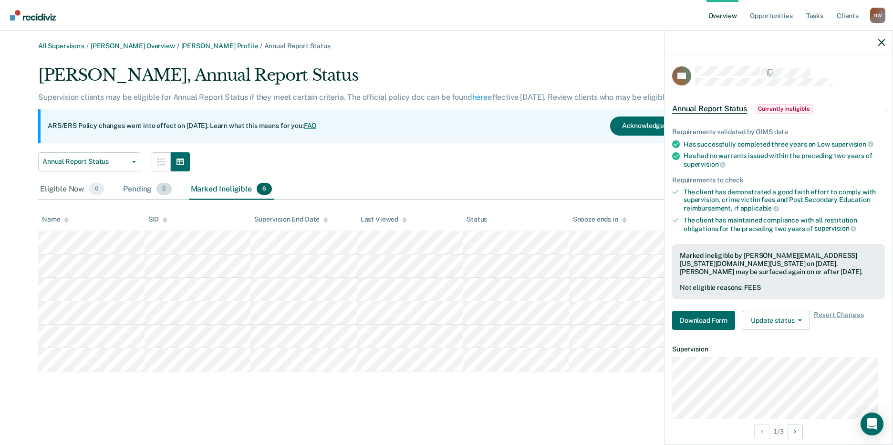
click at [133, 189] on div "Pending 2" at bounding box center [147, 189] width 52 height 21
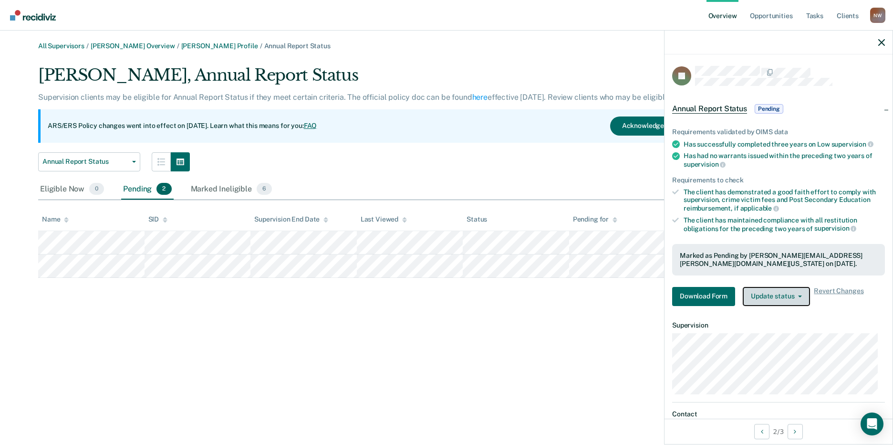
click at [786, 295] on button "Update status" at bounding box center [776, 296] width 67 height 19
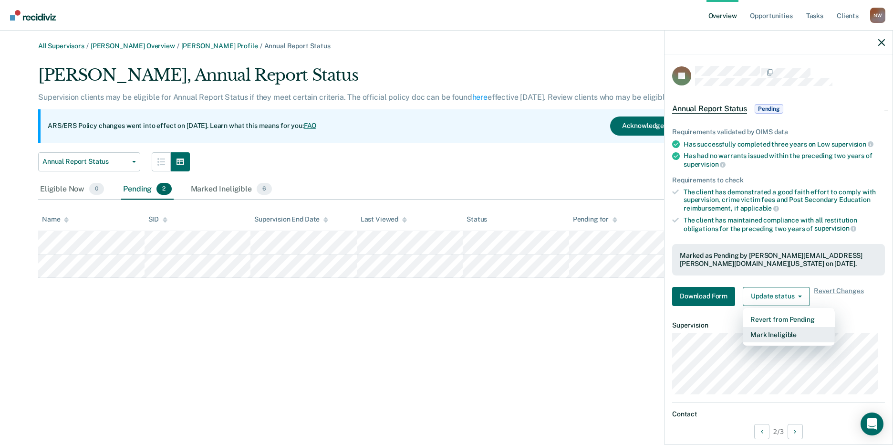
click at [785, 332] on button "Mark Ineligible" at bounding box center [789, 334] width 92 height 15
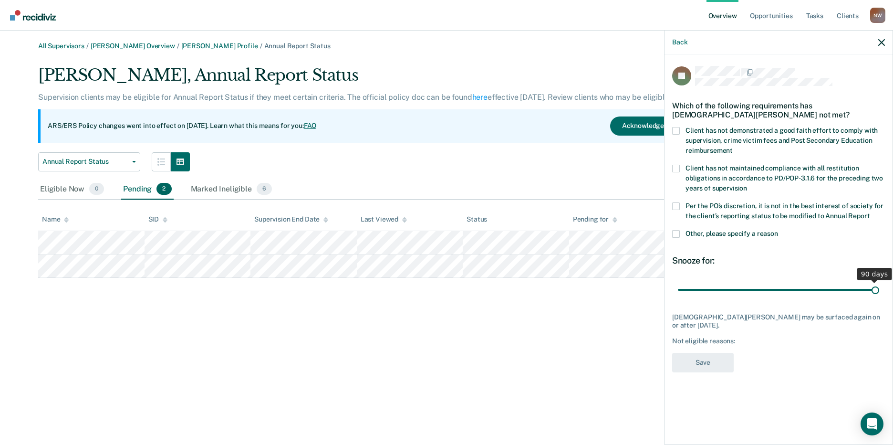
drag, startPoint x: 742, startPoint y: 288, endPoint x: 913, endPoint y: 262, distance: 173.6
type input "90"
click at [879, 281] on input "range" at bounding box center [778, 289] width 201 height 17
click at [675, 131] on span at bounding box center [676, 131] width 8 height 8
click at [733, 147] on input "Client has not demonstrated a good faith effort to comply with supervision, cri…" at bounding box center [733, 147] width 0 height 0
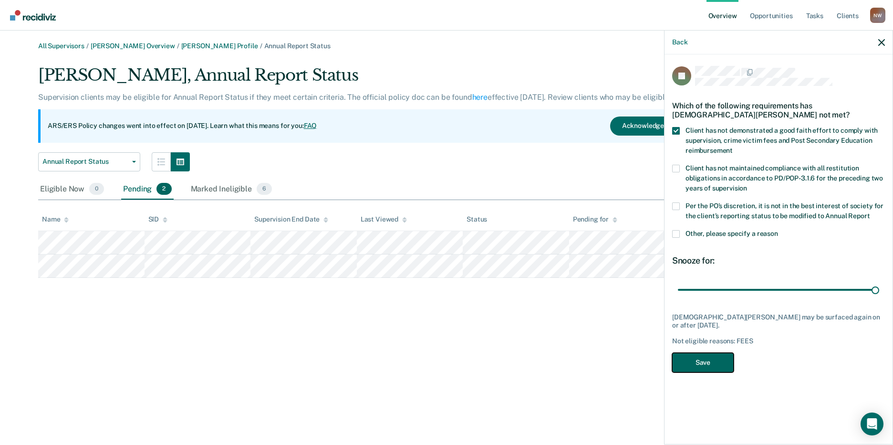
click at [706, 352] on button "Save" at bounding box center [703, 362] width 62 height 20
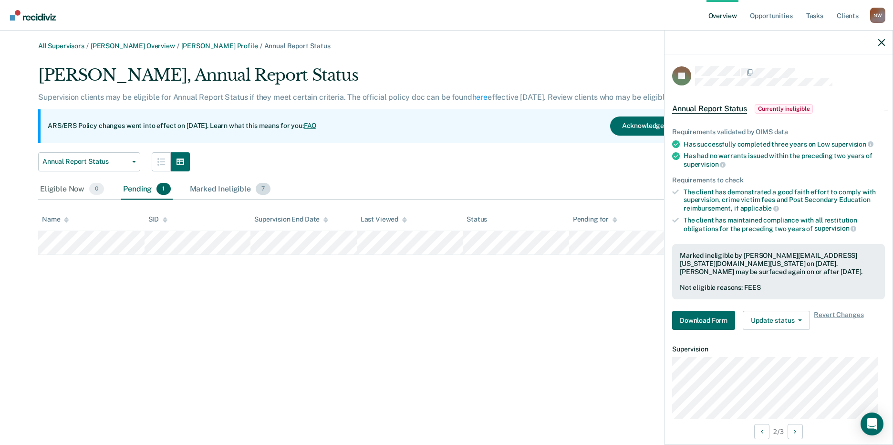
click at [224, 186] on div "Marked Ineligible 7" at bounding box center [230, 189] width 85 height 21
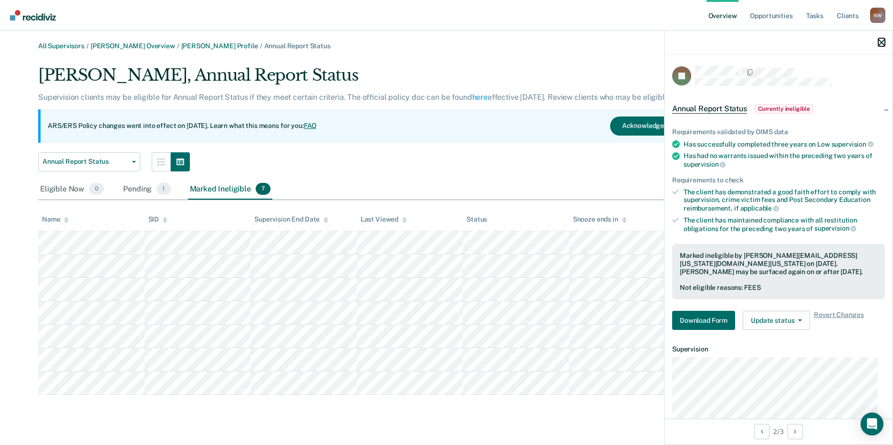
click at [881, 41] on icon "button" at bounding box center [881, 42] width 7 height 7
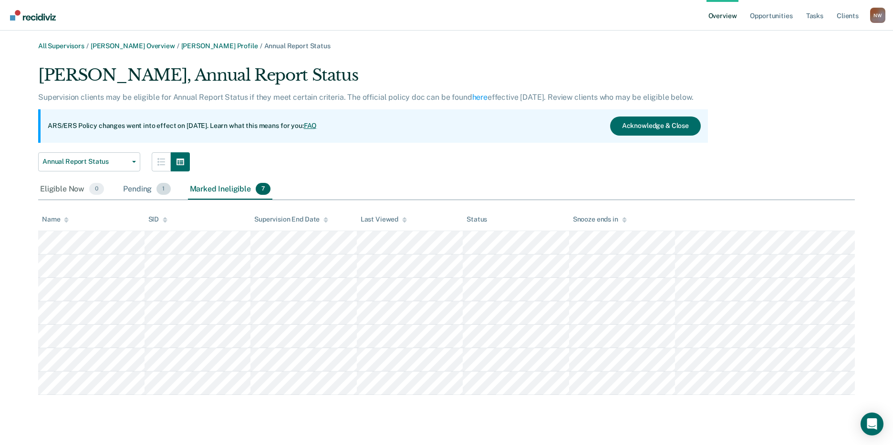
click at [127, 188] on div "Pending 1" at bounding box center [146, 189] width 51 height 21
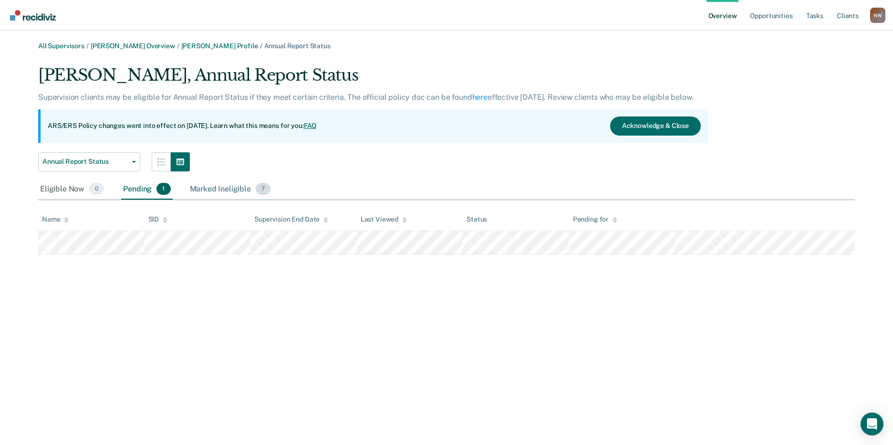
click at [214, 185] on div "Marked Ineligible 7" at bounding box center [230, 189] width 85 height 21
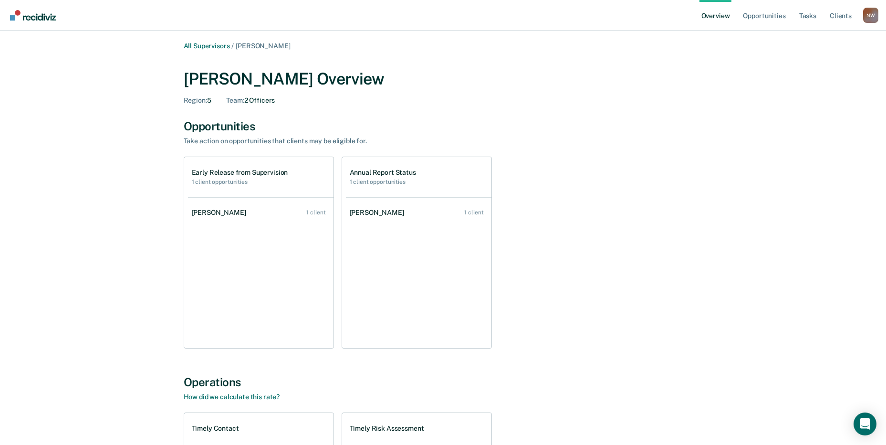
scroll to position [3173, 0]
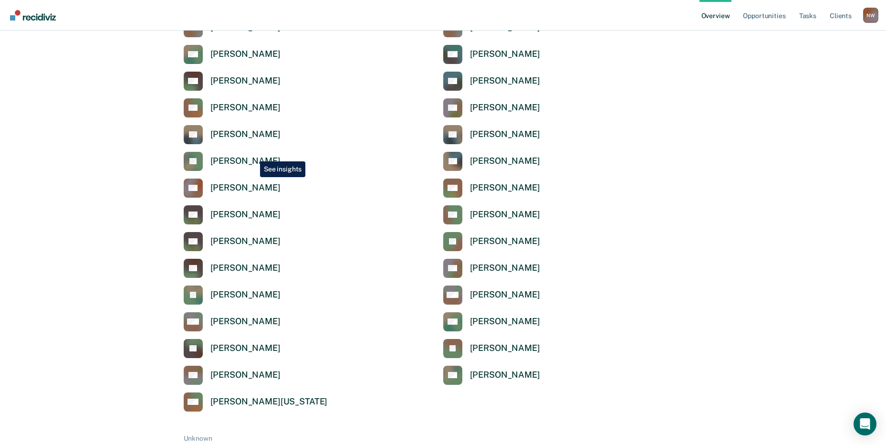
click at [249, 155] on div "[PERSON_NAME]" at bounding box center [245, 160] width 70 height 11
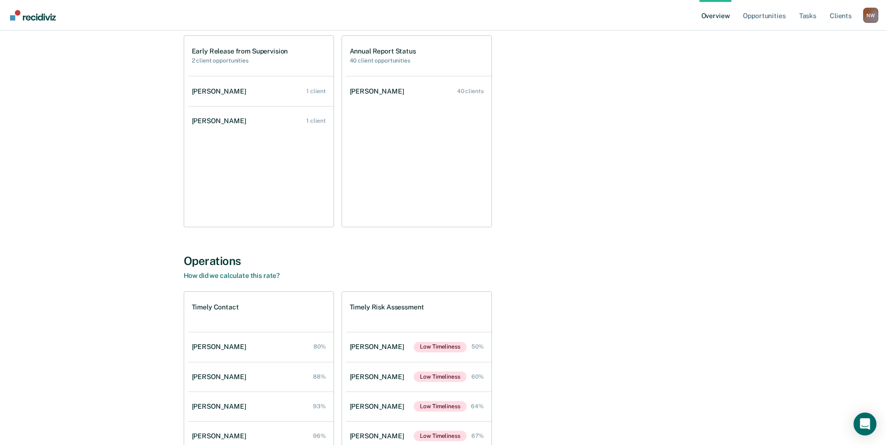
scroll to position [191, 0]
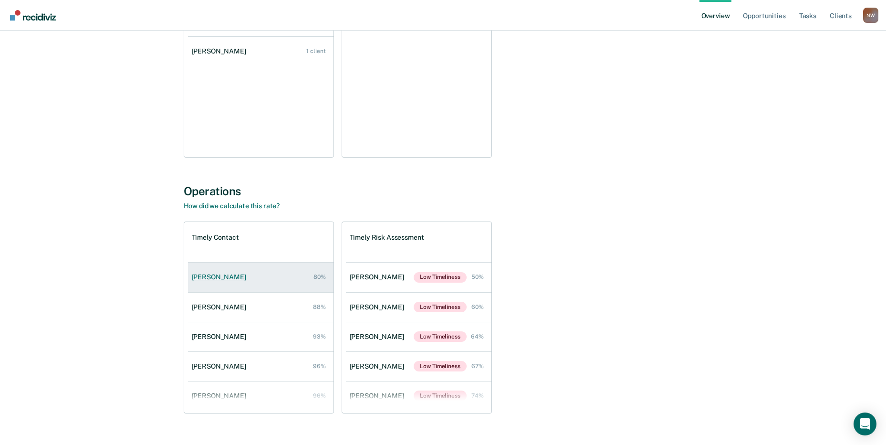
click at [208, 273] on div "[PERSON_NAME]" at bounding box center [221, 277] width 58 height 8
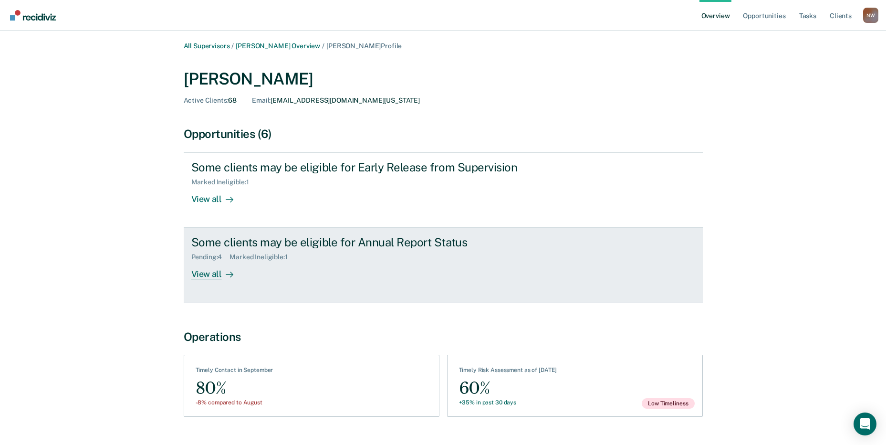
click at [207, 275] on div "View all" at bounding box center [217, 270] width 53 height 19
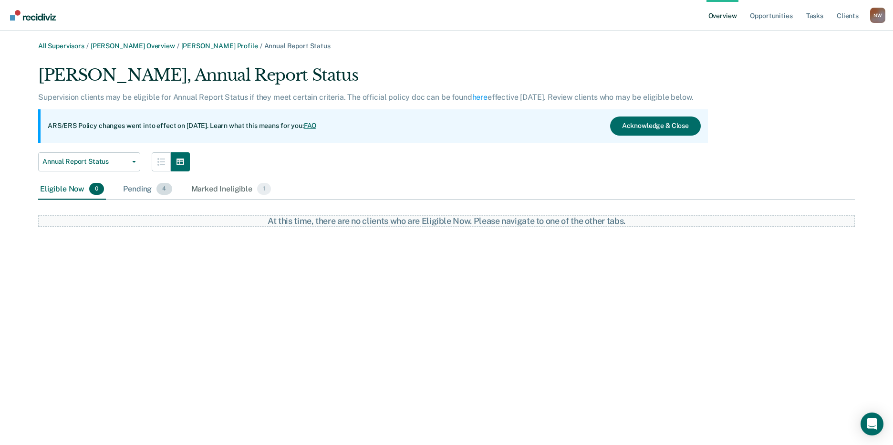
click at [141, 192] on div "Pending 4" at bounding box center [147, 189] width 52 height 21
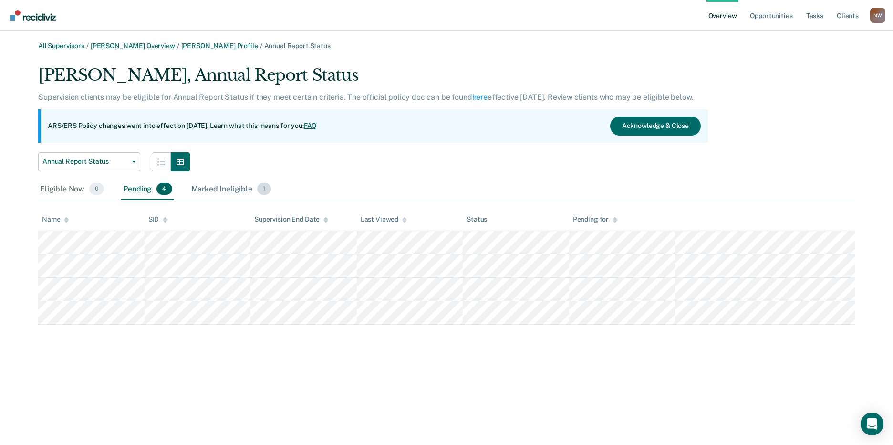
click at [202, 187] on div "Marked Ineligible 1" at bounding box center [231, 189] width 84 height 21
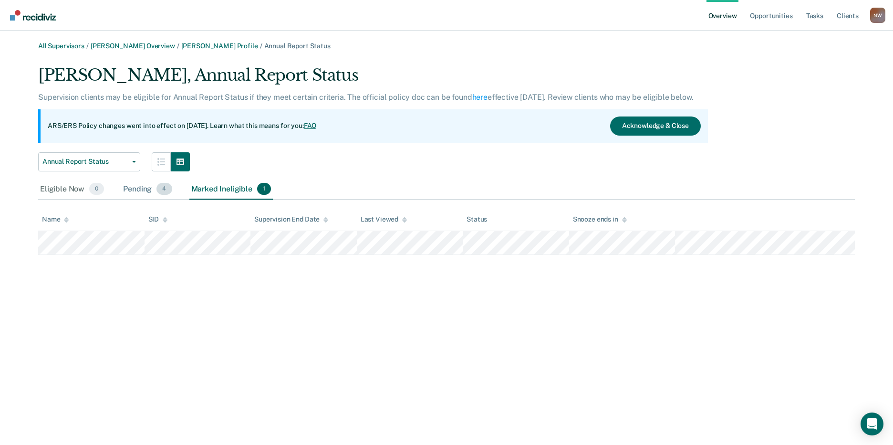
click at [145, 187] on div "Pending 4" at bounding box center [147, 189] width 52 height 21
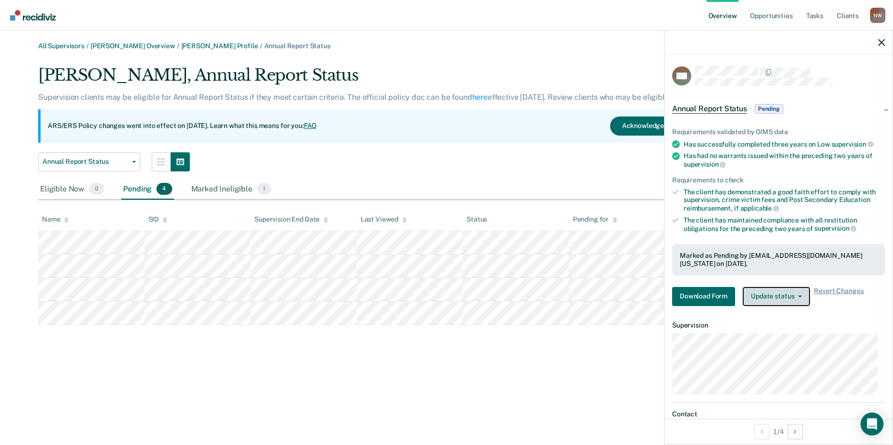
click at [768, 294] on button "Update status" at bounding box center [776, 296] width 67 height 19
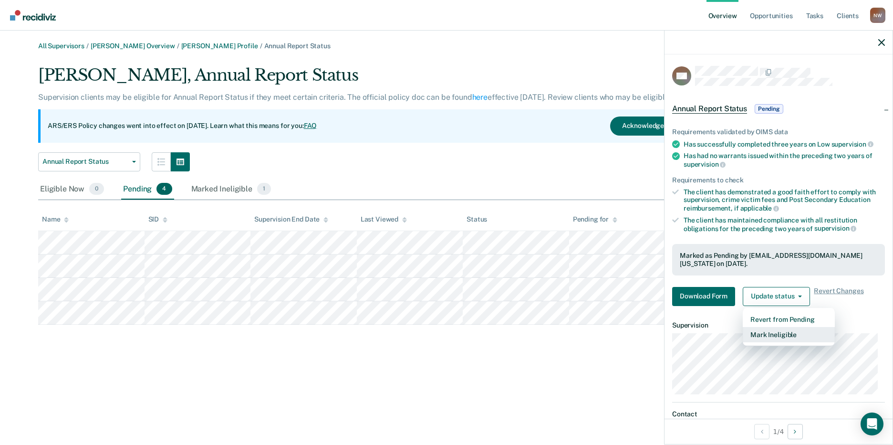
click at [766, 331] on button "Mark Ineligible" at bounding box center [789, 334] width 92 height 15
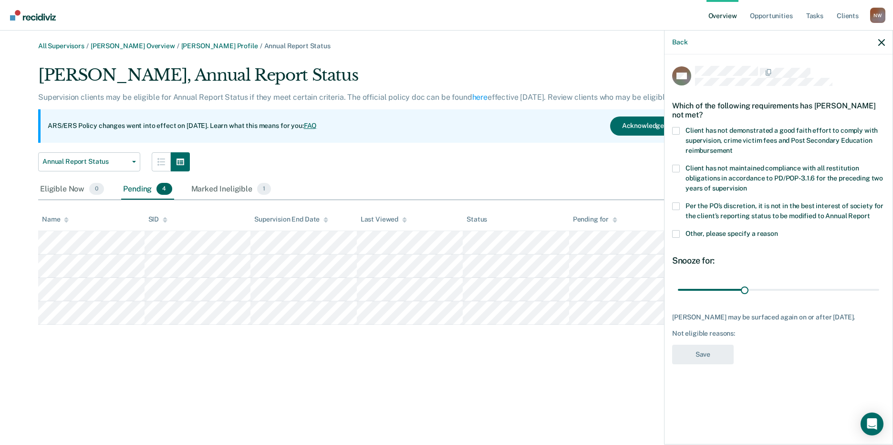
click at [675, 130] on span at bounding box center [676, 131] width 8 height 8
click at [733, 147] on input "Client has not demonstrated a good faith effort to comply with supervision, cri…" at bounding box center [733, 147] width 0 height 0
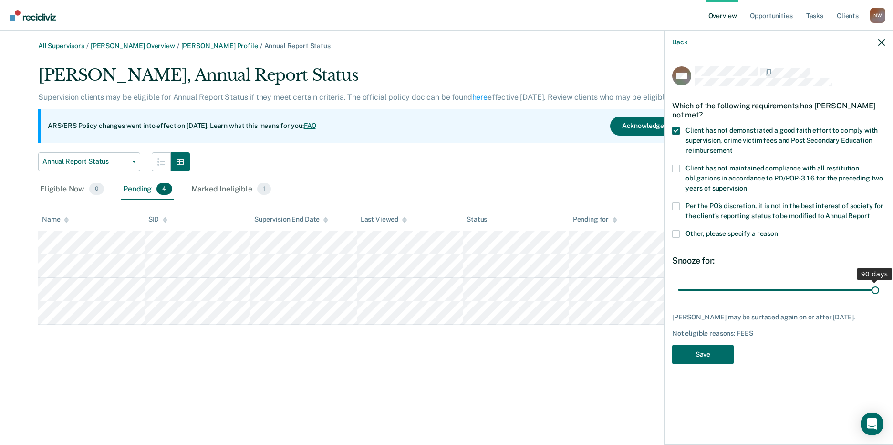
drag, startPoint x: 744, startPoint y: 290, endPoint x: 913, endPoint y: 270, distance: 171.0
type input "90"
click at [879, 281] on input "range" at bounding box center [778, 289] width 201 height 17
click at [712, 353] on button "Save" at bounding box center [703, 354] width 62 height 20
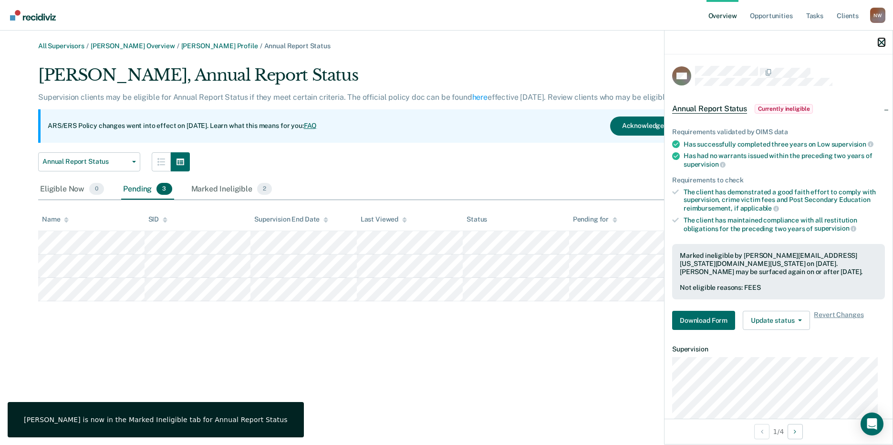
click at [883, 43] on icon "button" at bounding box center [881, 42] width 7 height 7
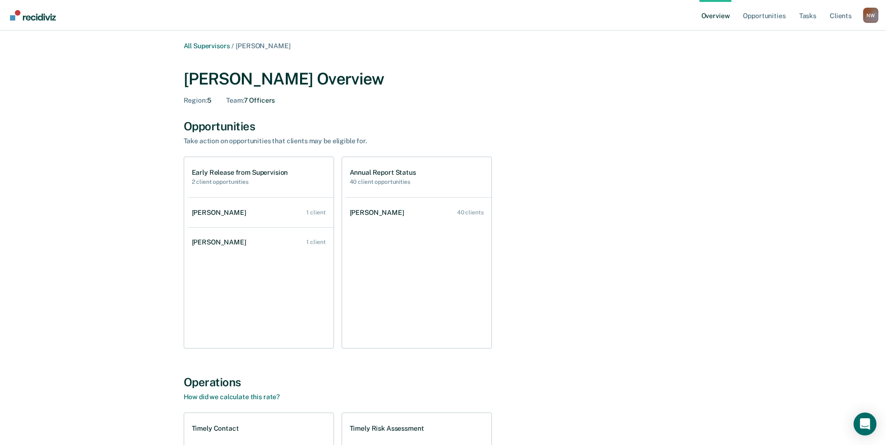
scroll to position [3173, 0]
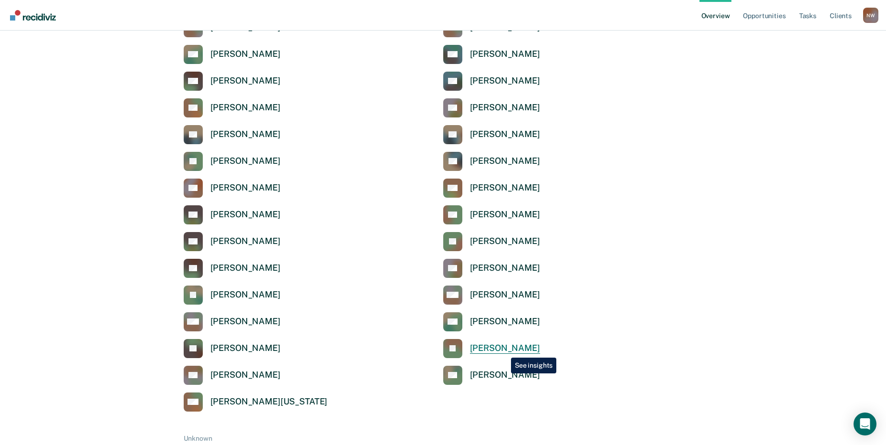
click at [504, 350] on div "[PERSON_NAME]" at bounding box center [505, 347] width 70 height 11
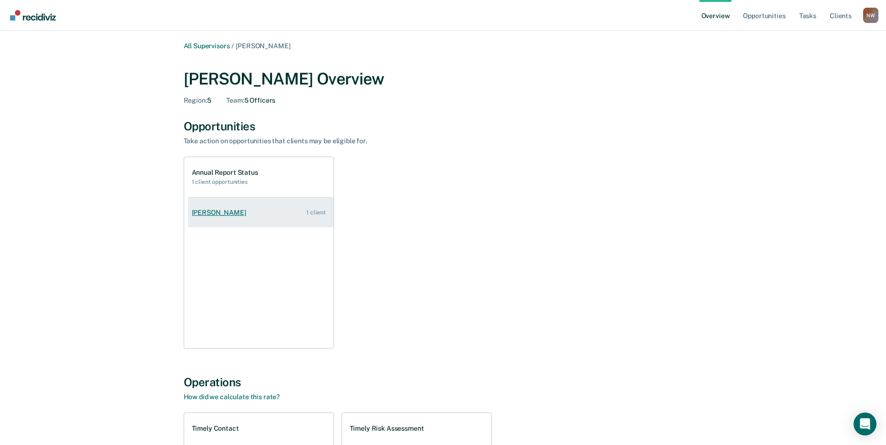
click at [223, 211] on div "[PERSON_NAME]" at bounding box center [221, 212] width 58 height 8
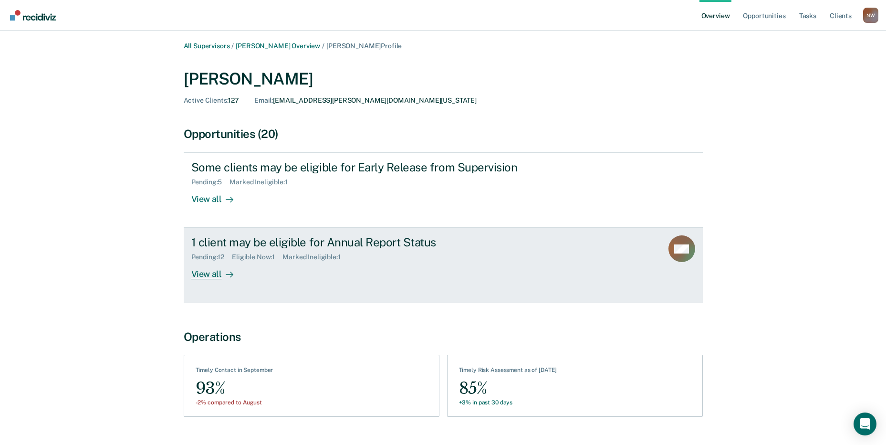
click at [208, 275] on div "View all" at bounding box center [217, 270] width 53 height 19
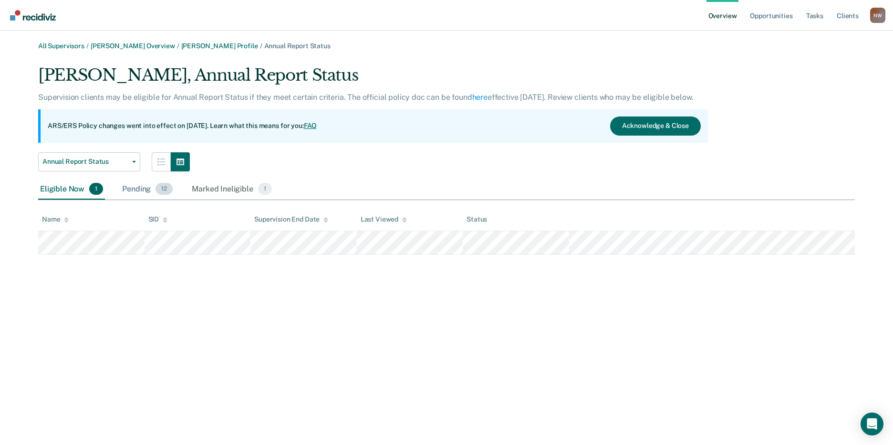
click at [135, 190] on div "Pending 12" at bounding box center [147, 189] width 54 height 21
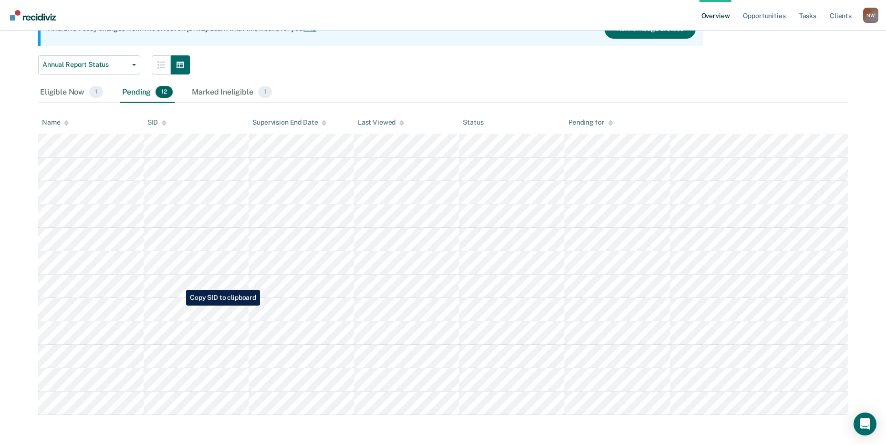
scroll to position [97, 0]
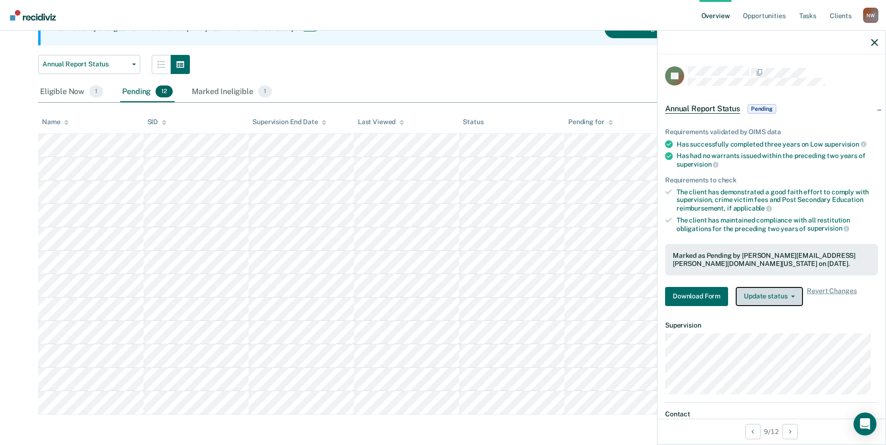
drag, startPoint x: 770, startPoint y: 295, endPoint x: 773, endPoint y: 313, distance: 18.8
click at [770, 295] on button "Update status" at bounding box center [768, 296] width 67 height 19
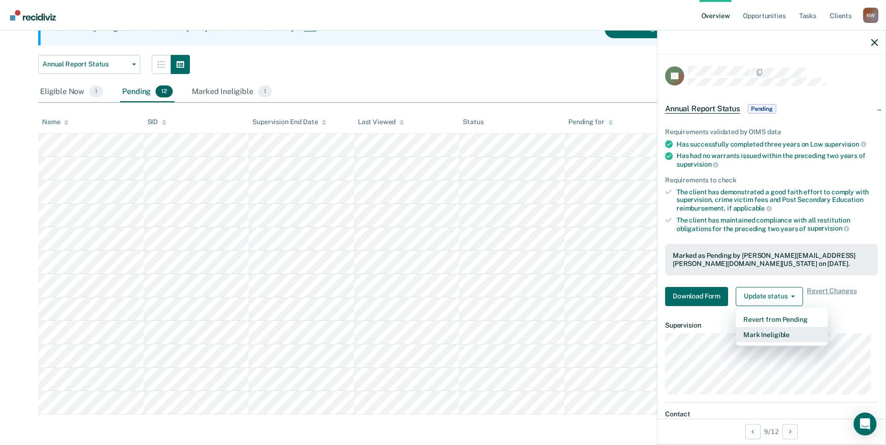
click at [776, 339] on button "Mark Ineligible" at bounding box center [781, 334] width 92 height 15
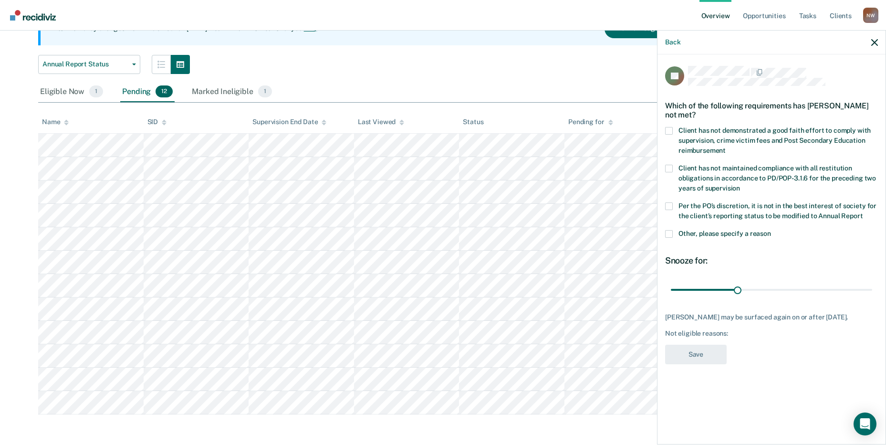
click at [671, 128] on span at bounding box center [669, 131] width 8 height 8
click at [725, 147] on input "Client has not demonstrated a good faith effort to comply with supervision, cri…" at bounding box center [725, 147] width 0 height 0
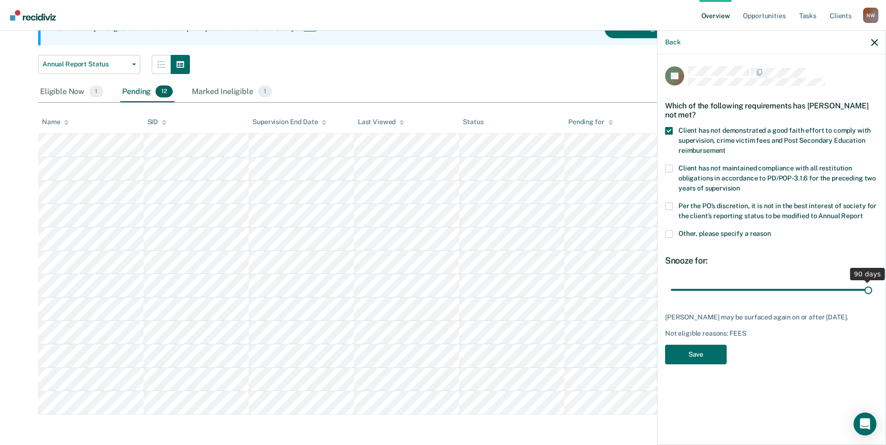
drag, startPoint x: 738, startPoint y: 288, endPoint x: 910, endPoint y: 287, distance: 172.2
type input "90"
click at [872, 287] on input "range" at bounding box center [771, 289] width 201 height 17
click at [696, 356] on button "Save" at bounding box center [696, 354] width 62 height 20
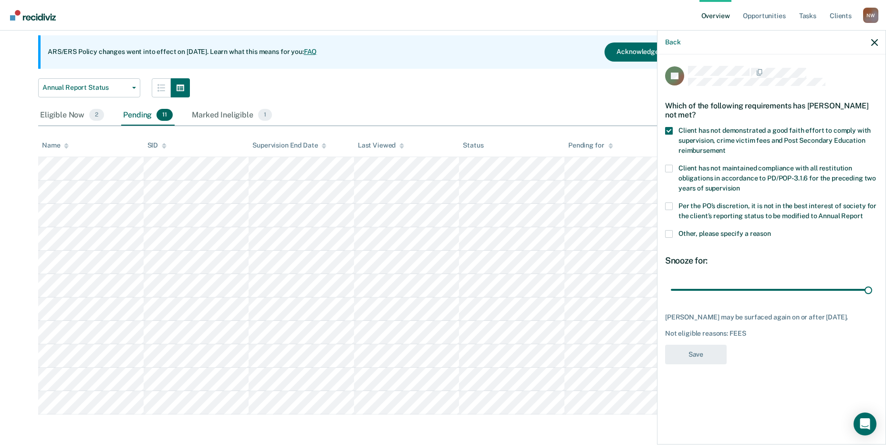
scroll to position [74, 0]
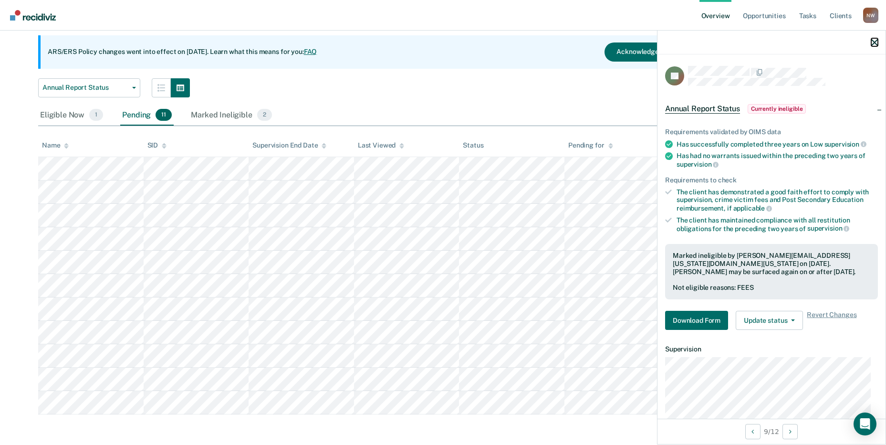
click at [877, 43] on icon "button" at bounding box center [874, 42] width 7 height 7
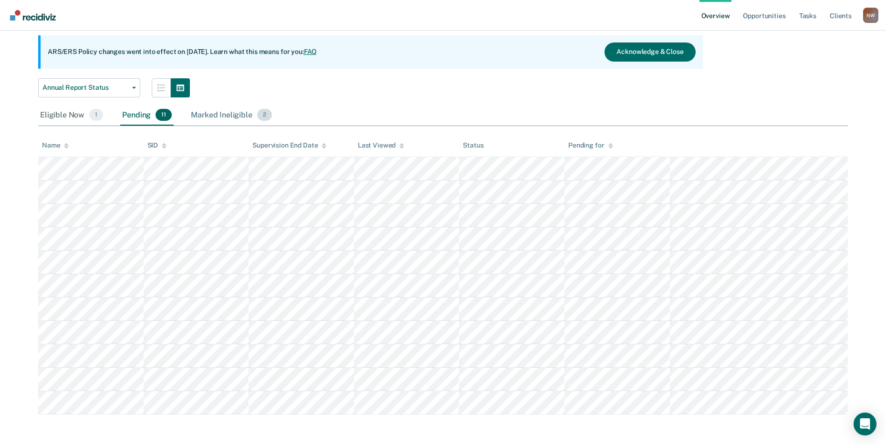
click at [222, 116] on div "Marked Ineligible 2" at bounding box center [231, 115] width 85 height 21
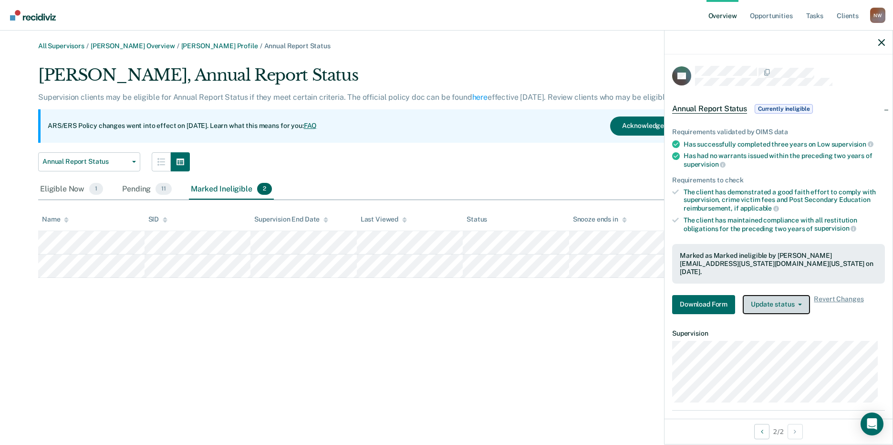
click at [806, 300] on button "Update status" at bounding box center [776, 304] width 67 height 19
click at [806, 299] on button "Update status" at bounding box center [776, 304] width 67 height 19
click at [884, 43] on icon "button" at bounding box center [881, 42] width 7 height 7
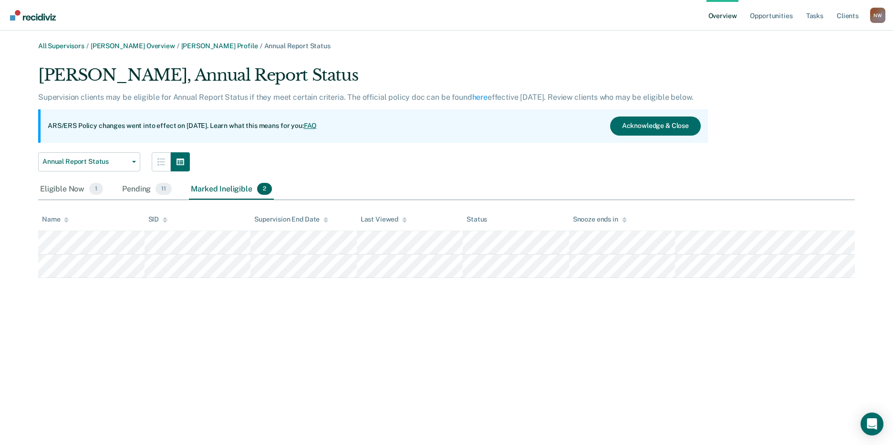
click at [441, 338] on div "All Supervisors / [PERSON_NAME] Overview / [PERSON_NAME] Profile / Annual Repor…" at bounding box center [446, 228] width 870 height 372
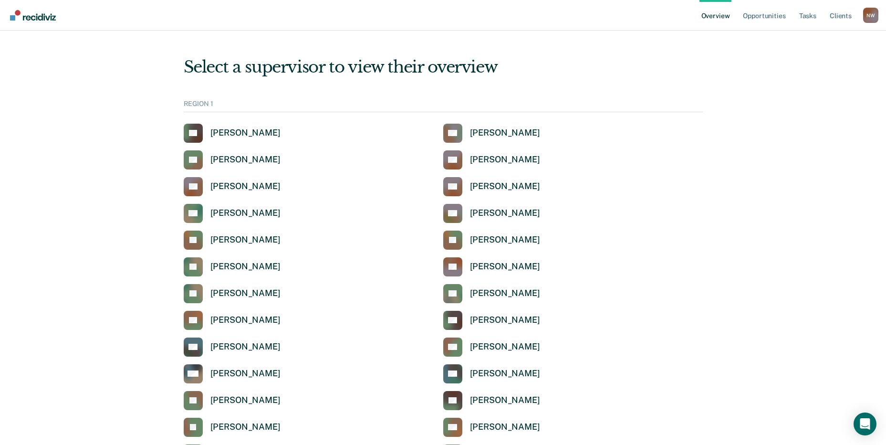
scroll to position [3173, 0]
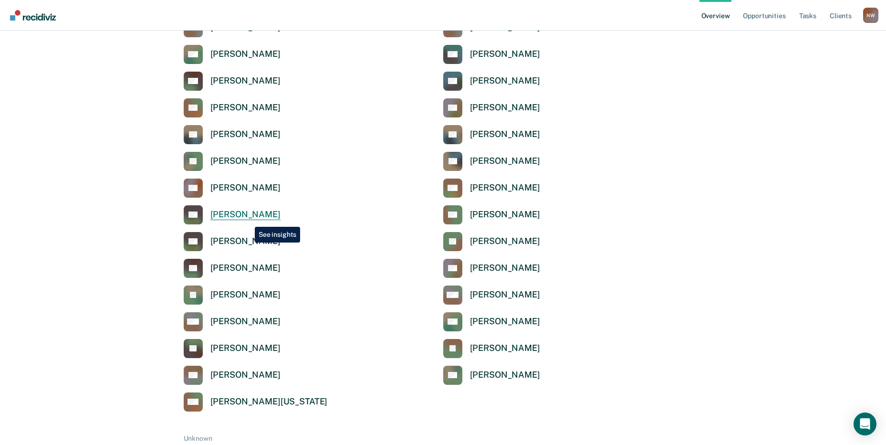
click at [247, 217] on div "[PERSON_NAME]" at bounding box center [245, 214] width 70 height 11
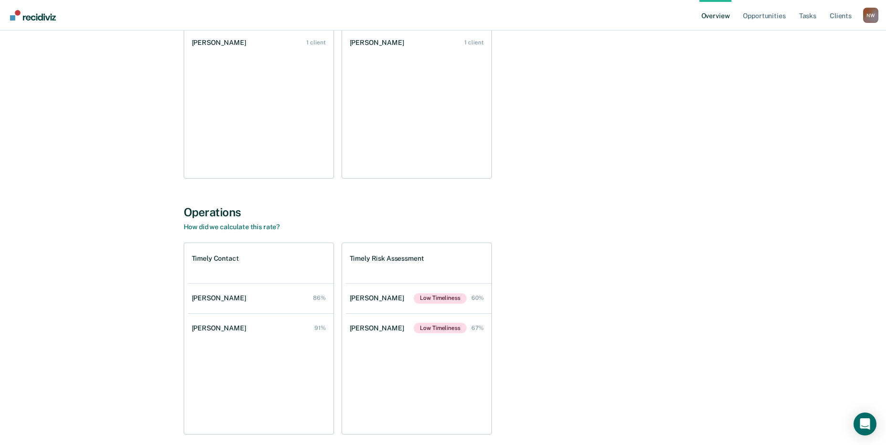
scroll to position [191, 0]
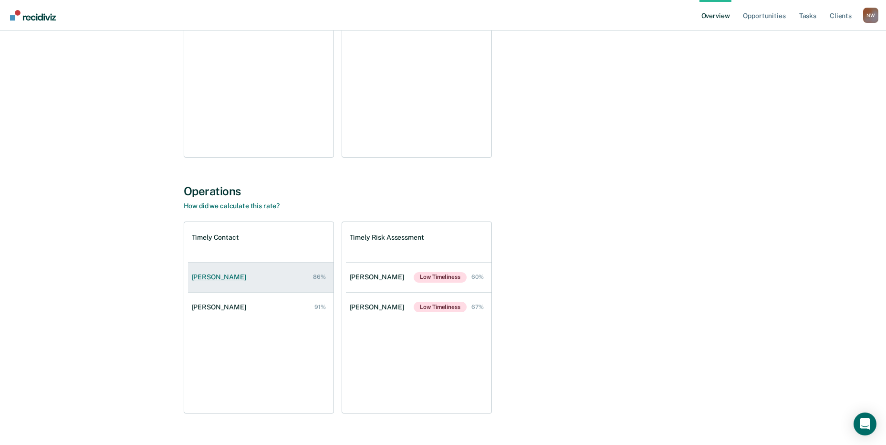
click at [224, 280] on div "[PERSON_NAME]" at bounding box center [221, 277] width 58 height 8
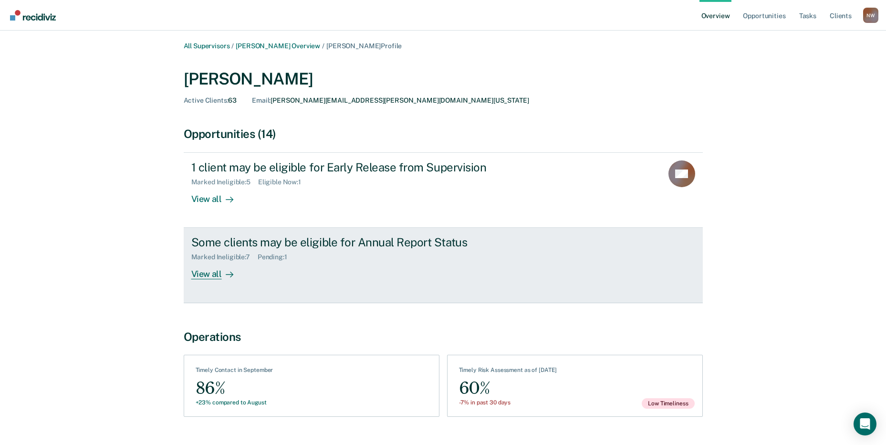
click at [211, 278] on div "View all" at bounding box center [217, 270] width 53 height 19
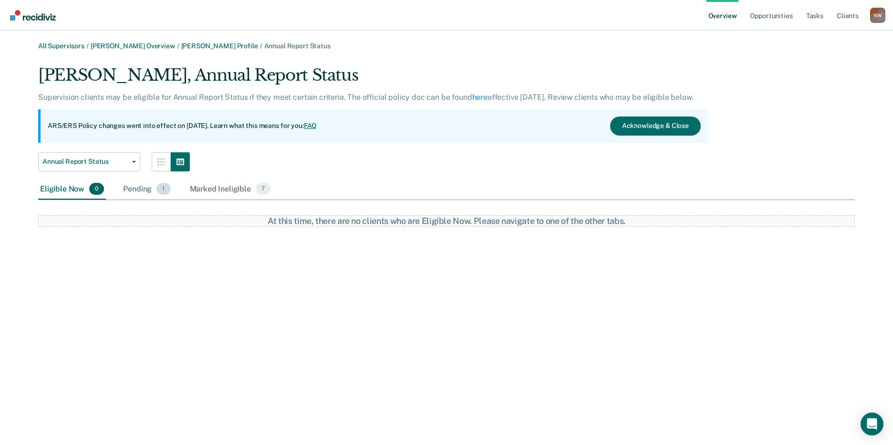
click at [135, 193] on div "Pending 1" at bounding box center [146, 189] width 51 height 21
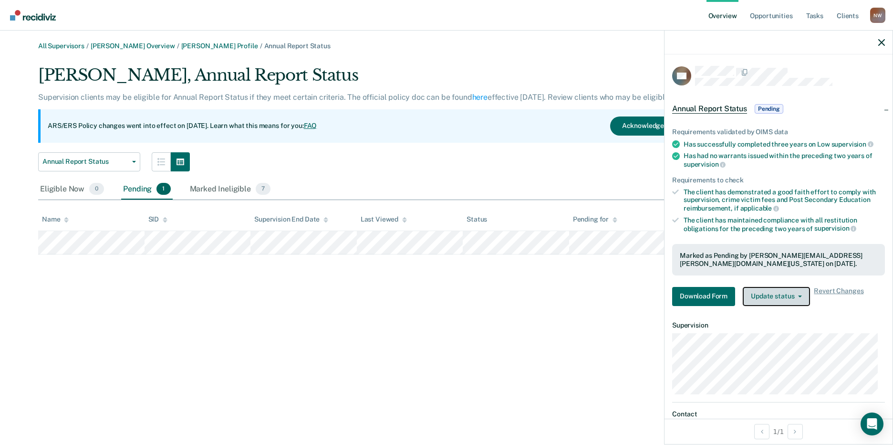
click at [802, 298] on button "Update status" at bounding box center [776, 296] width 67 height 19
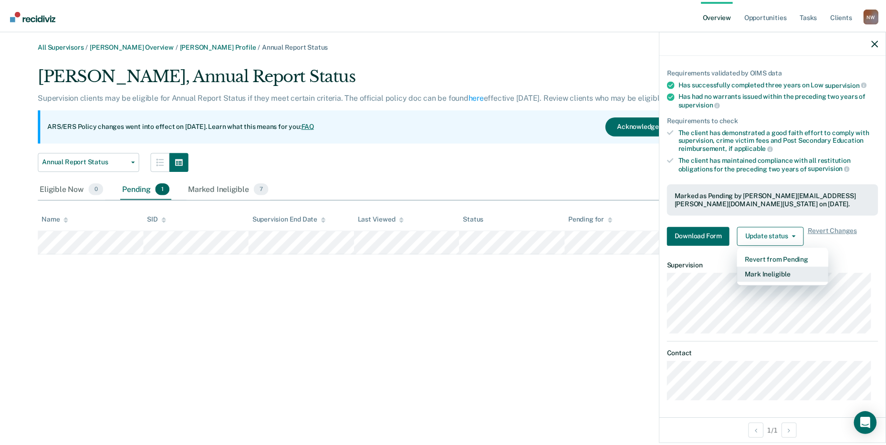
scroll to position [61, 0]
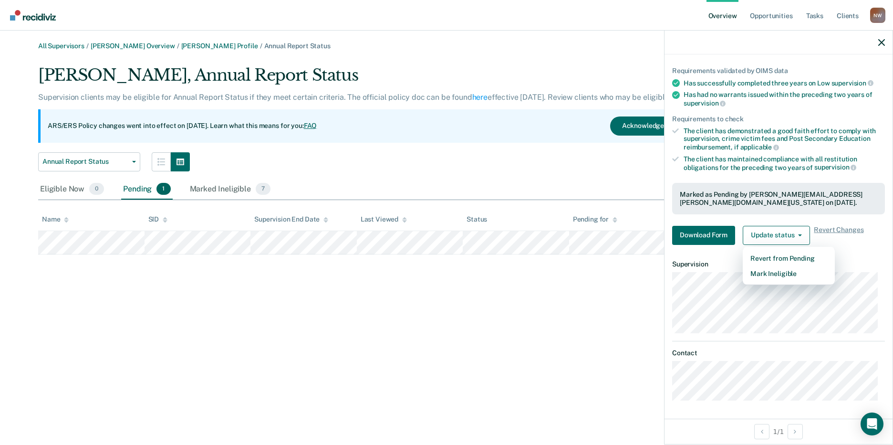
click at [404, 358] on div "All Supervisors / [PERSON_NAME] Overview / [PERSON_NAME] Profile / Annual Repor…" at bounding box center [446, 228] width 870 height 372
click at [883, 40] on icon "button" at bounding box center [881, 42] width 7 height 7
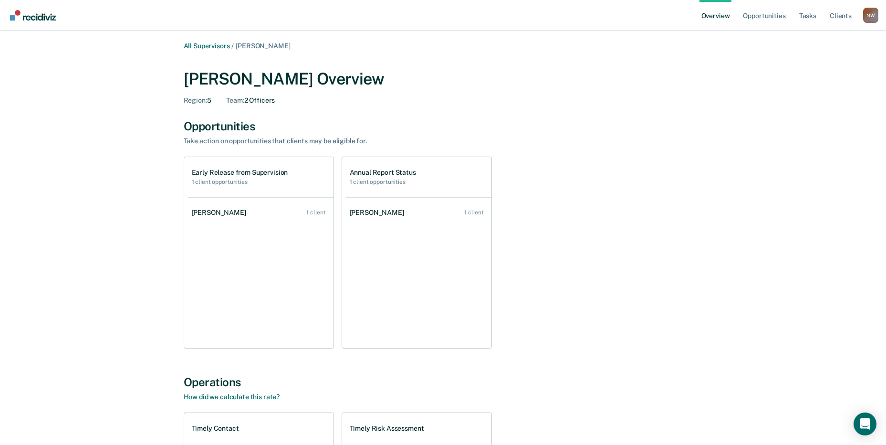
scroll to position [191, 0]
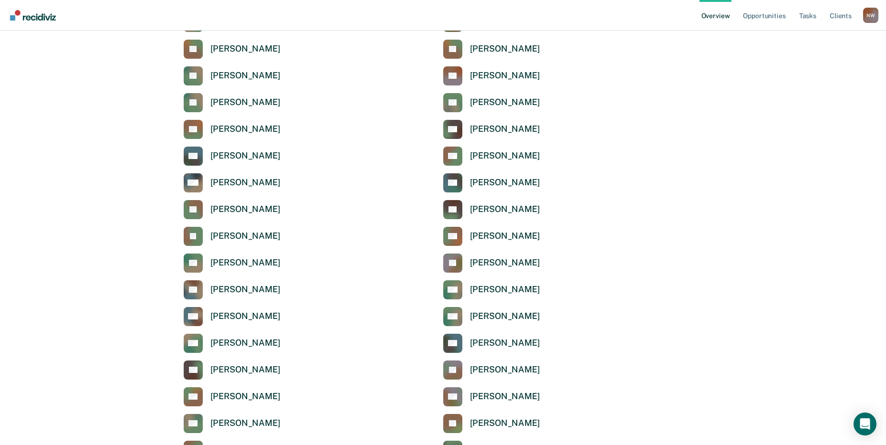
scroll to position [3173, 0]
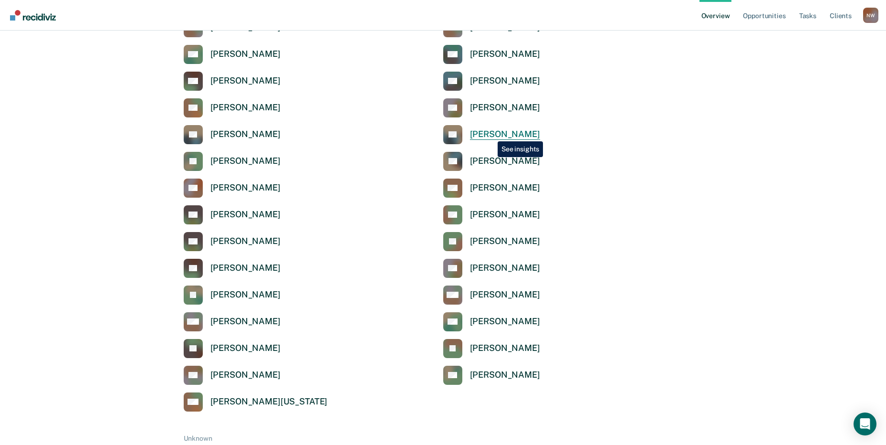
click at [490, 134] on div "[PERSON_NAME]" at bounding box center [505, 134] width 70 height 11
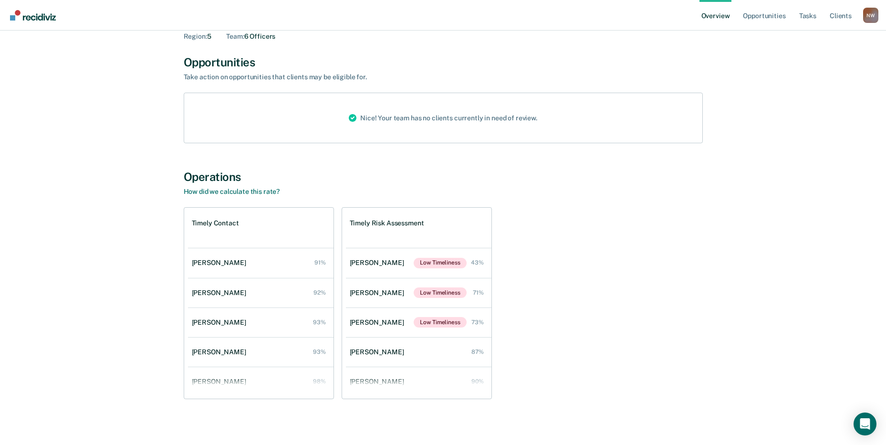
scroll to position [68, 0]
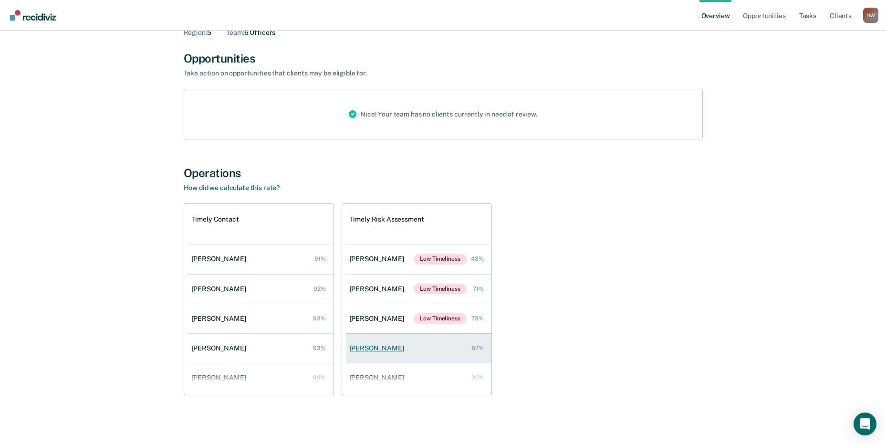
click at [369, 345] on div "[PERSON_NAME]" at bounding box center [379, 348] width 58 height 8
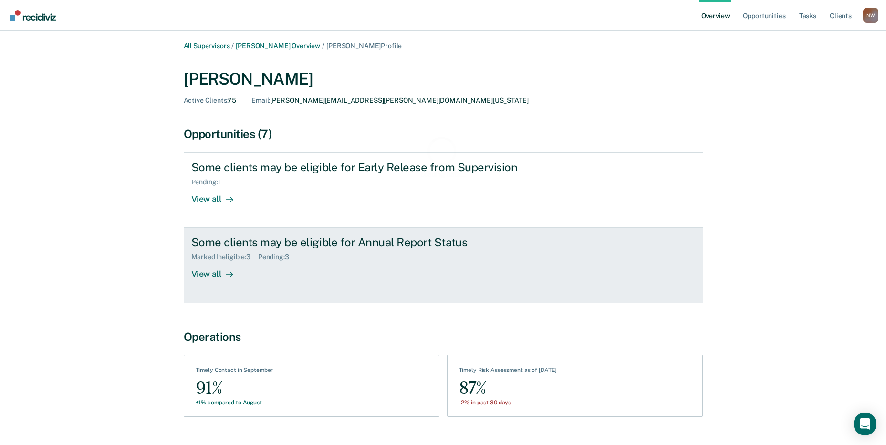
click at [213, 269] on div "View all" at bounding box center [217, 270] width 53 height 19
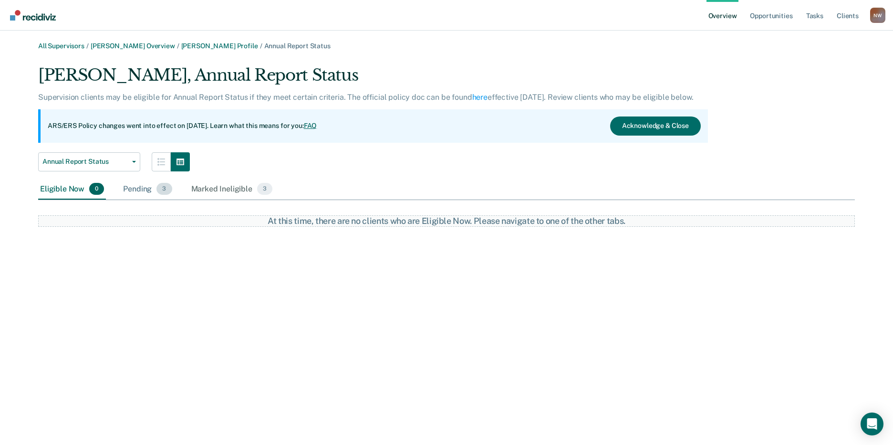
click at [128, 186] on div "Pending 3" at bounding box center [147, 189] width 52 height 21
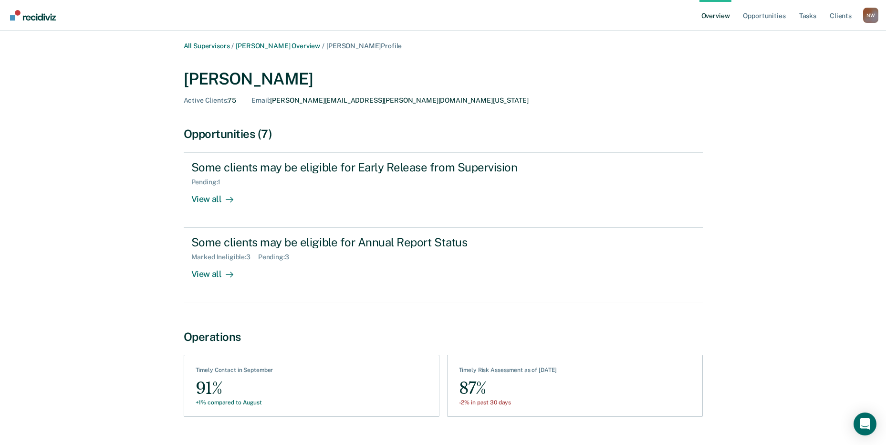
scroll to position [68, 0]
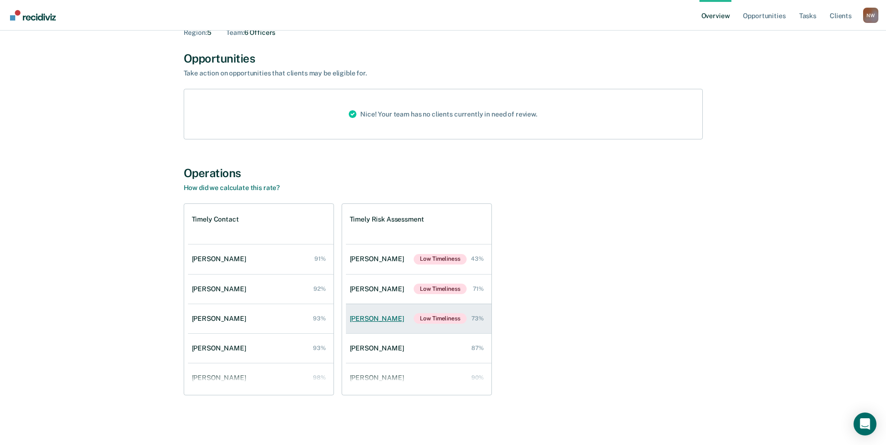
click at [366, 321] on div "[PERSON_NAME]" at bounding box center [379, 318] width 58 height 8
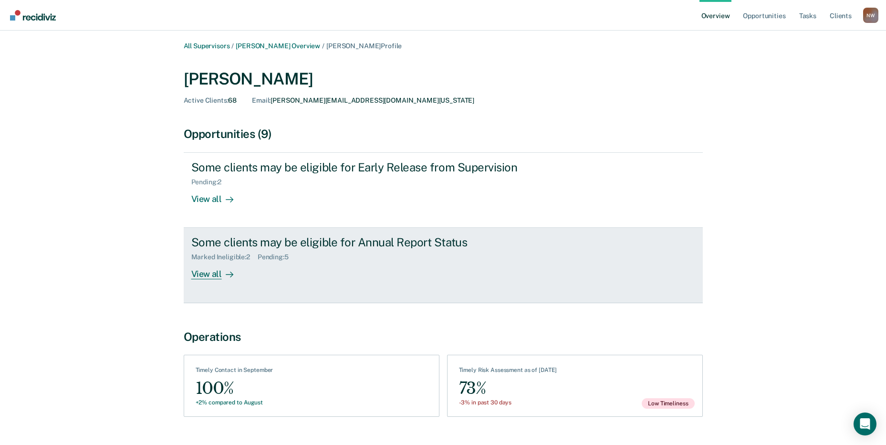
click at [208, 271] on div "View all" at bounding box center [217, 270] width 53 height 19
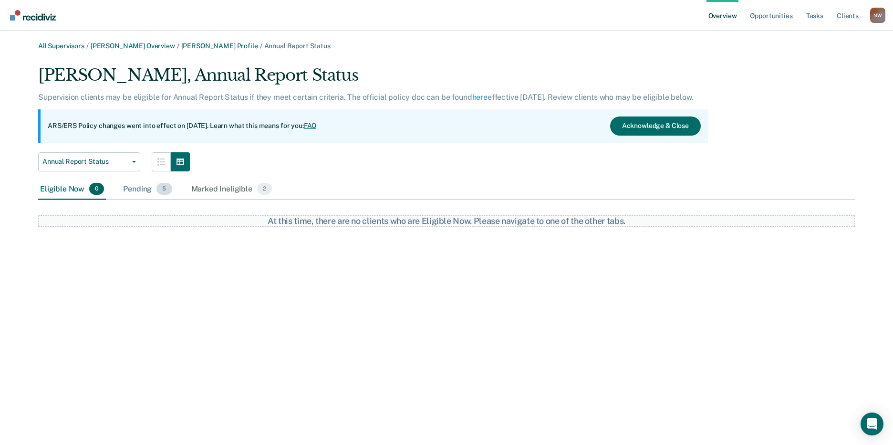
click at [138, 196] on div "Pending 5" at bounding box center [147, 189] width 52 height 21
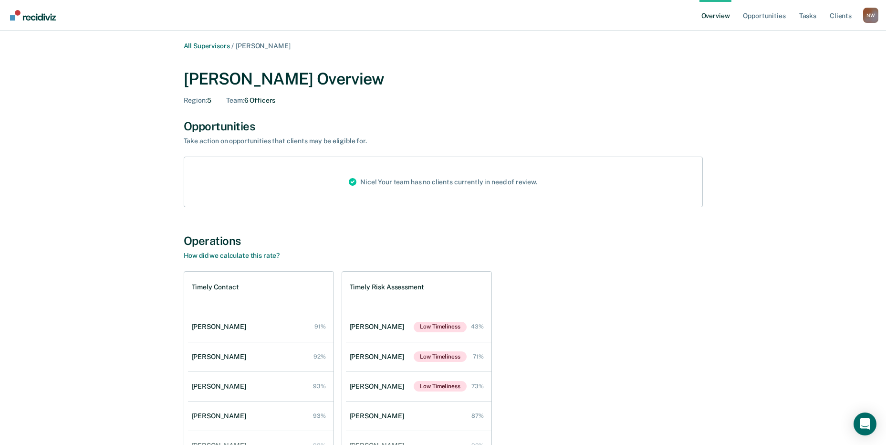
scroll to position [68, 0]
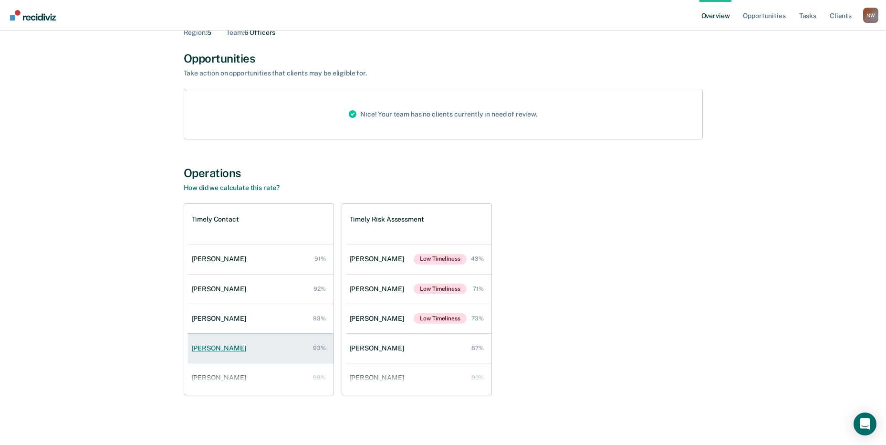
click at [217, 348] on div "[PERSON_NAME]" at bounding box center [221, 348] width 58 height 8
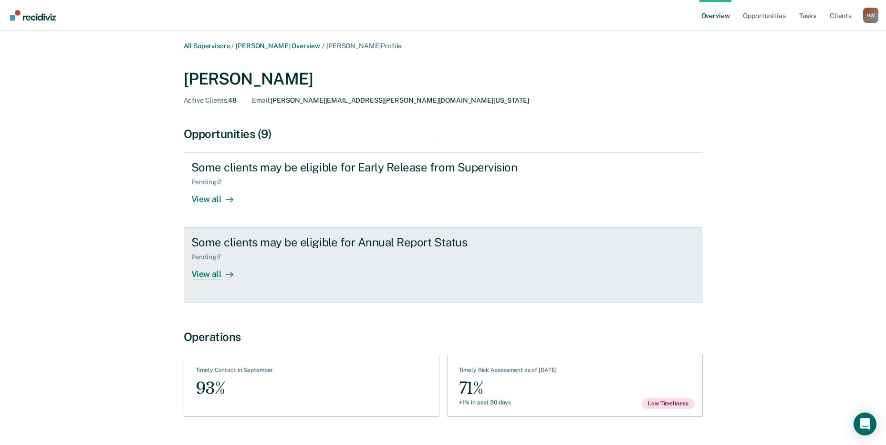
click at [212, 273] on div "View all" at bounding box center [217, 270] width 53 height 19
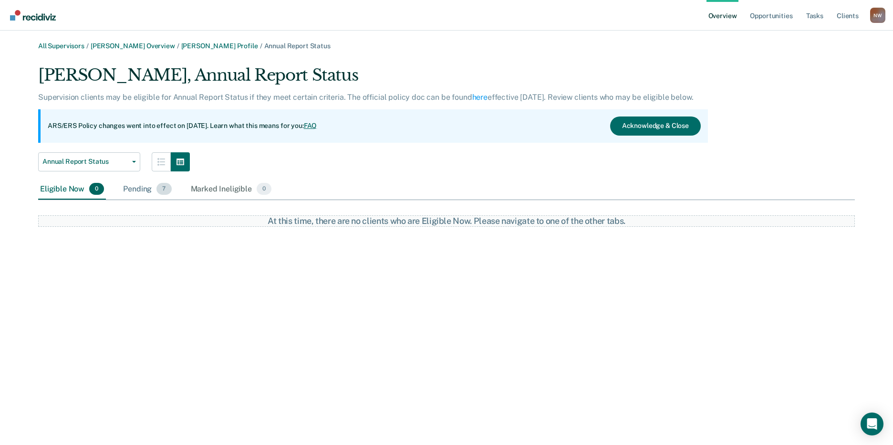
click at [137, 193] on div "Pending 7" at bounding box center [147, 189] width 52 height 21
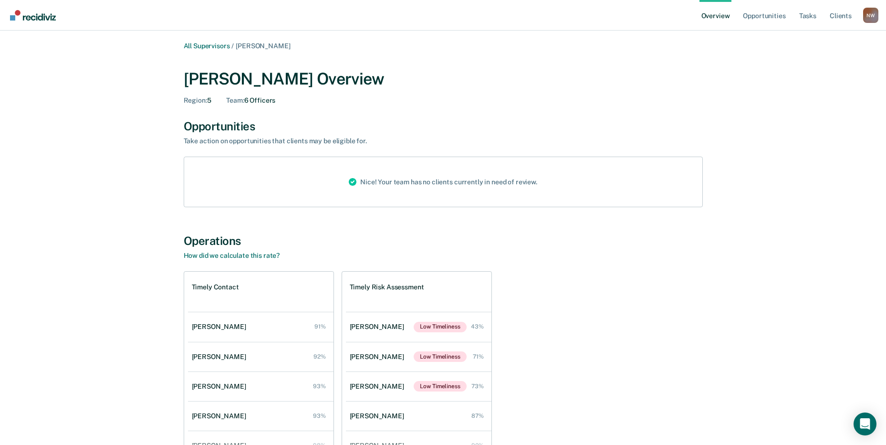
scroll to position [68, 0]
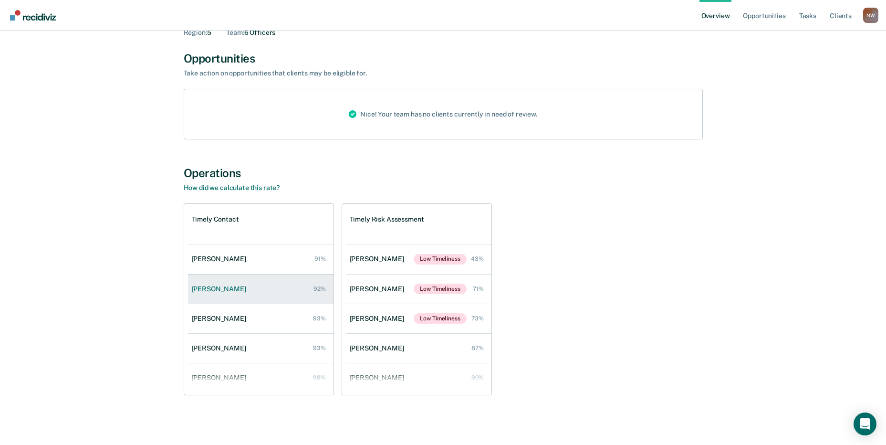
click at [223, 290] on div "[PERSON_NAME]" at bounding box center [221, 289] width 58 height 8
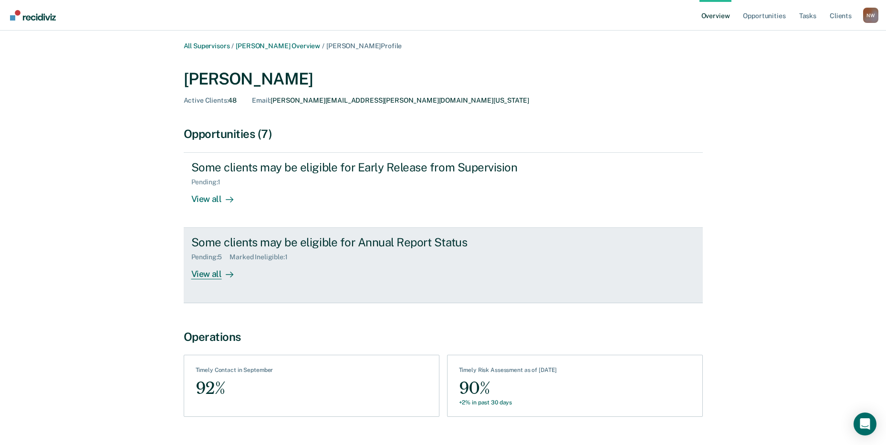
click at [208, 276] on div "View all" at bounding box center [217, 270] width 53 height 19
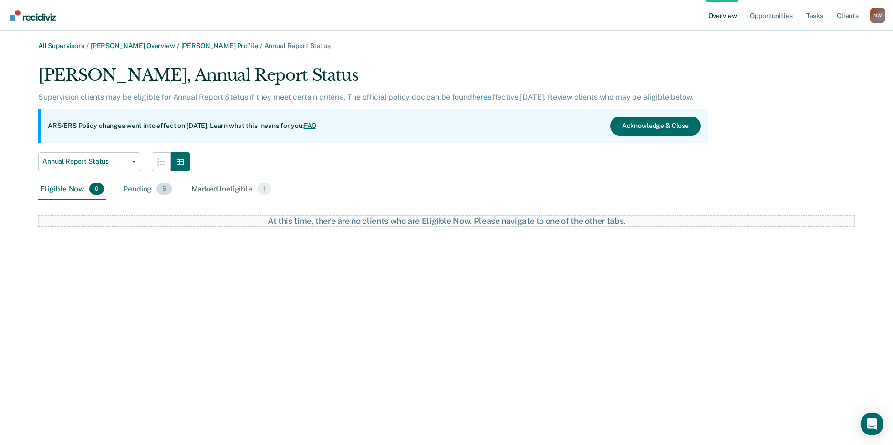
click at [131, 193] on div "Pending 5" at bounding box center [147, 189] width 52 height 21
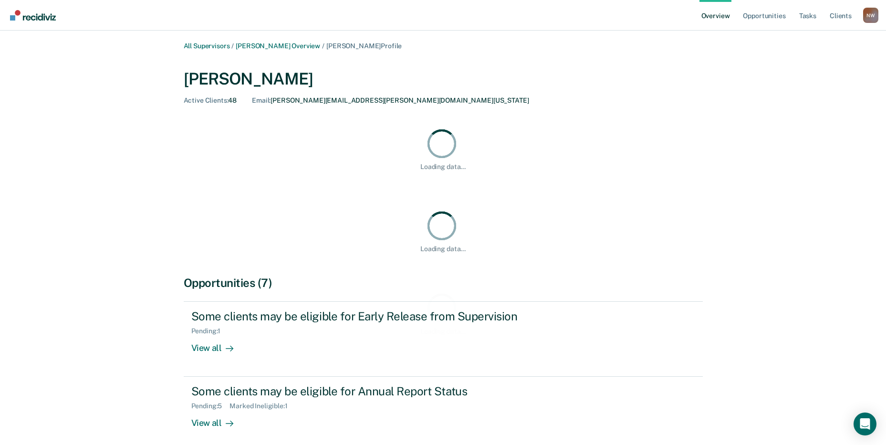
scroll to position [68, 0]
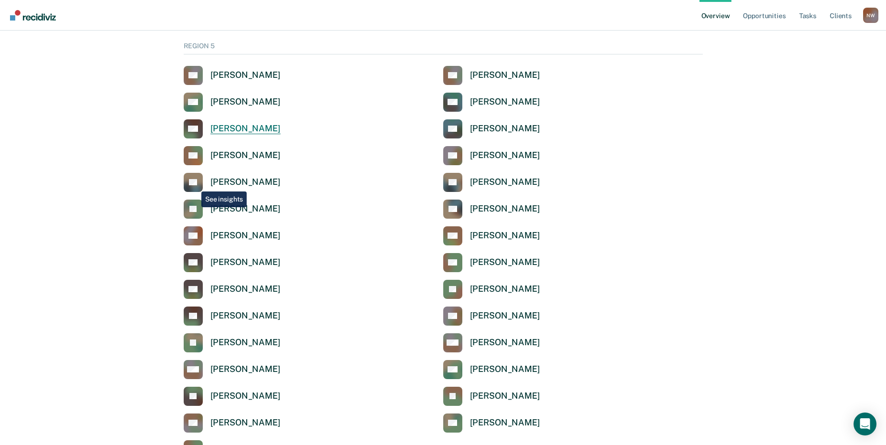
scroll to position [3077, 0]
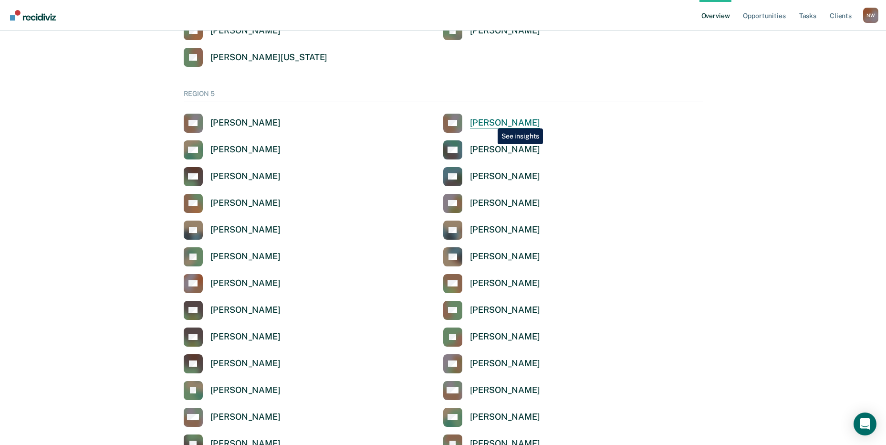
click at [490, 121] on div "[PERSON_NAME]" at bounding box center [505, 122] width 70 height 11
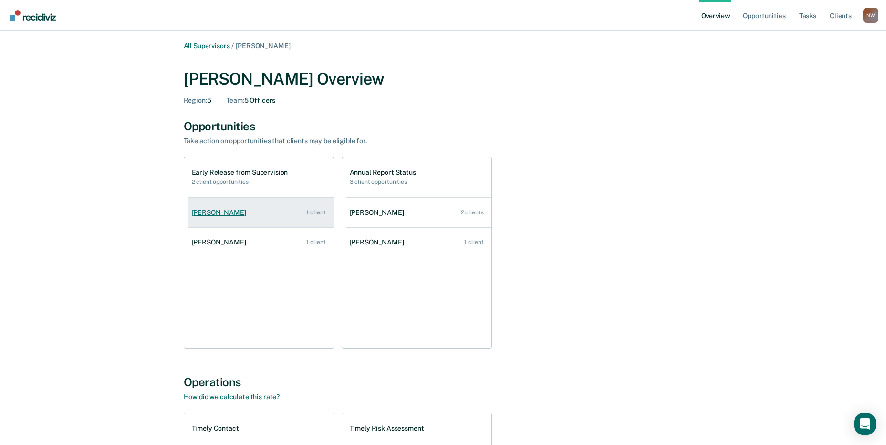
click at [206, 214] on div "[PERSON_NAME]" at bounding box center [221, 212] width 58 height 8
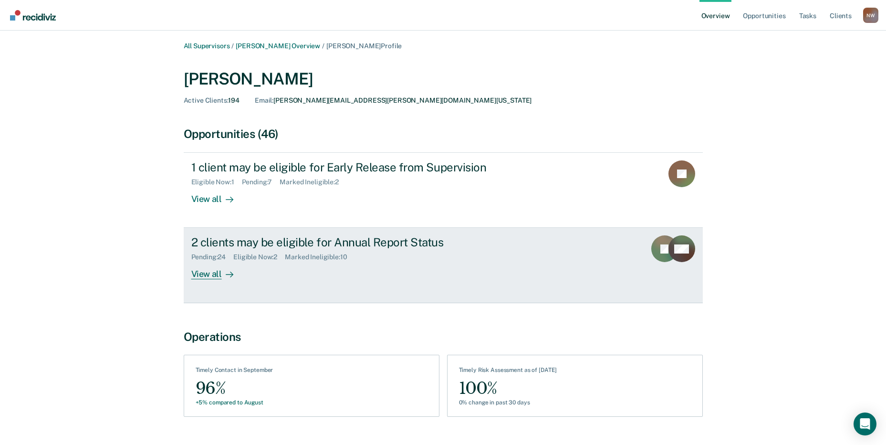
click at [215, 272] on div "View all" at bounding box center [217, 270] width 53 height 19
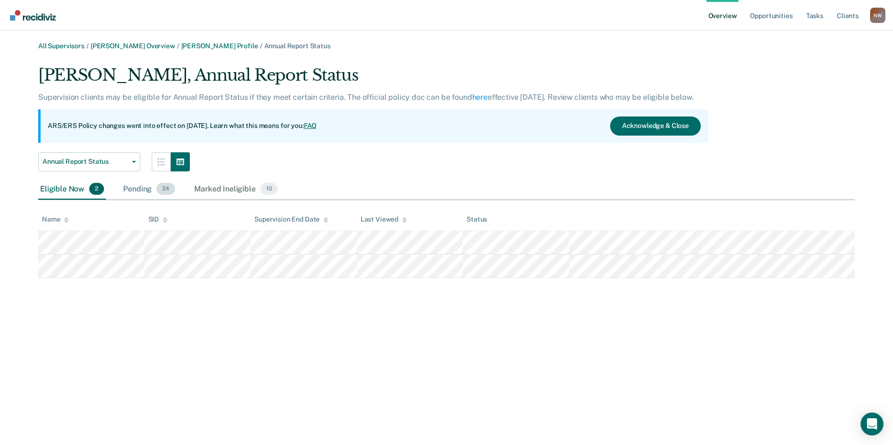
click at [136, 192] on div "Pending 24" at bounding box center [149, 189] width 56 height 21
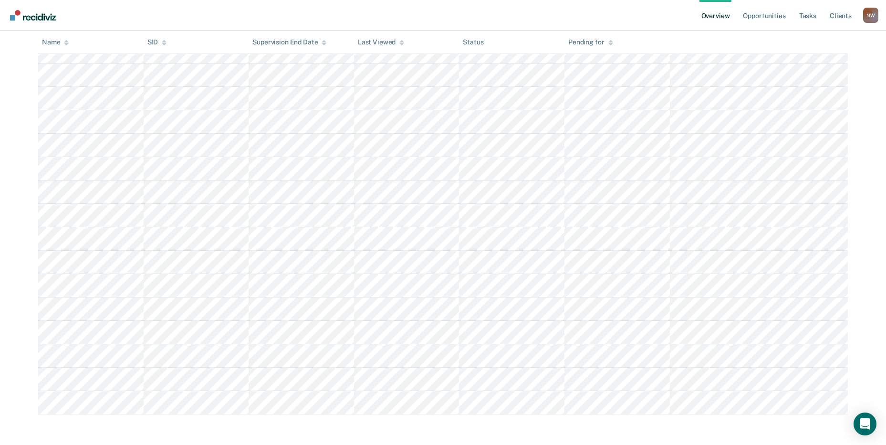
scroll to position [330, 0]
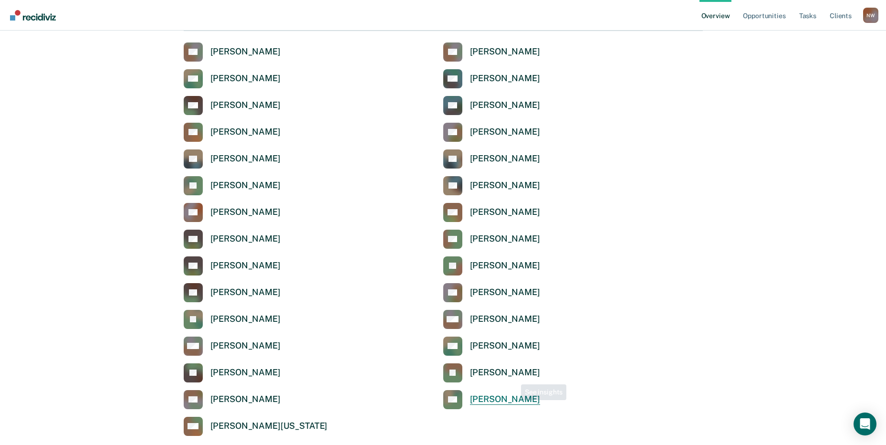
scroll to position [3173, 0]
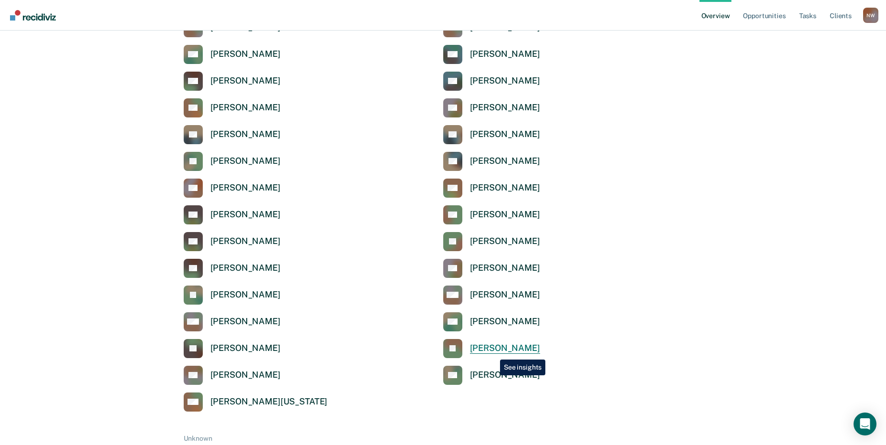
click at [493, 352] on div "[PERSON_NAME]" at bounding box center [505, 347] width 70 height 11
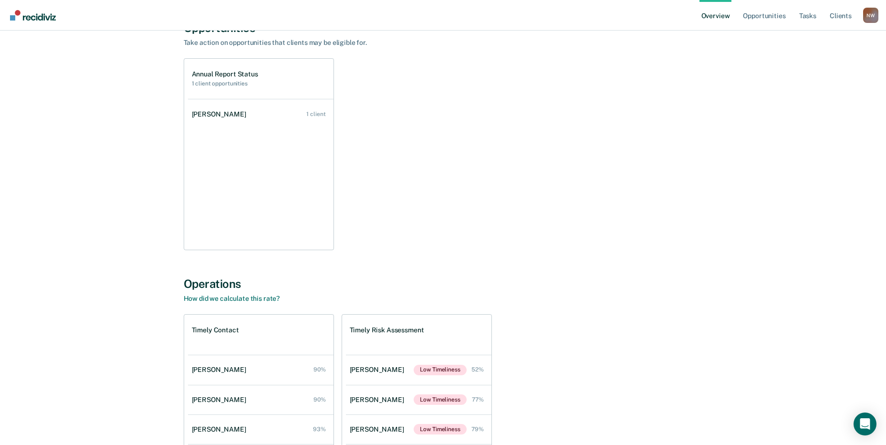
scroll to position [191, 0]
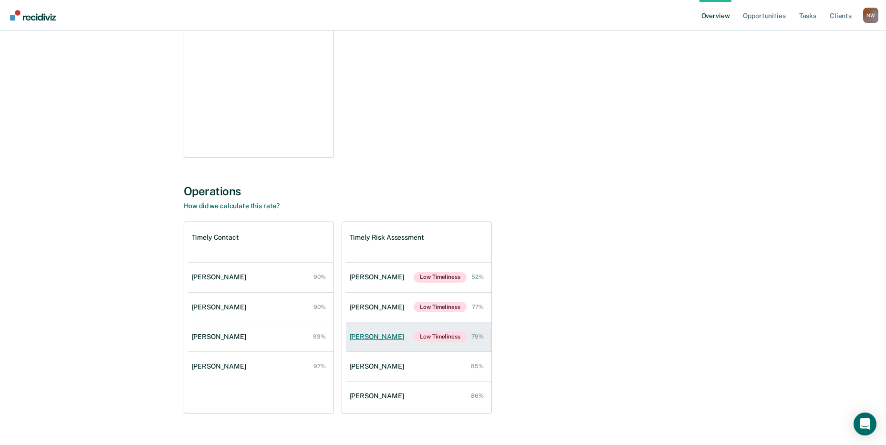
click at [378, 332] on div "[PERSON_NAME]" at bounding box center [379, 336] width 58 height 8
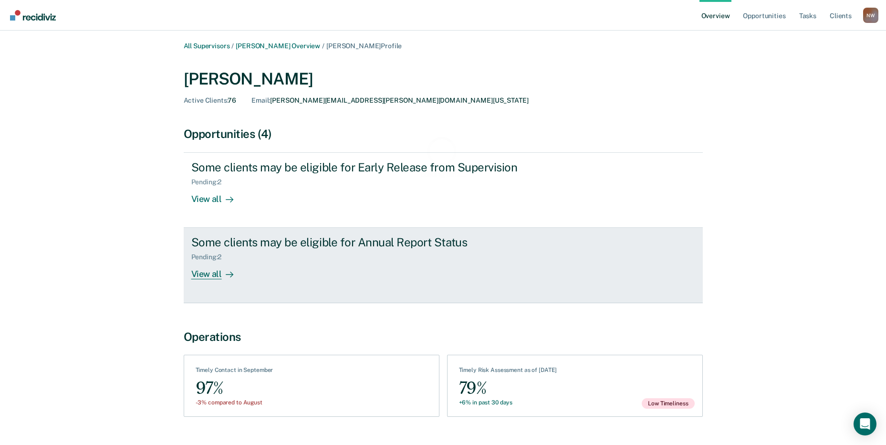
click at [218, 271] on div "View all" at bounding box center [217, 270] width 53 height 19
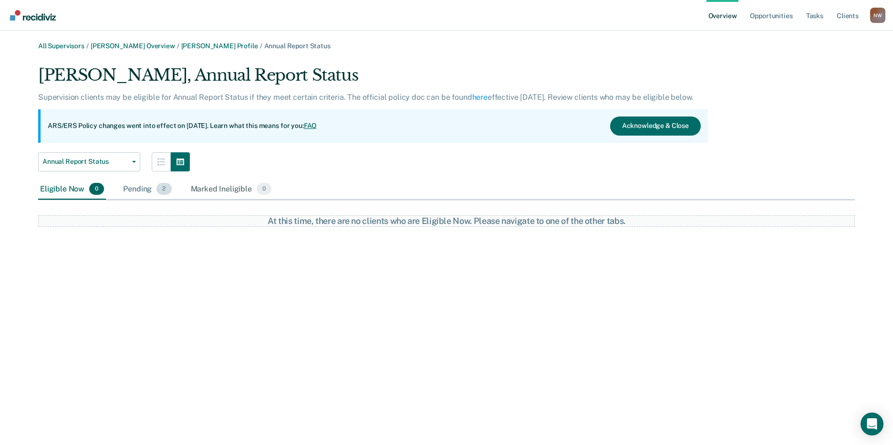
click at [147, 188] on div "Pending 2" at bounding box center [147, 189] width 52 height 21
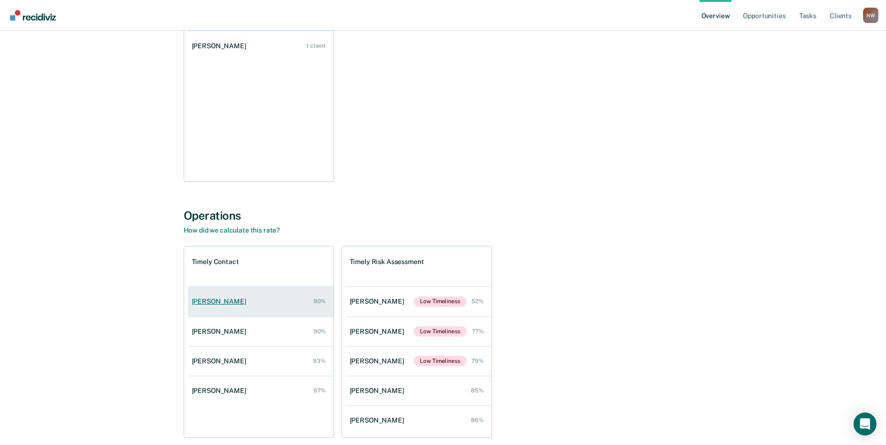
scroll to position [143, 0]
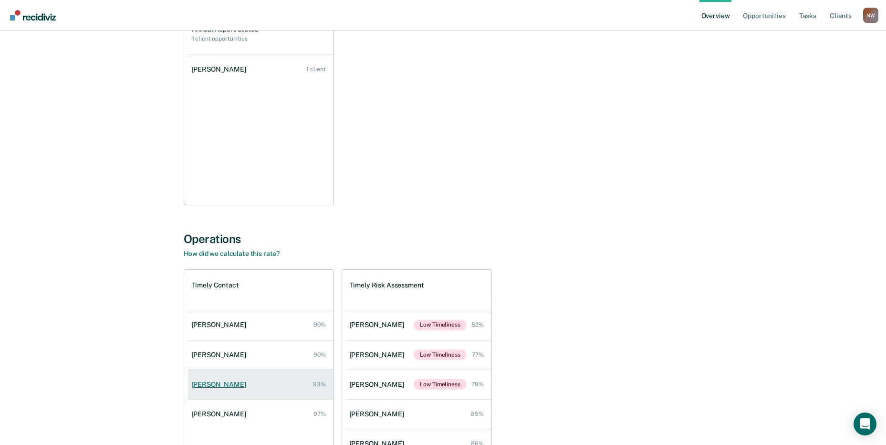
click at [203, 387] on div "[PERSON_NAME]" at bounding box center [221, 384] width 58 height 8
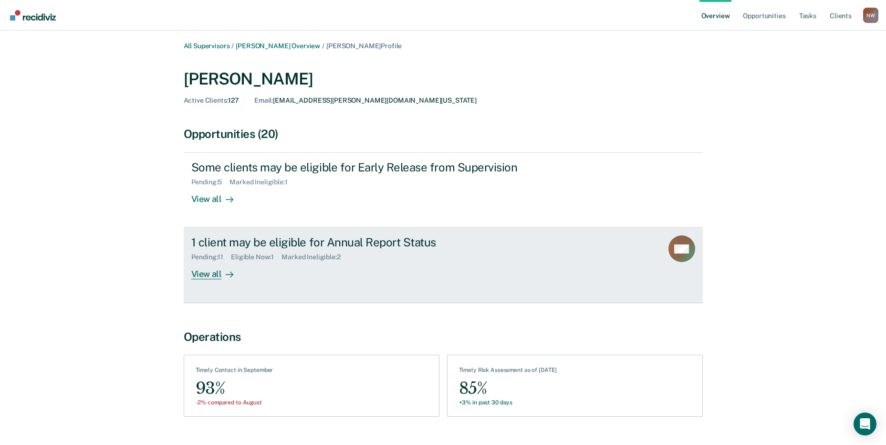
click at [211, 278] on div "View all" at bounding box center [217, 270] width 53 height 19
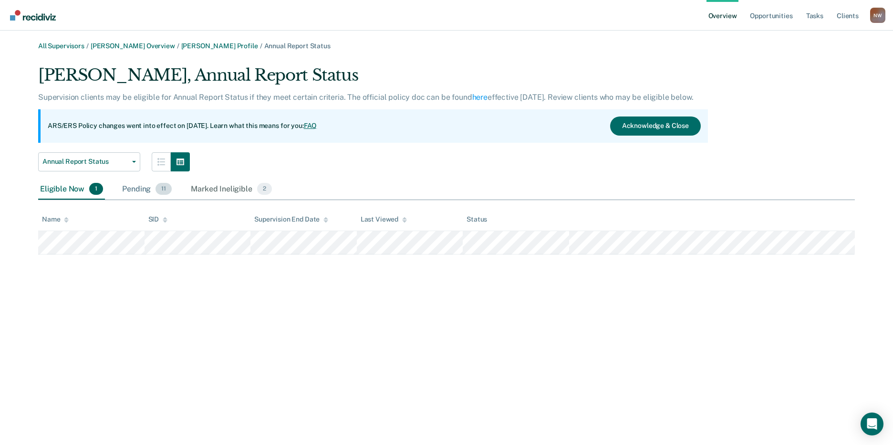
click at [132, 192] on div "Pending 11" at bounding box center [146, 189] width 53 height 21
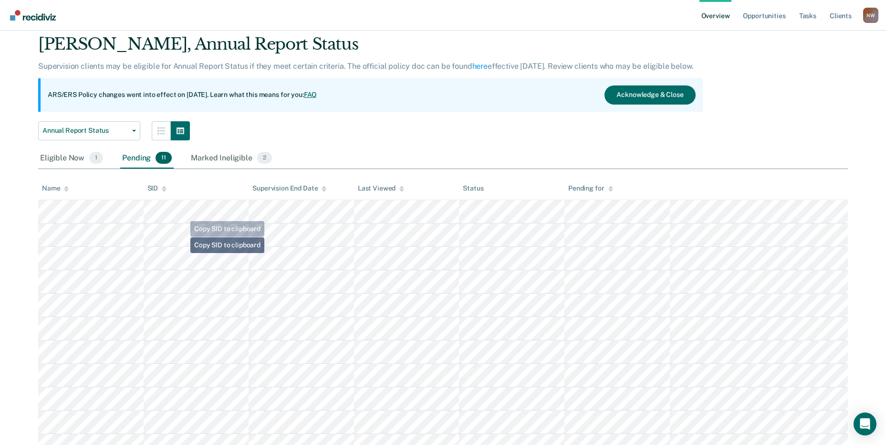
scroll to position [74, 0]
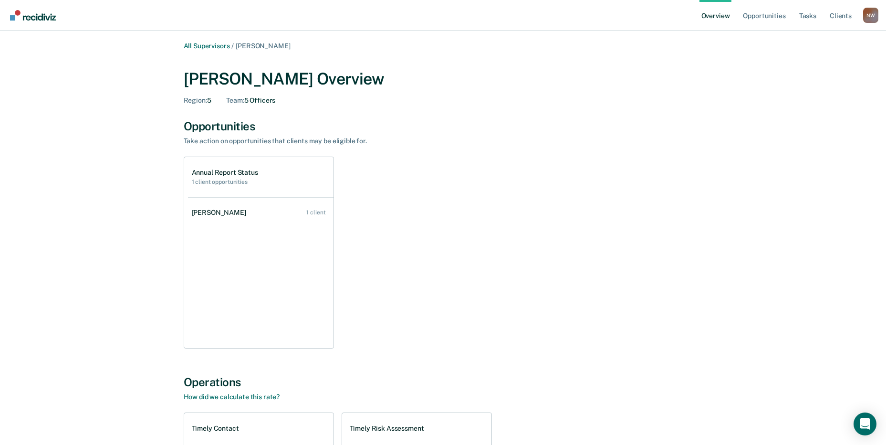
scroll to position [3173, 0]
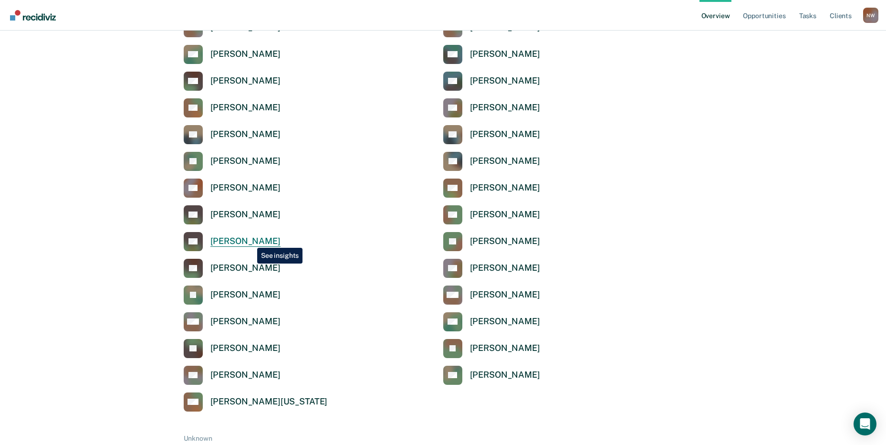
click at [250, 240] on div "[PERSON_NAME]" at bounding box center [245, 241] width 70 height 11
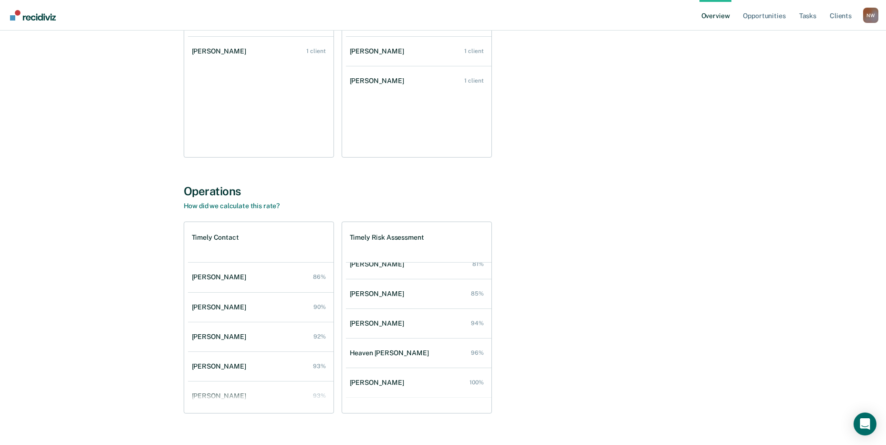
scroll to position [216, 0]
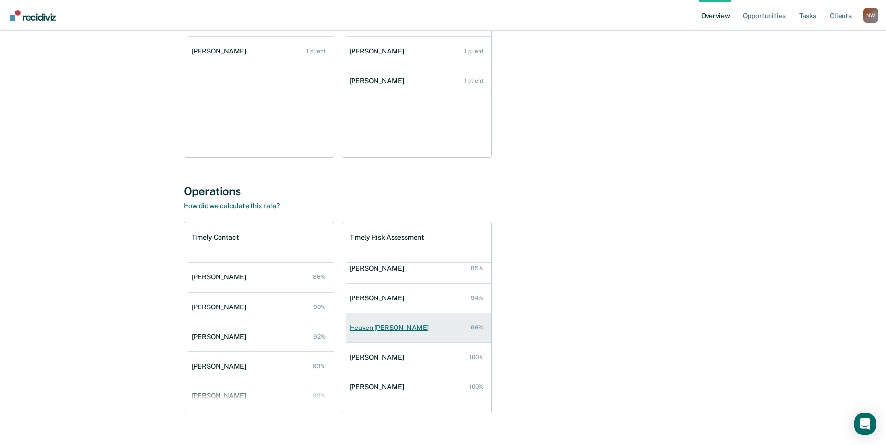
click at [381, 327] on div "Heaven [PERSON_NAME]" at bounding box center [391, 327] width 83 height 8
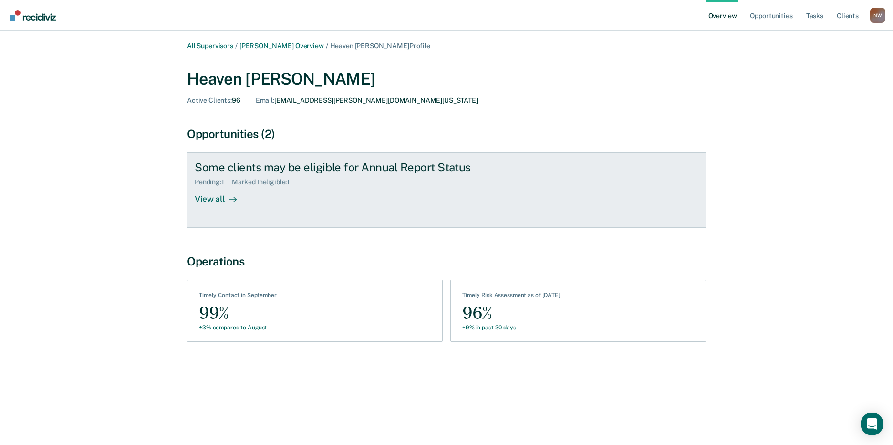
click at [217, 197] on div "View all" at bounding box center [221, 195] width 53 height 19
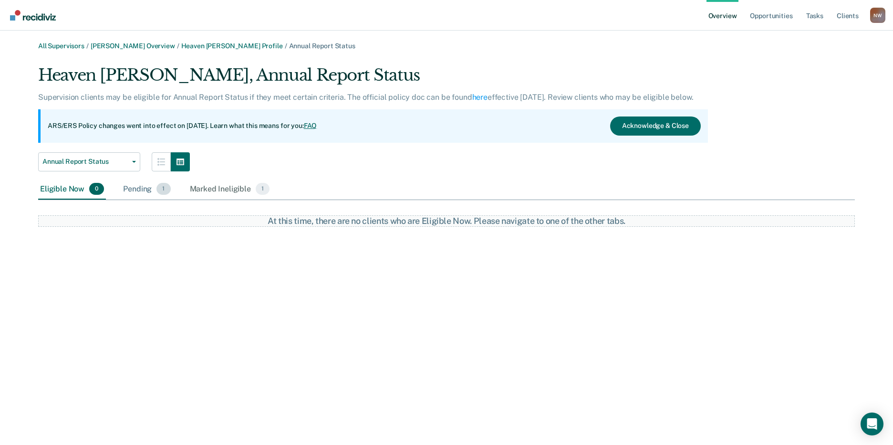
click at [135, 194] on div "Pending 1" at bounding box center [146, 189] width 51 height 21
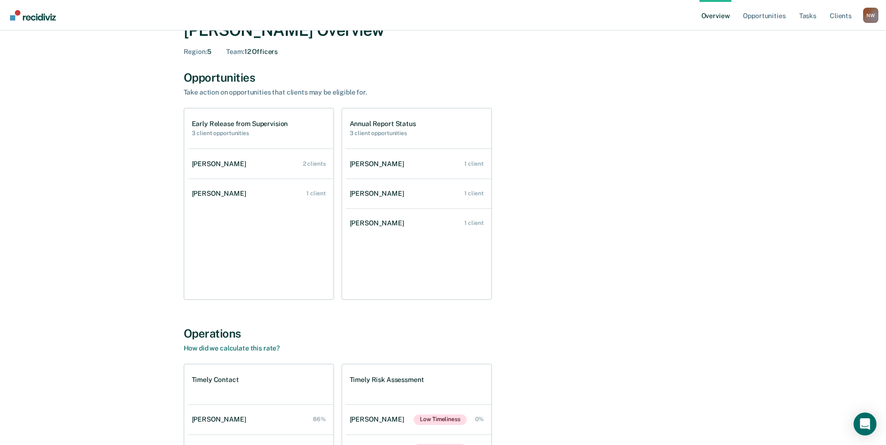
scroll to position [48, 0]
click at [385, 165] on div "[PERSON_NAME]" at bounding box center [379, 165] width 58 height 8
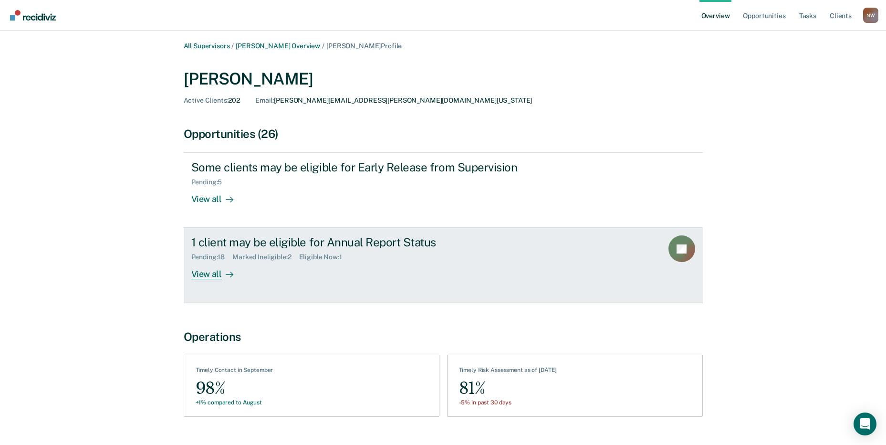
click at [207, 262] on div "View all" at bounding box center [217, 270] width 53 height 19
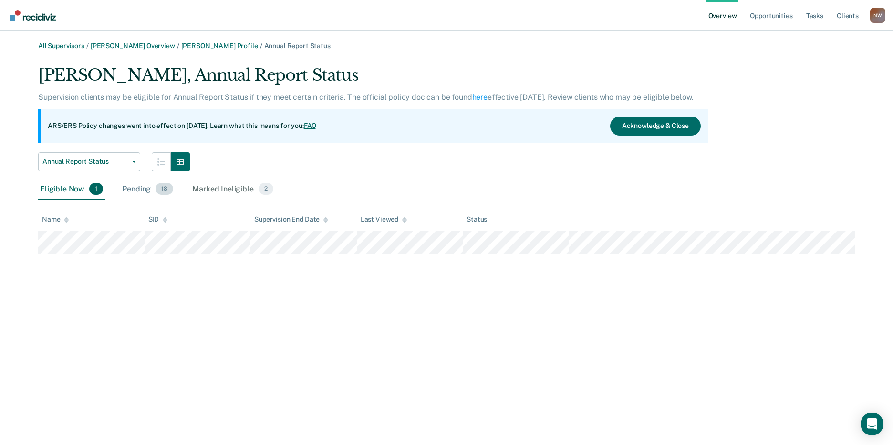
click at [135, 189] on div "Pending 18" at bounding box center [147, 189] width 55 height 21
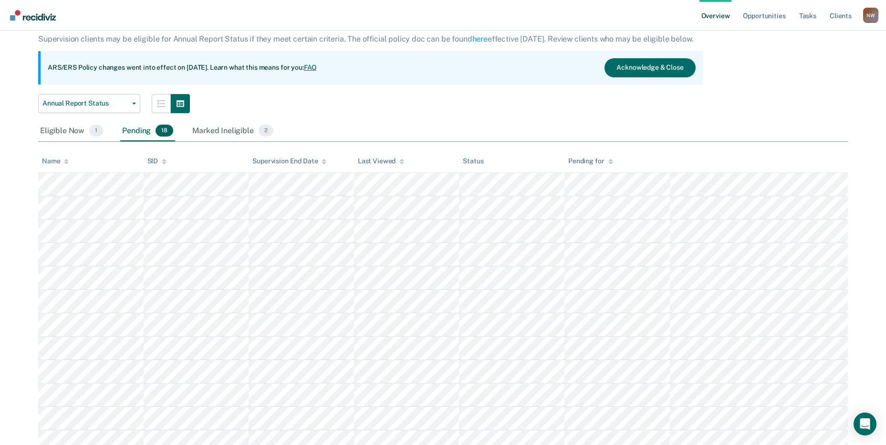
scroll to position [47, 0]
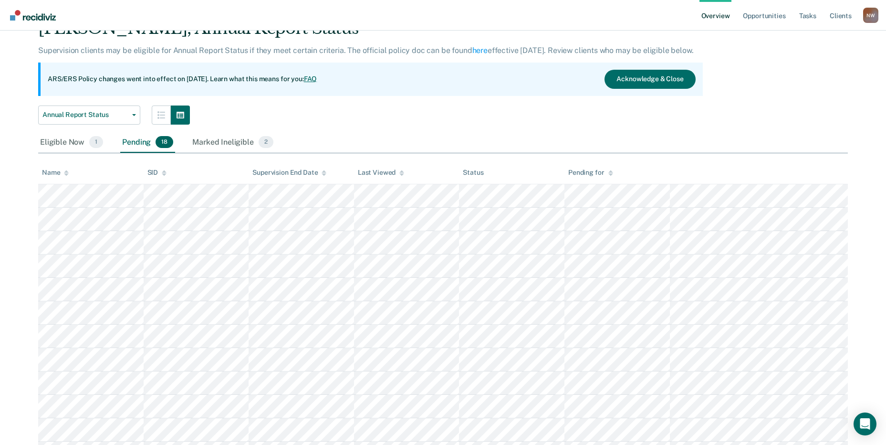
click at [221, 153] on div "Eligible Now 1 Pending 18 Marked Ineligible 2" at bounding box center [442, 142] width 809 height 21
click at [221, 145] on div "Marked Ineligible 2" at bounding box center [232, 142] width 85 height 21
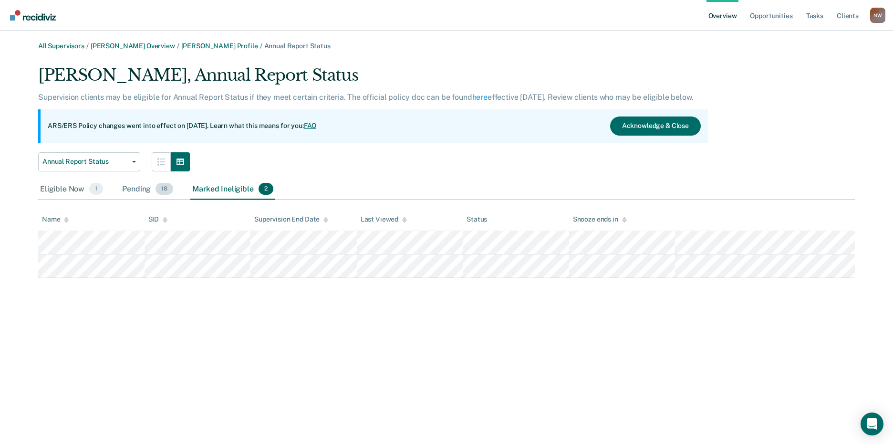
click at [128, 186] on div "Pending 18" at bounding box center [147, 189] width 55 height 21
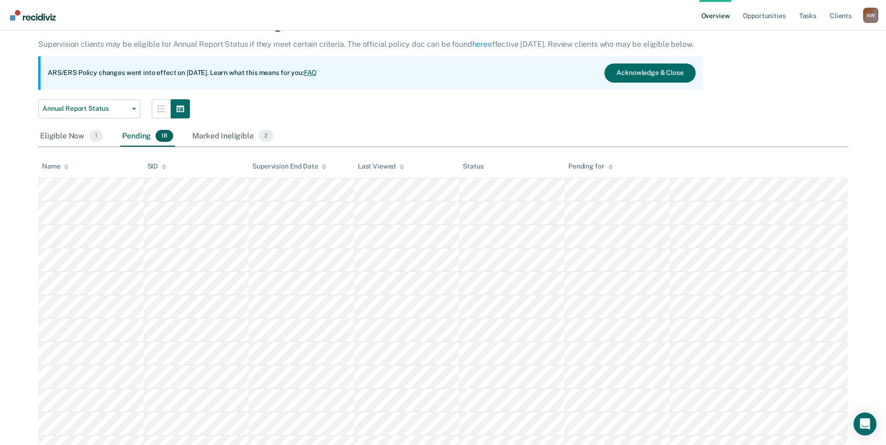
scroll to position [47, 0]
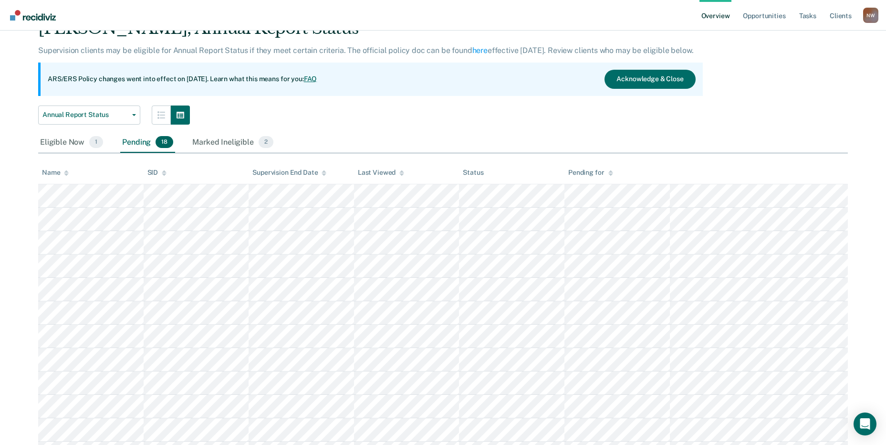
click at [218, 143] on div "Marked Ineligible 2" at bounding box center [232, 142] width 85 height 21
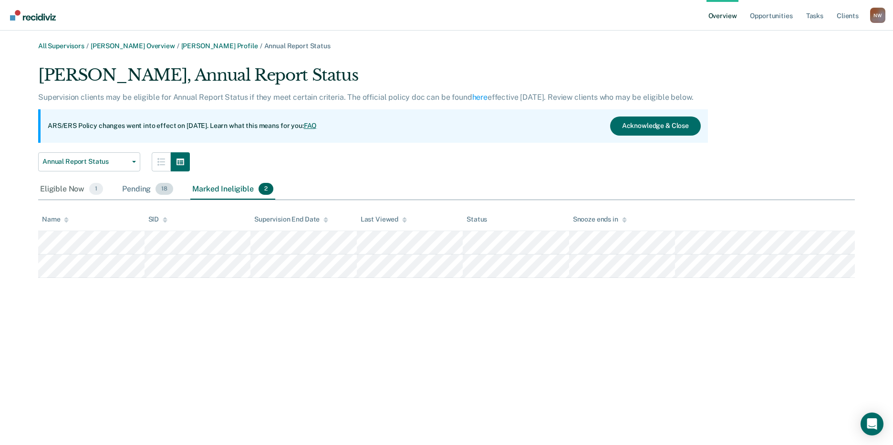
click at [135, 186] on div "Pending 18" at bounding box center [147, 189] width 55 height 21
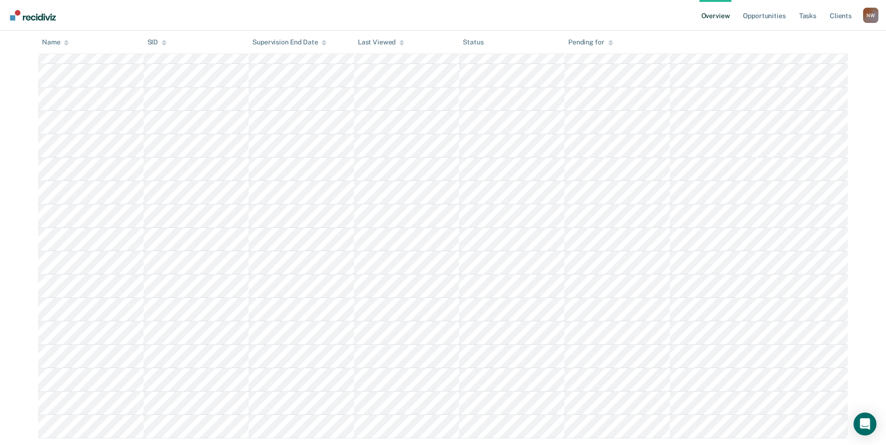
scroll to position [238, 0]
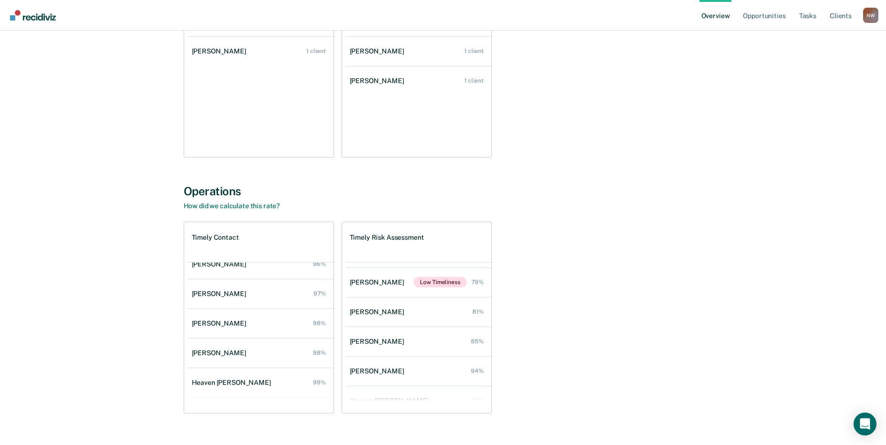
scroll to position [216, 0]
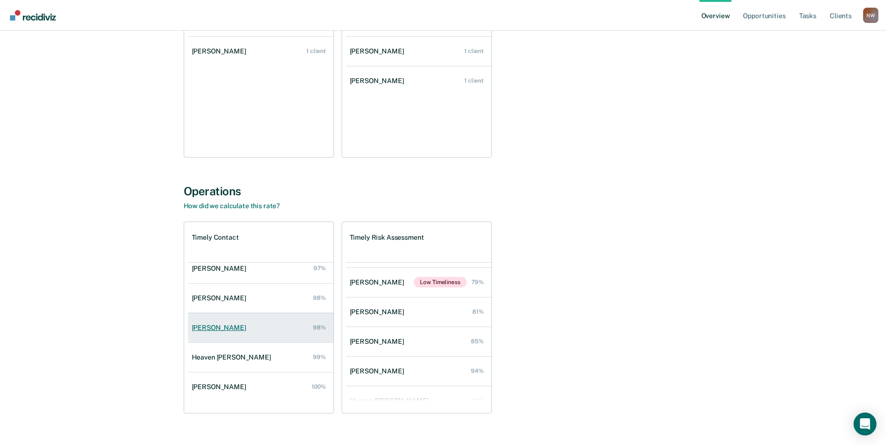
click at [220, 326] on div "[PERSON_NAME]" at bounding box center [221, 327] width 58 height 8
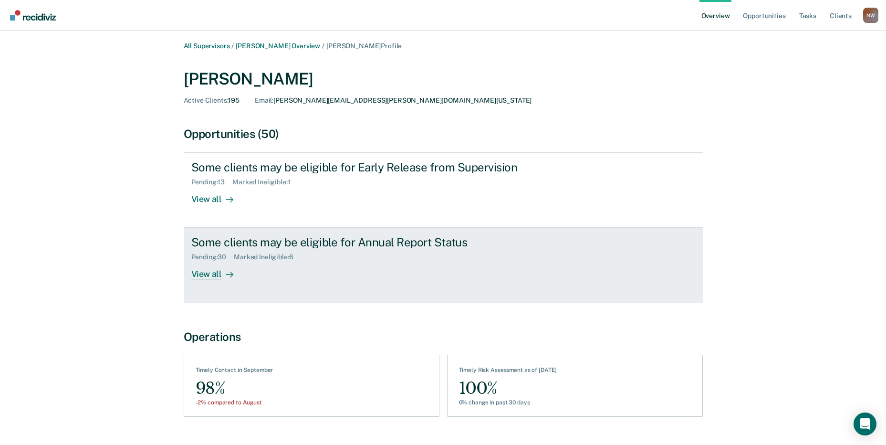
click at [220, 254] on div "Pending : 30" at bounding box center [212, 257] width 43 height 8
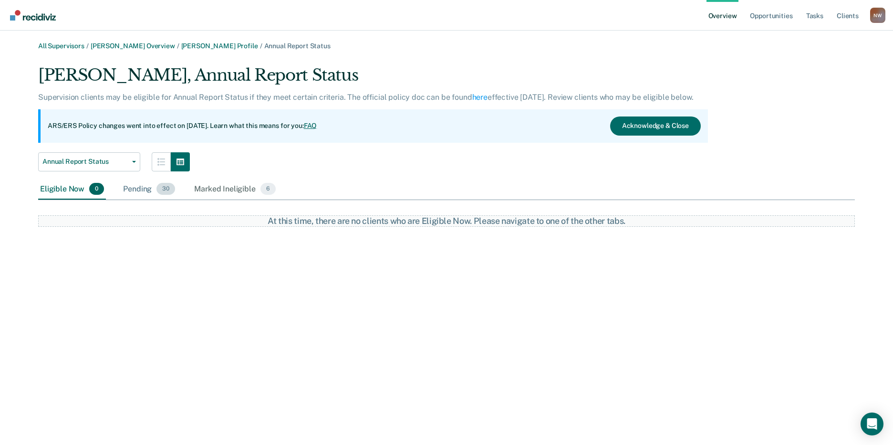
click at [133, 190] on div "Pending 30" at bounding box center [149, 189] width 56 height 21
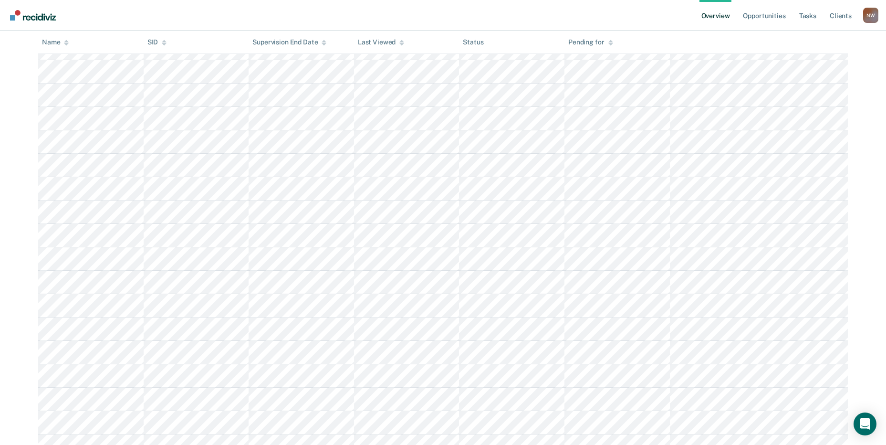
scroll to position [375, 0]
click at [868, 21] on div "N W" at bounding box center [870, 15] width 15 height 15
click at [827, 69] on button "Log Out" at bounding box center [832, 74] width 92 height 15
